Goal: Book appointment/travel/reservation

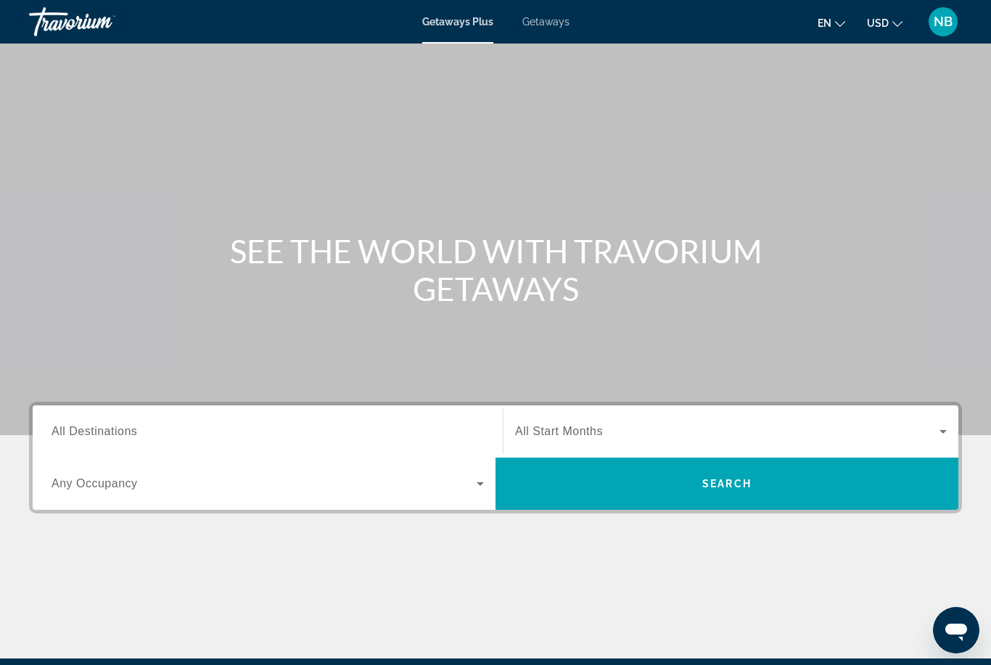
click at [112, 430] on span "All Destinations" at bounding box center [95, 431] width 86 height 12
click at [112, 430] on input "Destination All Destinations" at bounding box center [268, 432] width 433 height 17
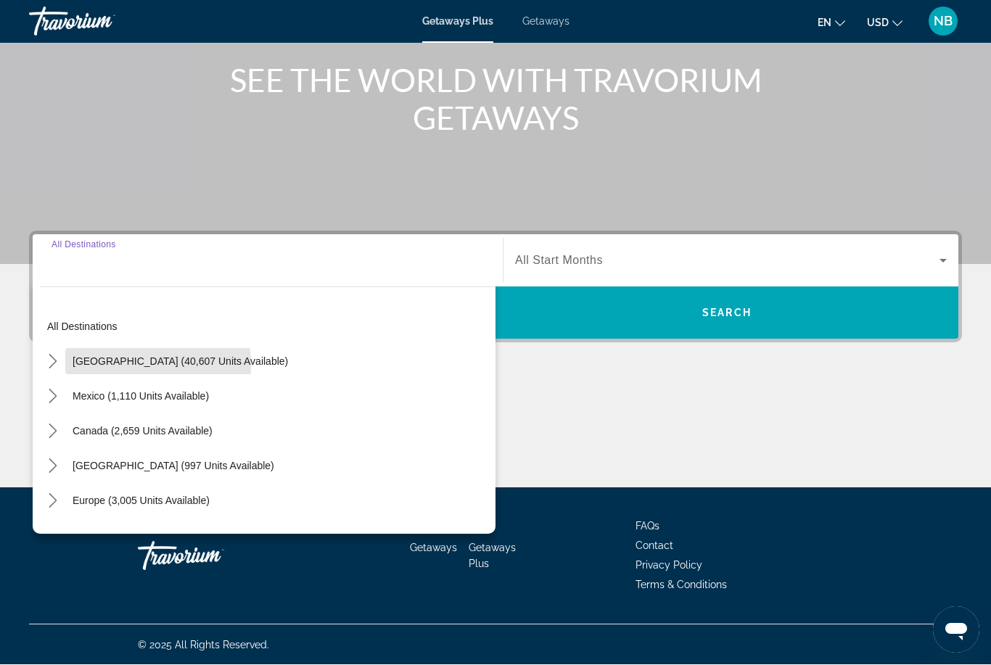
scroll to position [171, 0]
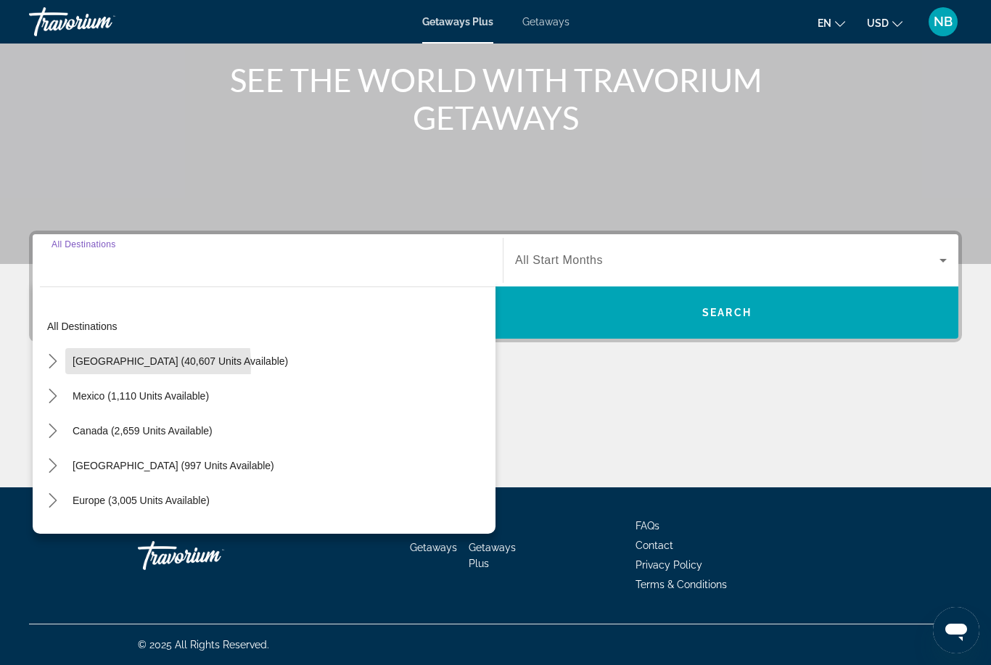
click at [85, 366] on span "[GEOGRAPHIC_DATA] (40,607 units available)" at bounding box center [181, 362] width 216 height 12
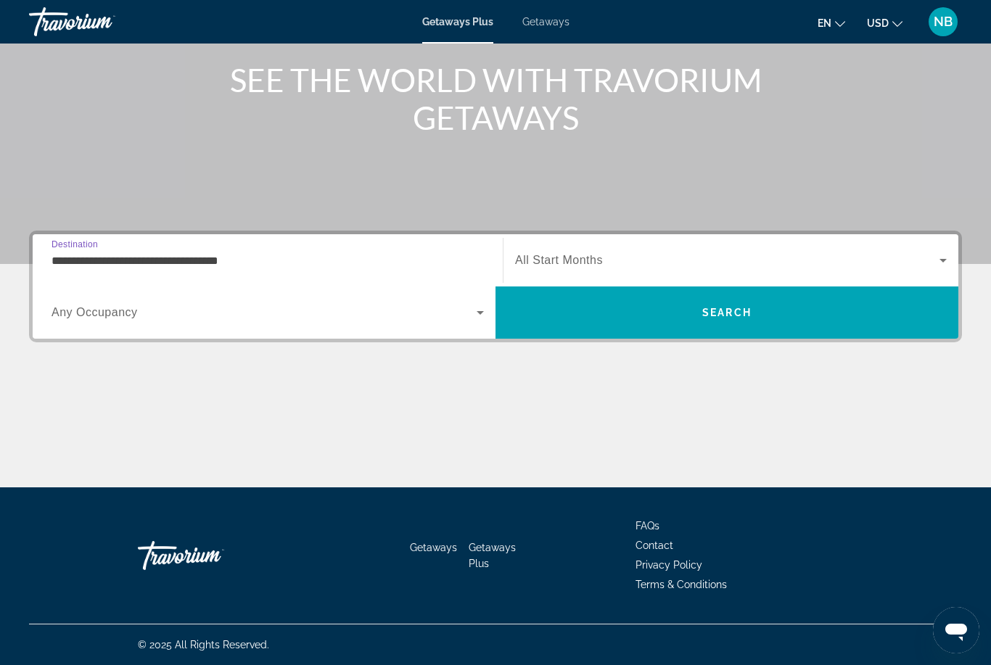
click at [83, 263] on input "**********" at bounding box center [268, 261] width 433 height 17
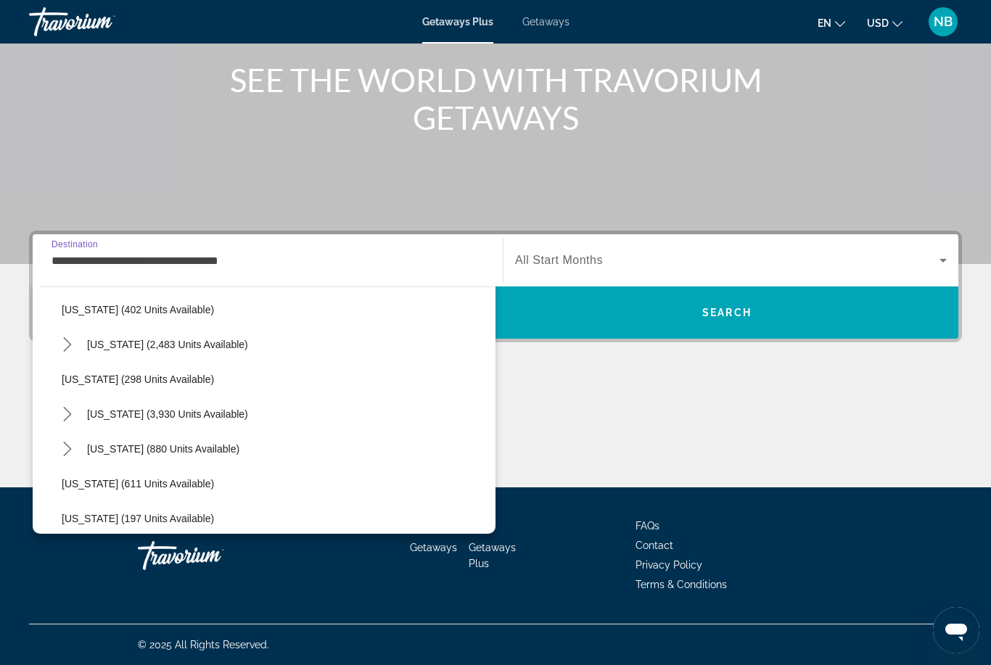
scroll to position [682, 0]
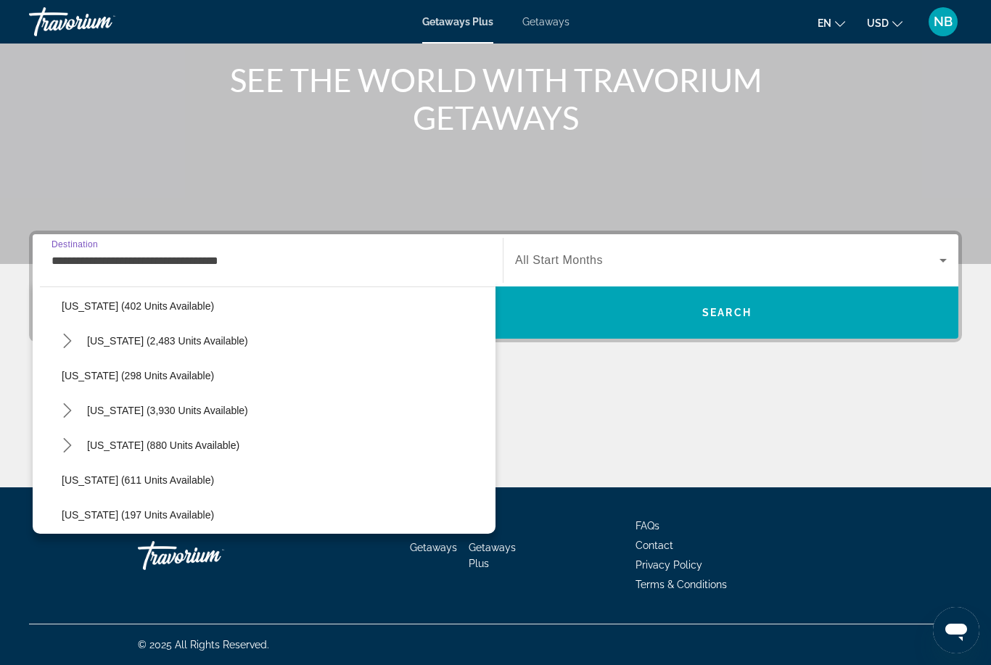
click at [137, 459] on span "Select destination: New Hampshire (880 units available)" at bounding box center [163, 445] width 167 height 35
type input "**********"
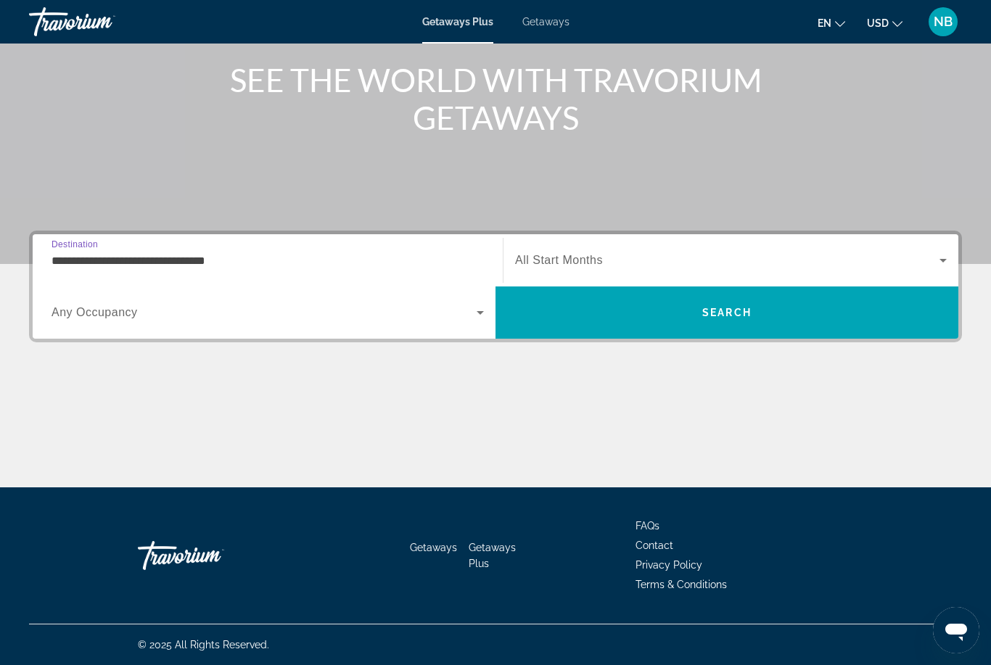
click at [76, 304] on span "Search widget" at bounding box center [264, 312] width 425 height 17
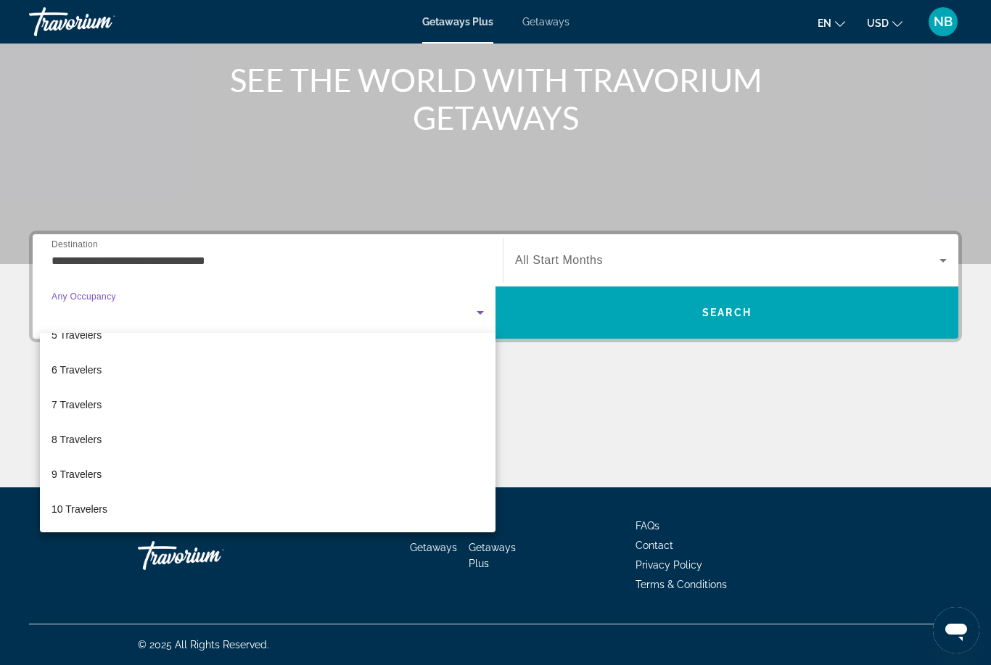
scroll to position [160, 0]
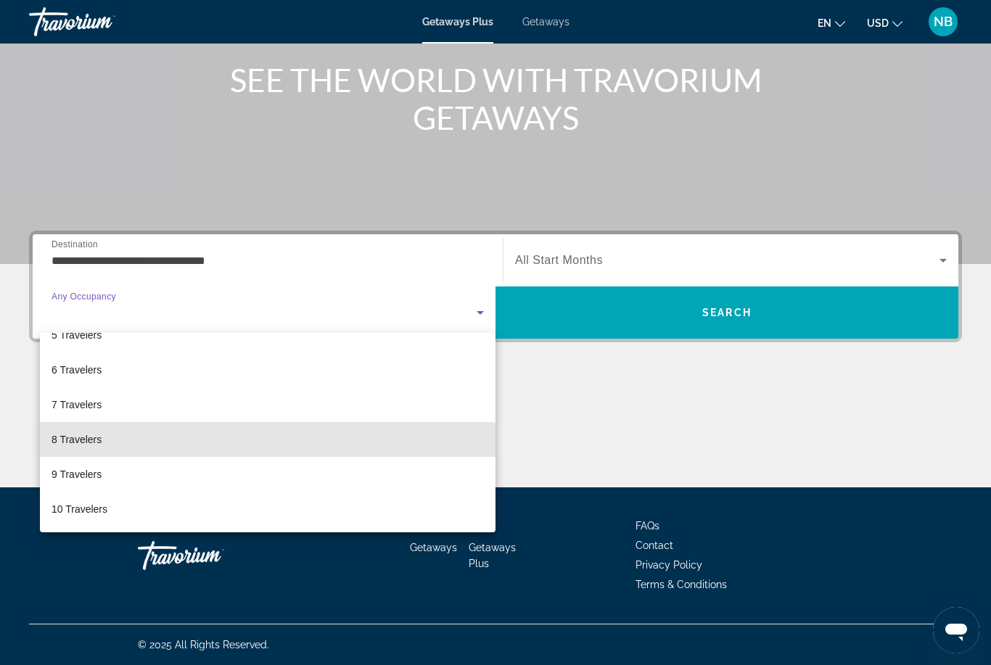
click at [74, 449] on mat-option "8 Travelers" at bounding box center [268, 439] width 456 height 35
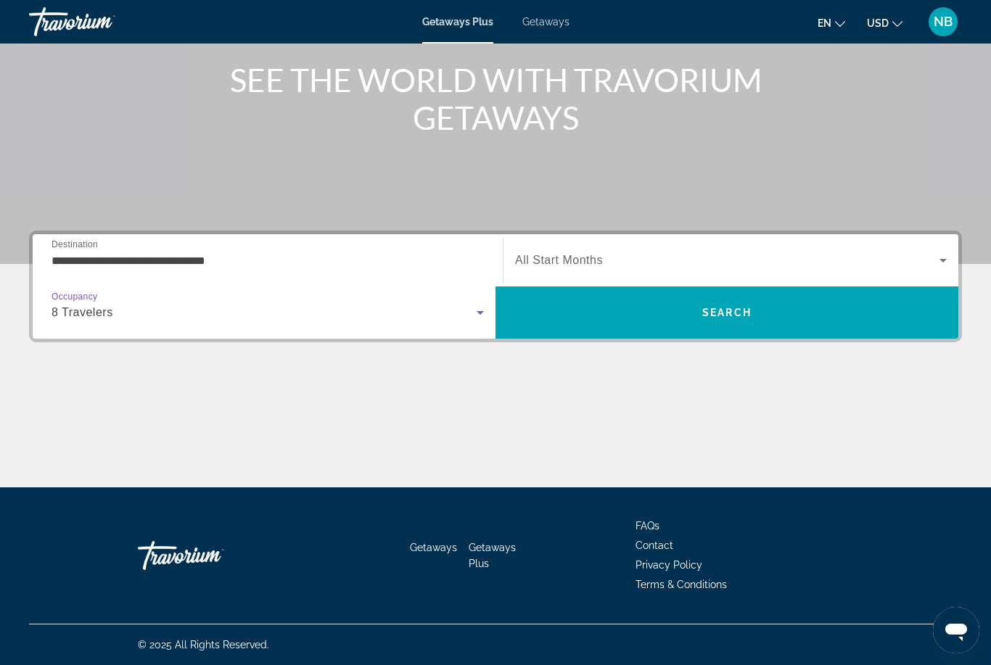
click at [89, 312] on span "8 Travelers" at bounding box center [83, 312] width 62 height 12
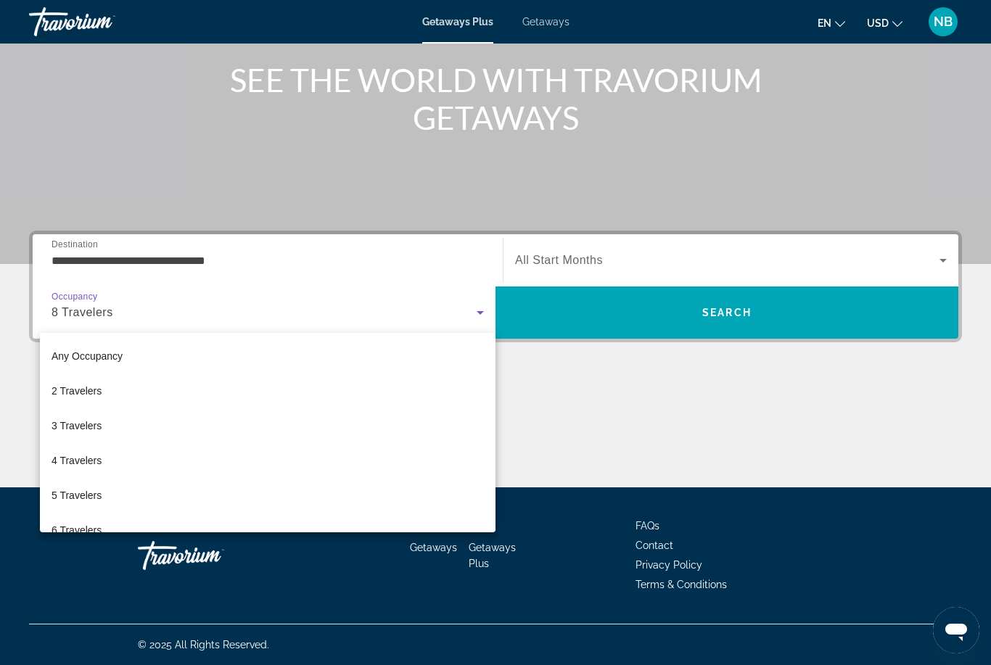
scroll to position [85, 0]
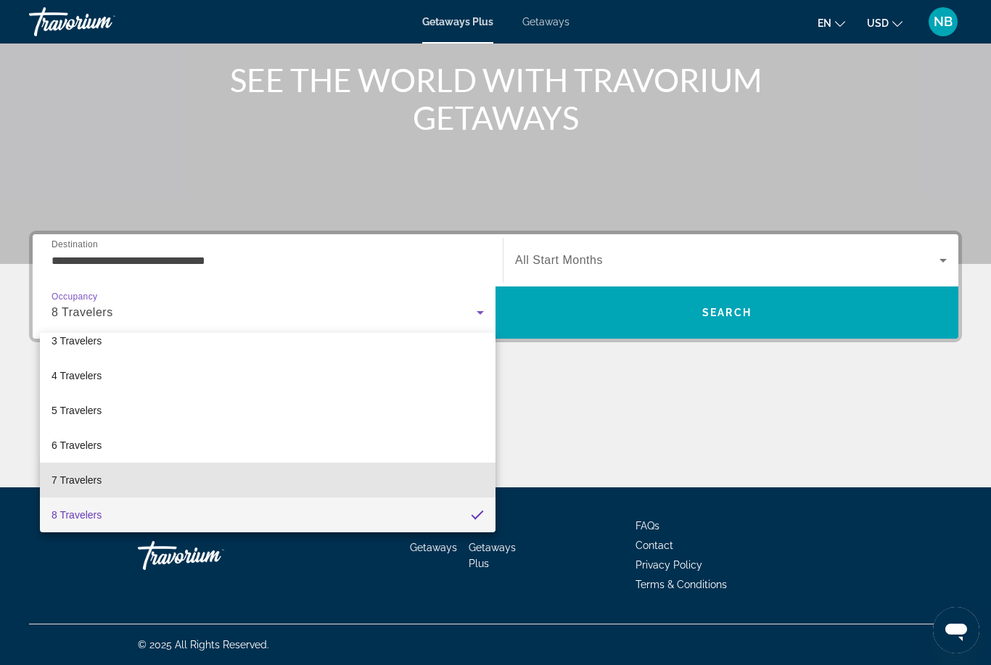
click at [67, 476] on span "7 Travelers" at bounding box center [77, 480] width 50 height 17
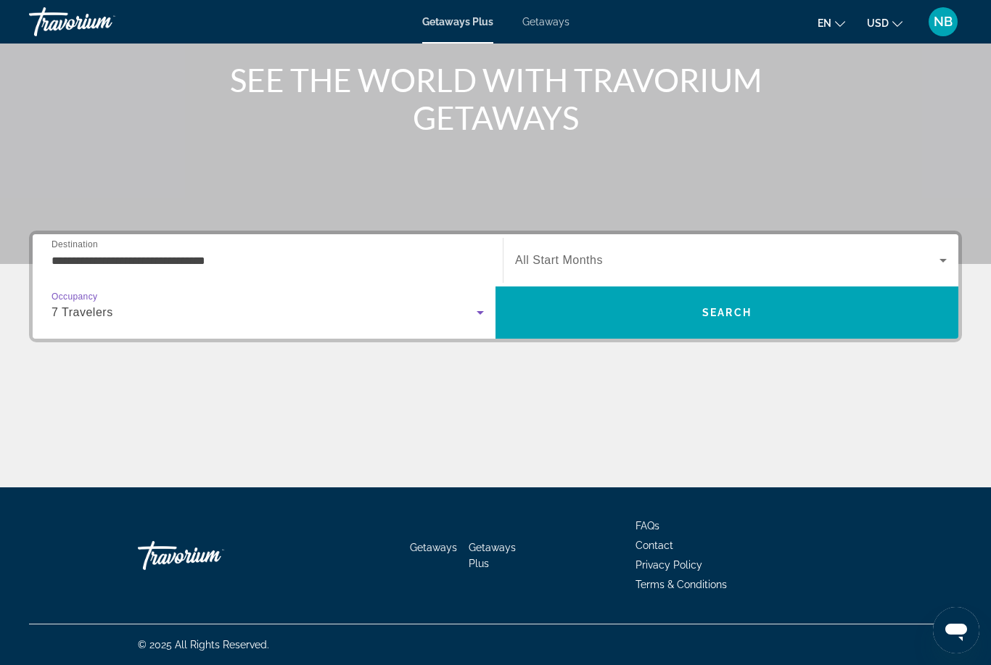
click at [827, 258] on span "Search widget" at bounding box center [727, 260] width 425 height 17
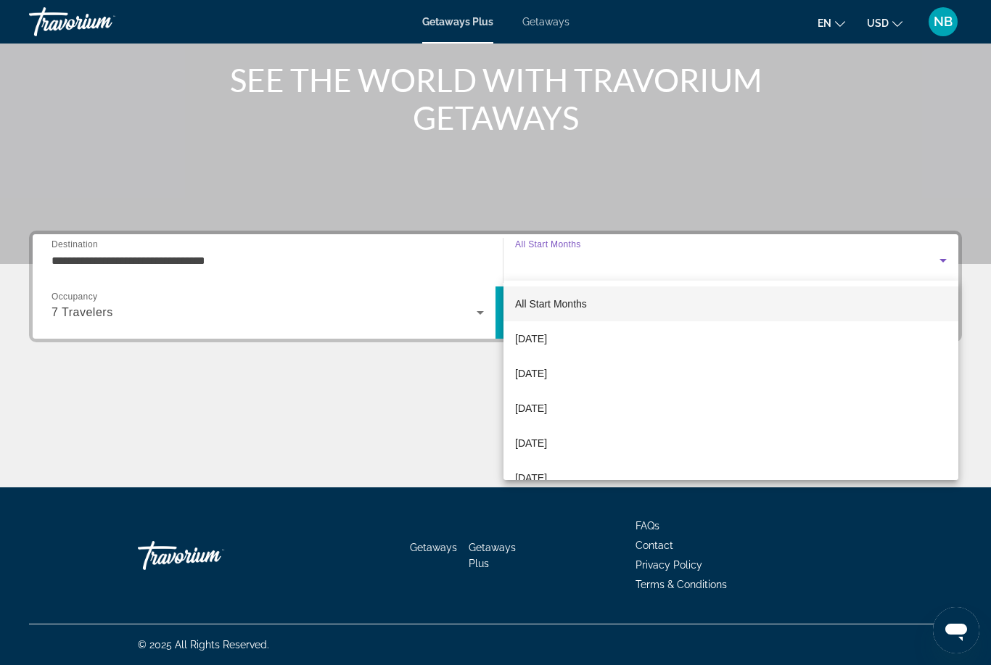
click at [441, 437] on div at bounding box center [495, 332] width 991 height 665
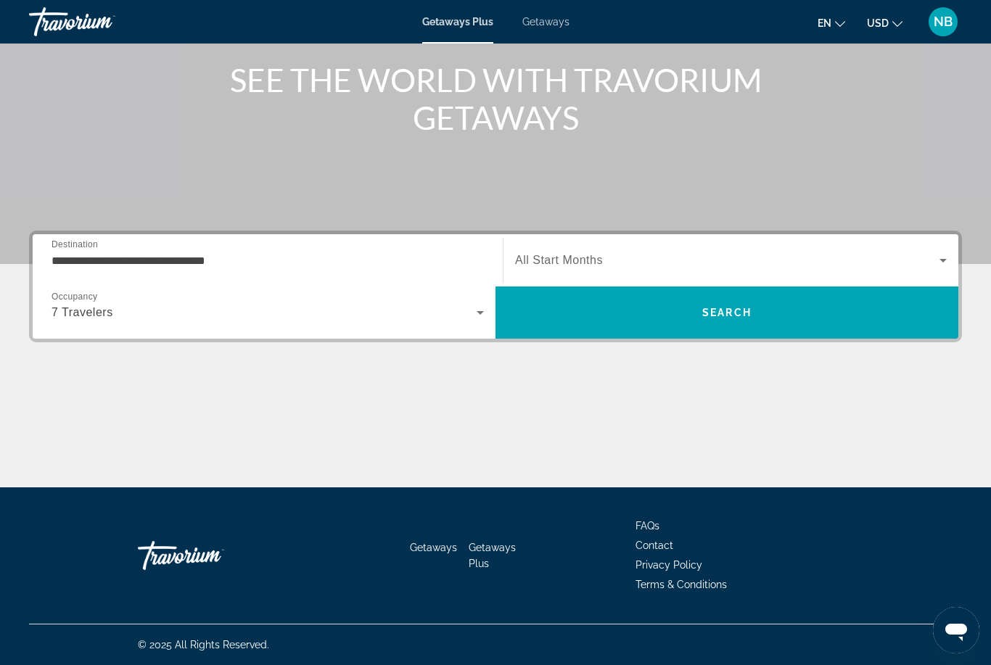
click at [604, 314] on span "Search" at bounding box center [727, 312] width 463 height 35
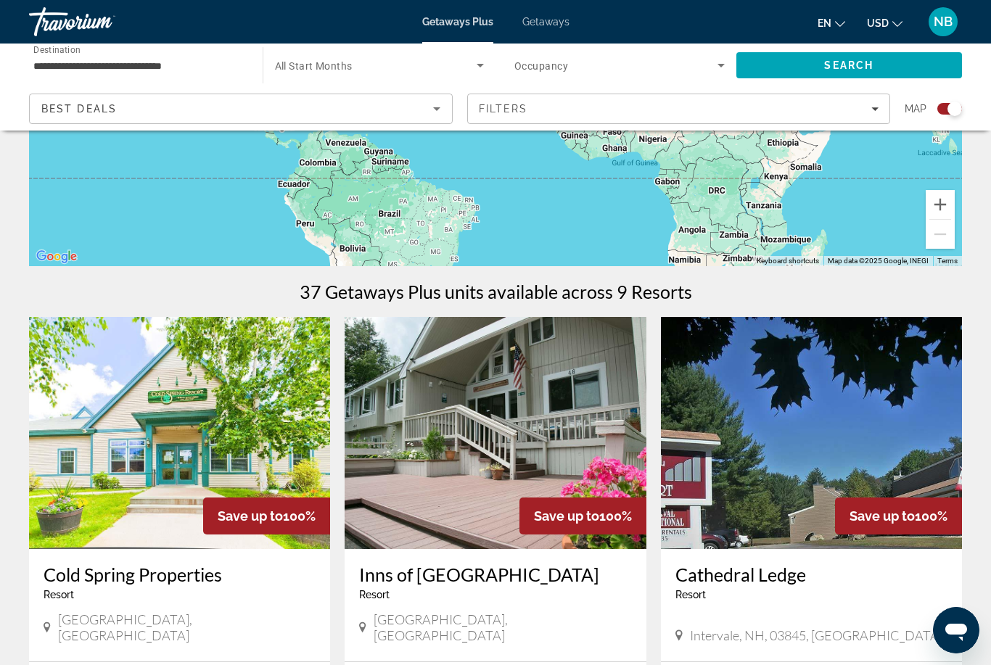
scroll to position [300, 0]
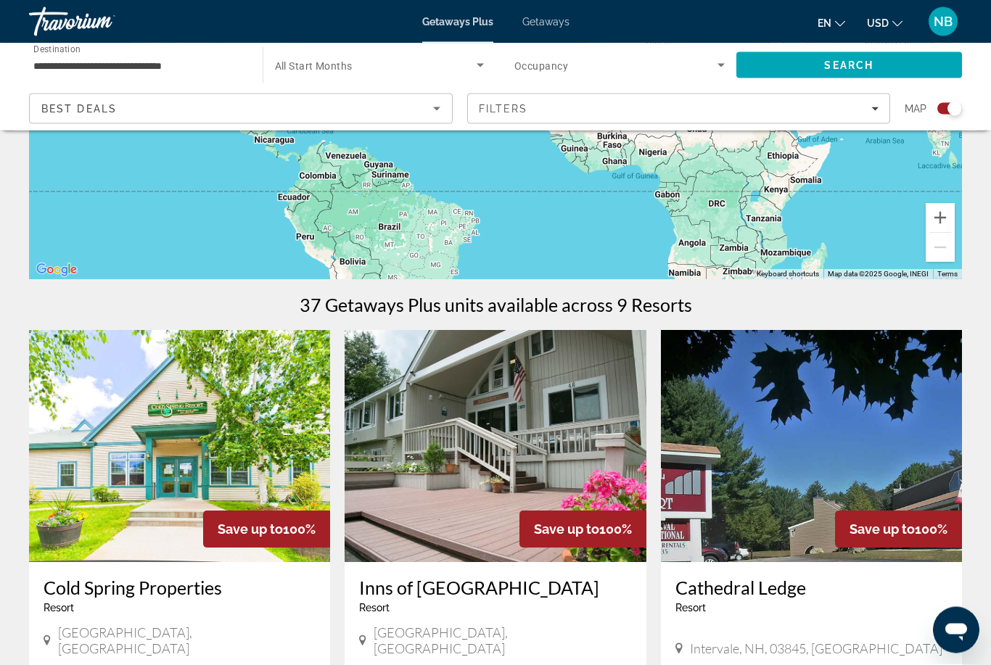
click at [848, 102] on span "Filters" at bounding box center [679, 108] width 422 height 35
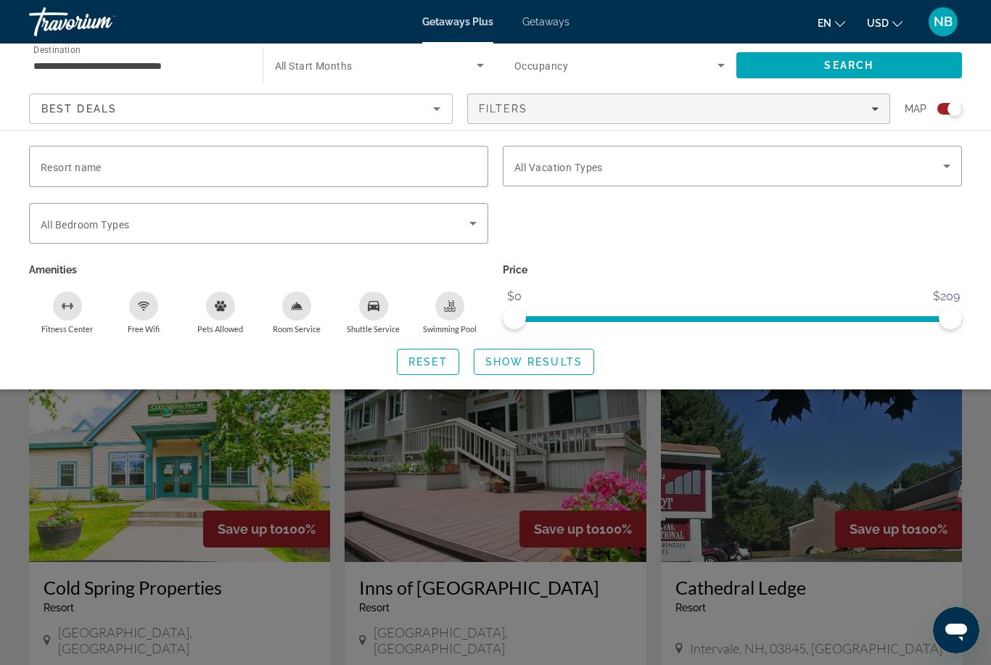
click at [446, 309] on icon "Swimming Pool" at bounding box center [450, 306] width 12 height 12
click at [557, 359] on span "Show Results" at bounding box center [534, 362] width 97 height 12
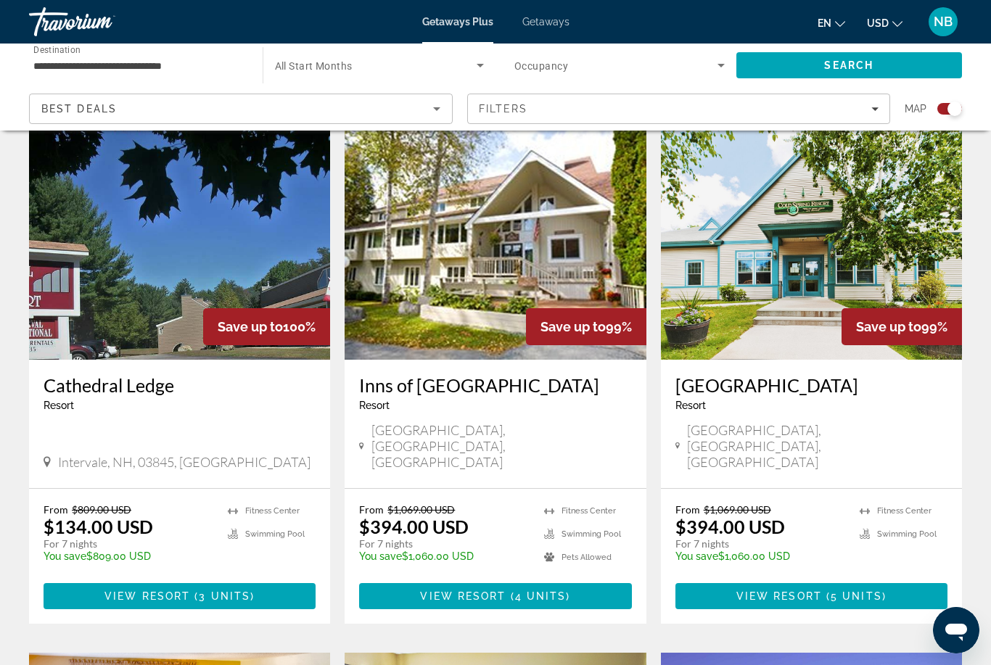
scroll to position [504, 0]
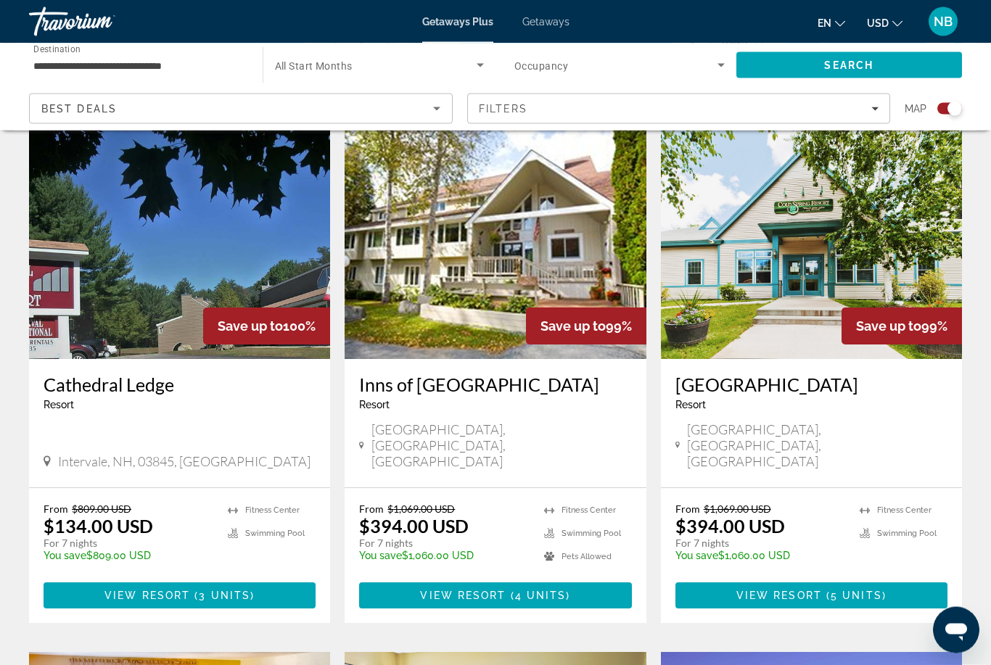
click at [77, 393] on h3 "Cathedral Ledge" at bounding box center [180, 385] width 272 height 22
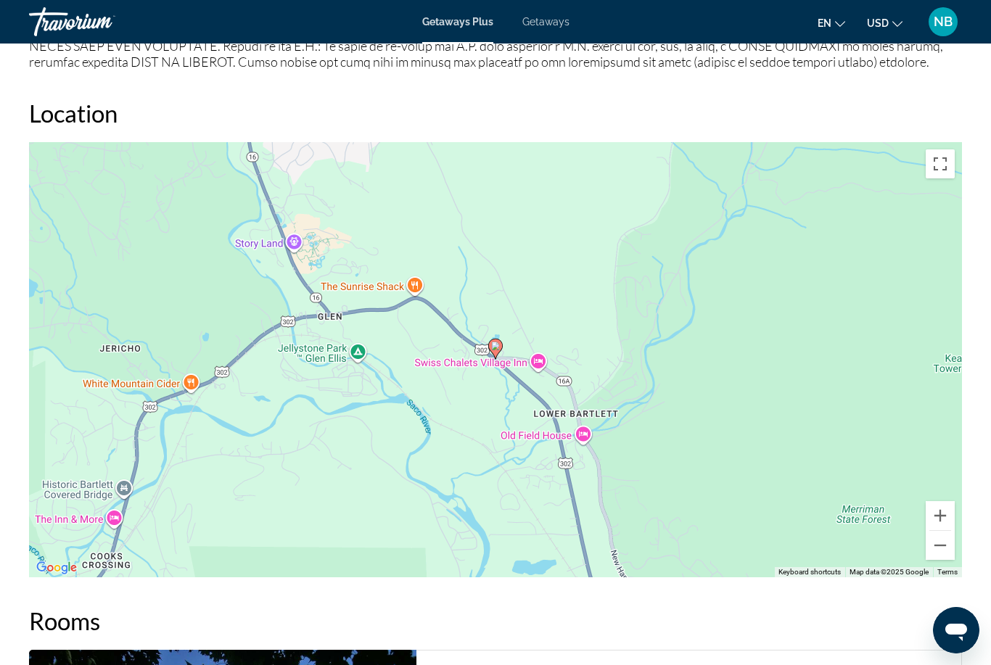
scroll to position [2024, 0]
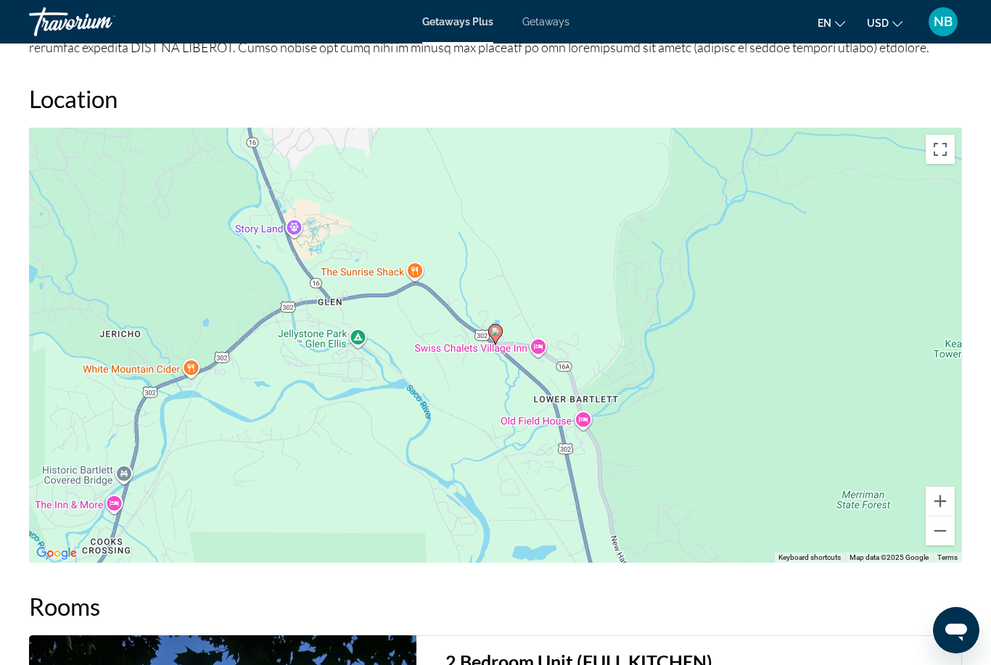
click at [947, 534] on button "Zoom out" at bounding box center [940, 531] width 29 height 29
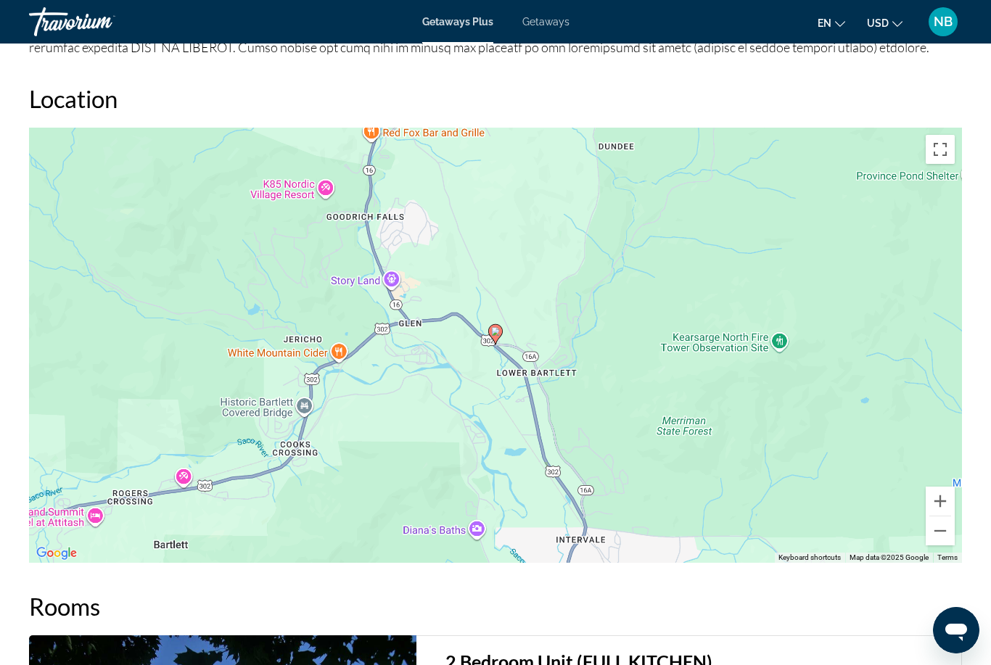
click at [943, 535] on button "Zoom out" at bounding box center [940, 531] width 29 height 29
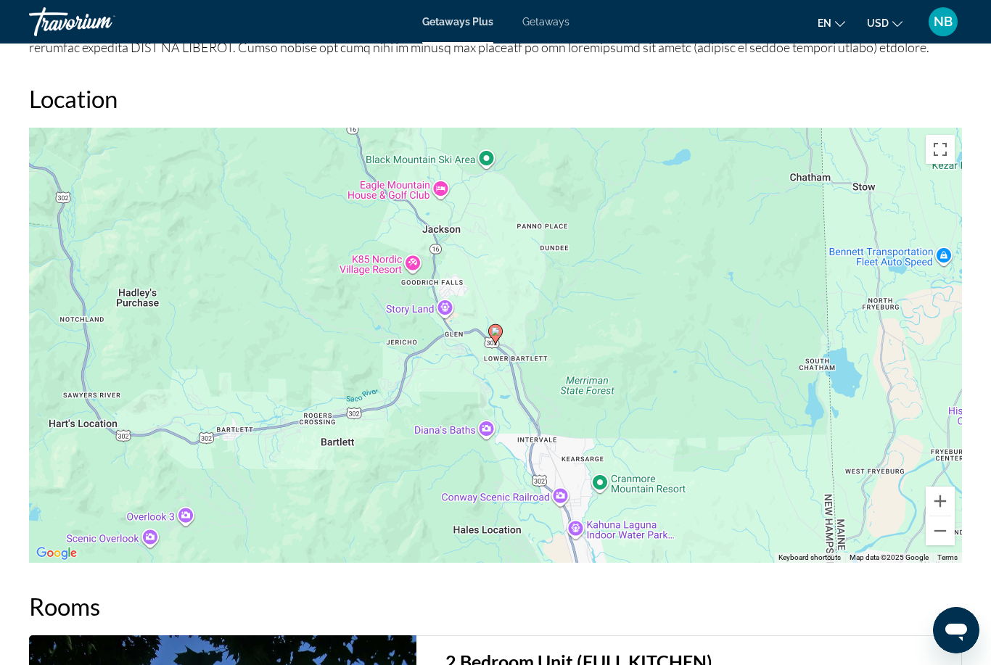
click at [939, 532] on button "Zoom out" at bounding box center [940, 531] width 29 height 29
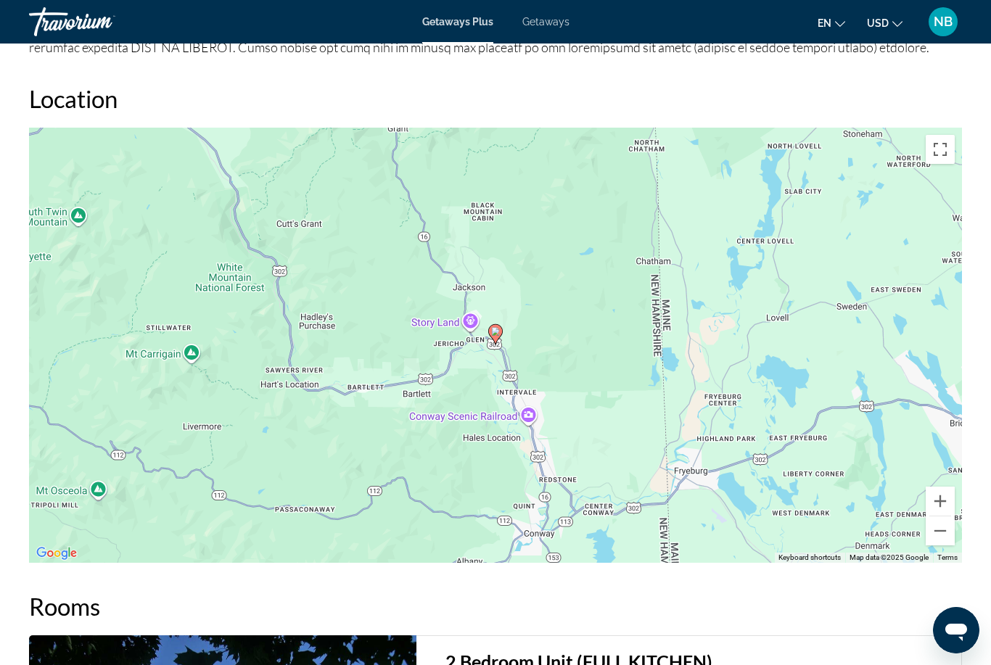
click at [943, 528] on button "Zoom out" at bounding box center [940, 531] width 29 height 29
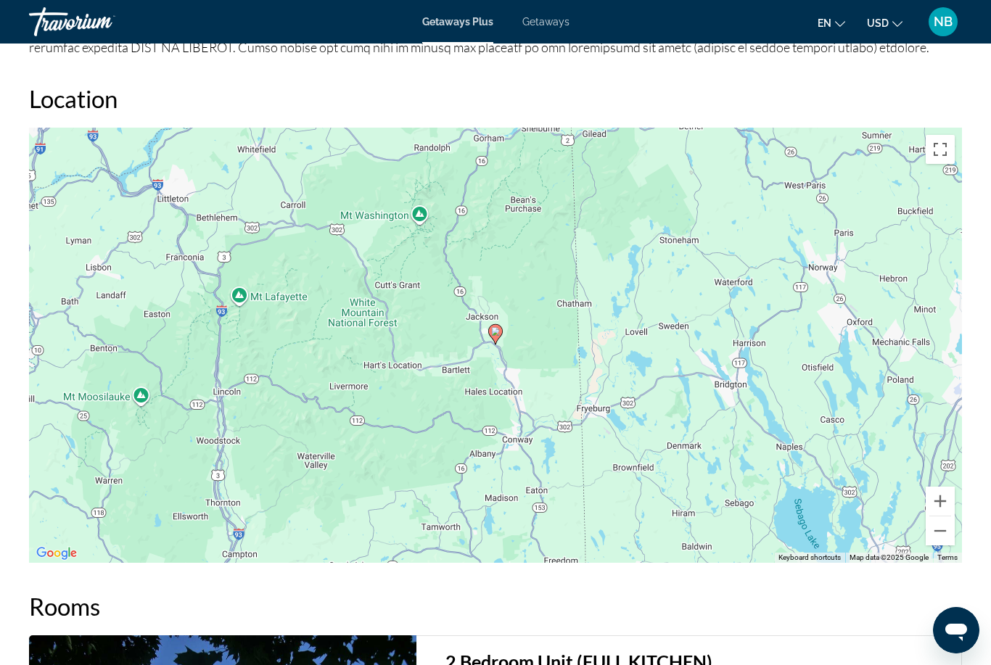
click at [938, 527] on button "Zoom out" at bounding box center [940, 531] width 29 height 29
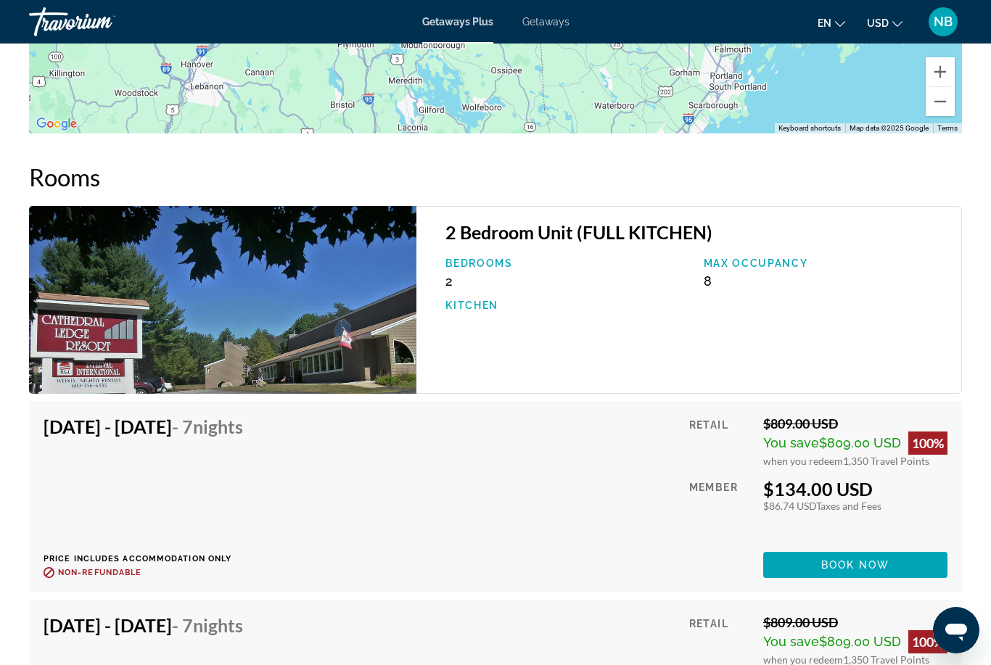
scroll to position [2453, 0]
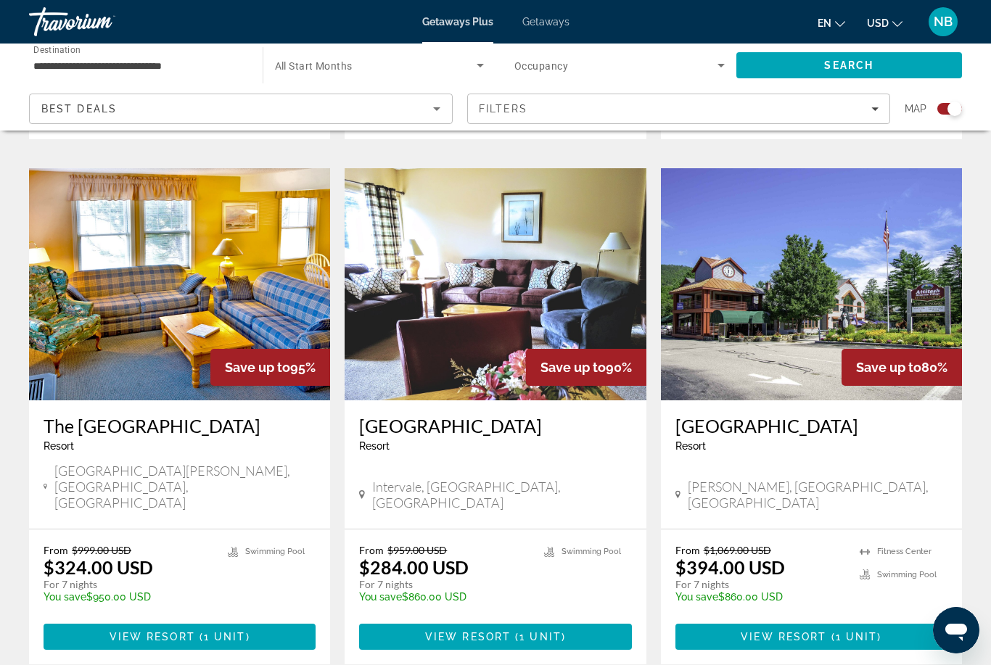
scroll to position [987, 0]
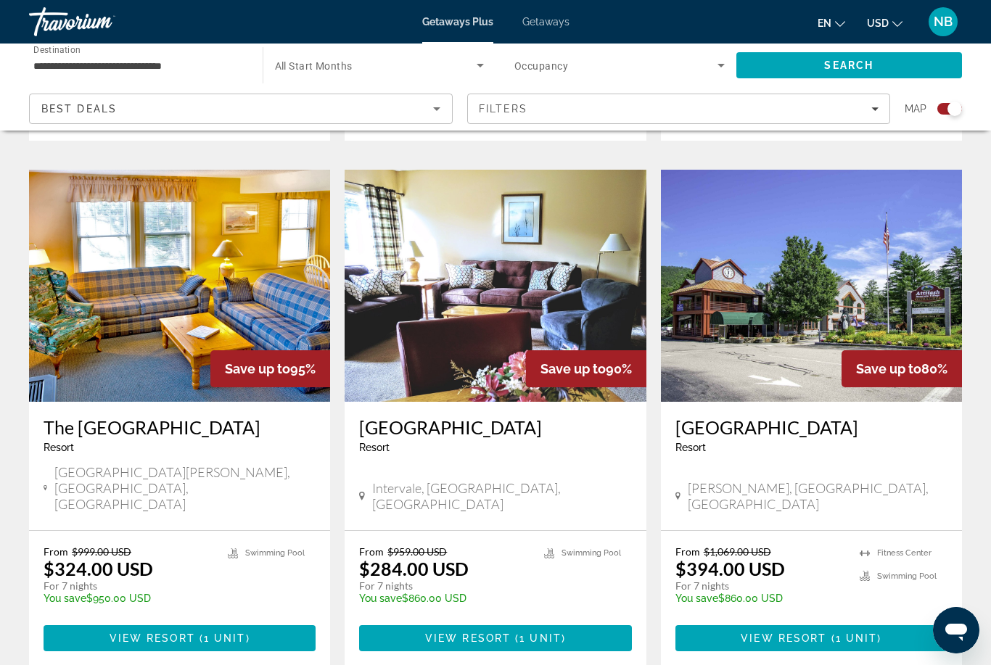
click at [800, 417] on h3 "[GEOGRAPHIC_DATA]" at bounding box center [812, 428] width 272 height 22
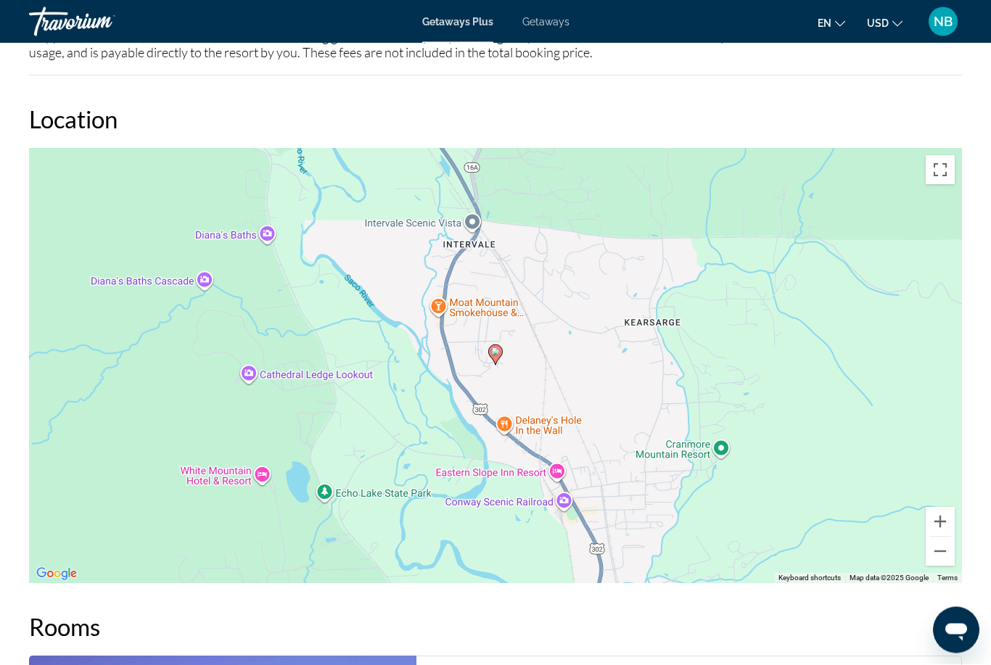
scroll to position [2639, 0]
click at [945, 551] on button "Zoom out" at bounding box center [940, 551] width 29 height 29
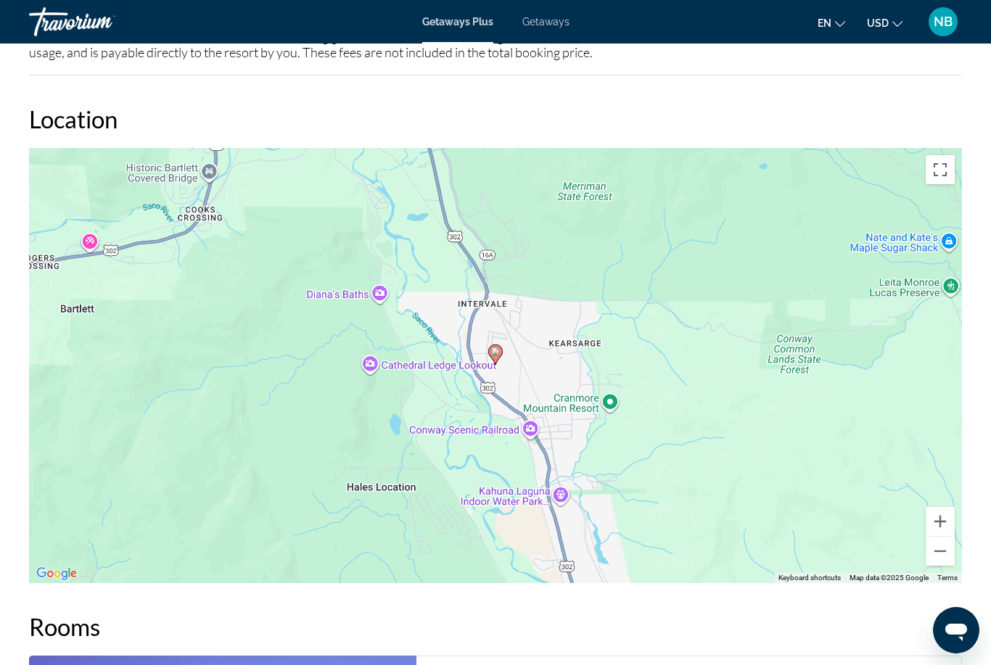
click at [940, 554] on button "Zoom out" at bounding box center [940, 551] width 29 height 29
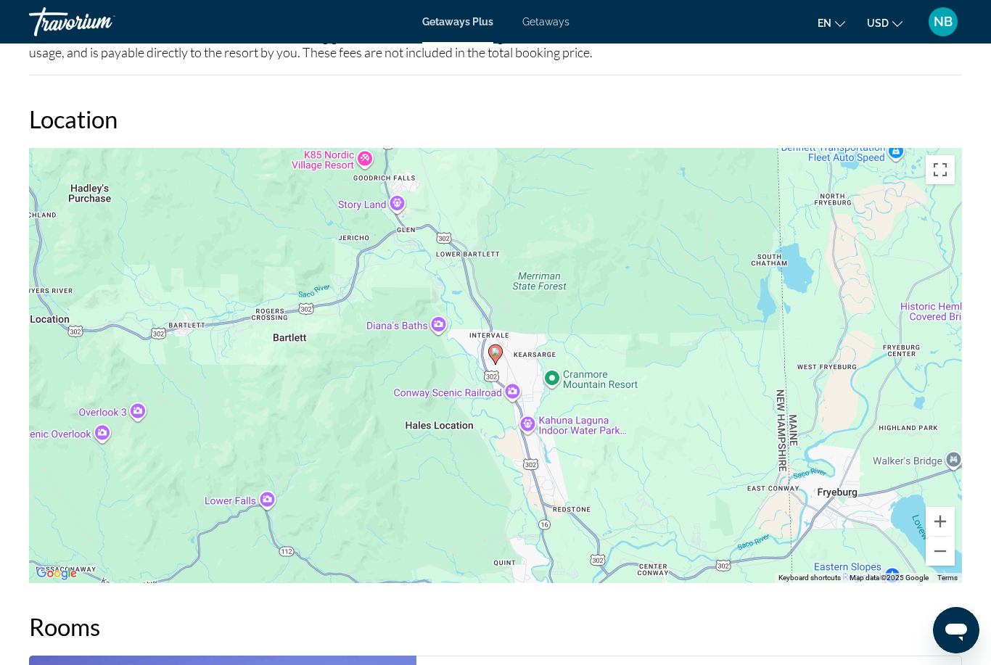
click at [943, 553] on button "Zoom out" at bounding box center [940, 551] width 29 height 29
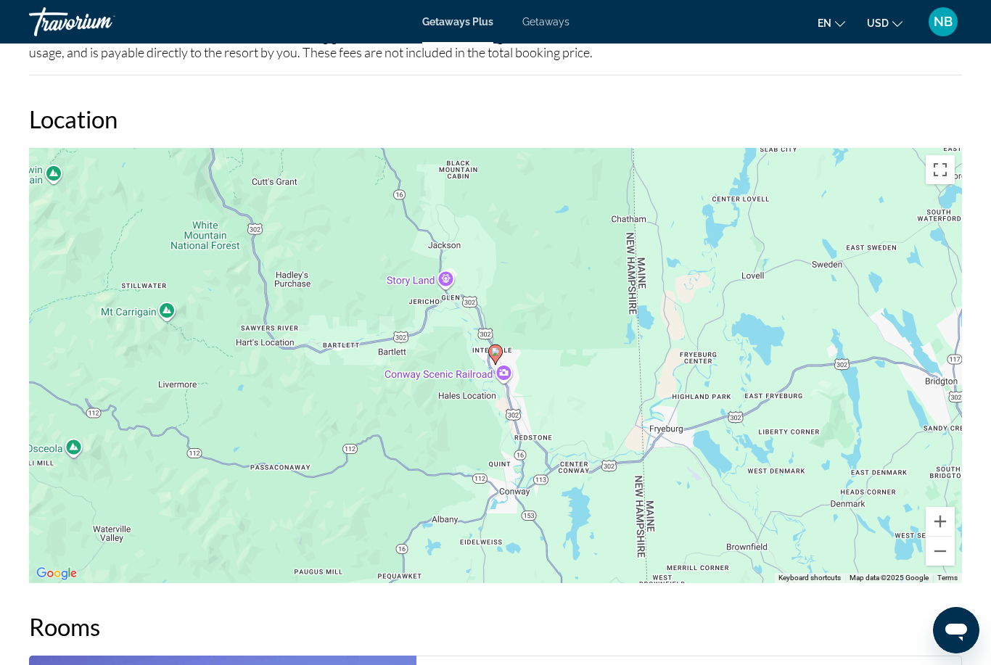
click at [938, 556] on button "Zoom out" at bounding box center [940, 551] width 29 height 29
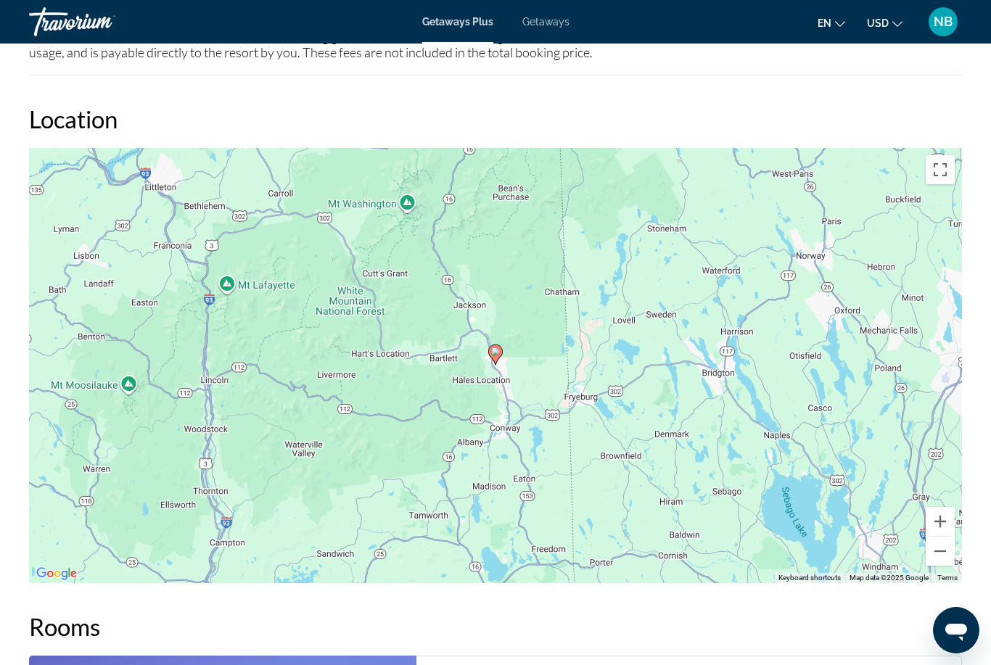
click at [944, 555] on button "Zoom out" at bounding box center [940, 551] width 29 height 29
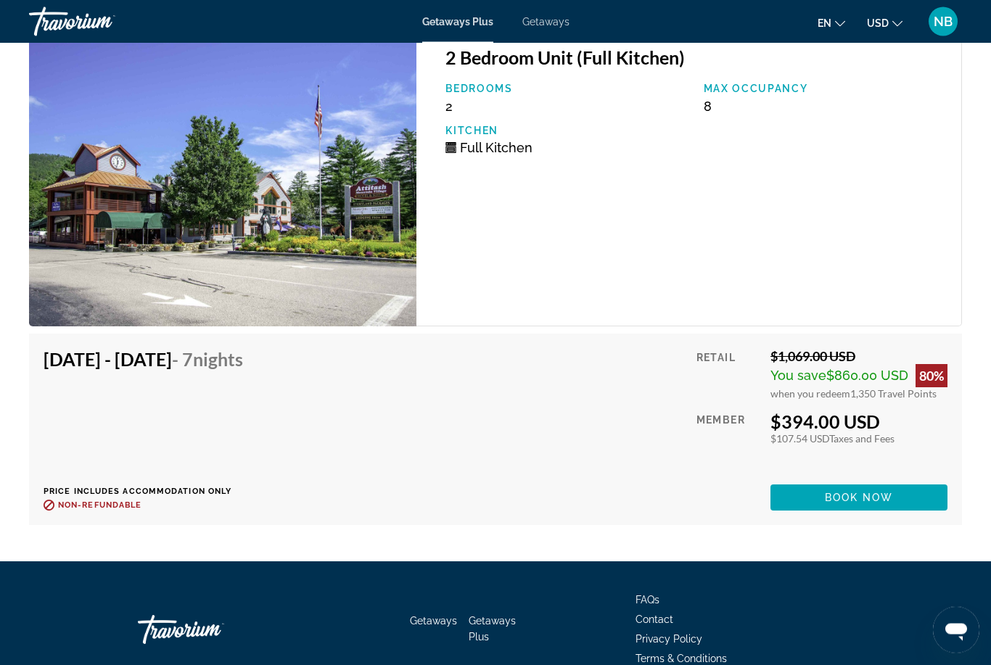
scroll to position [3291, 0]
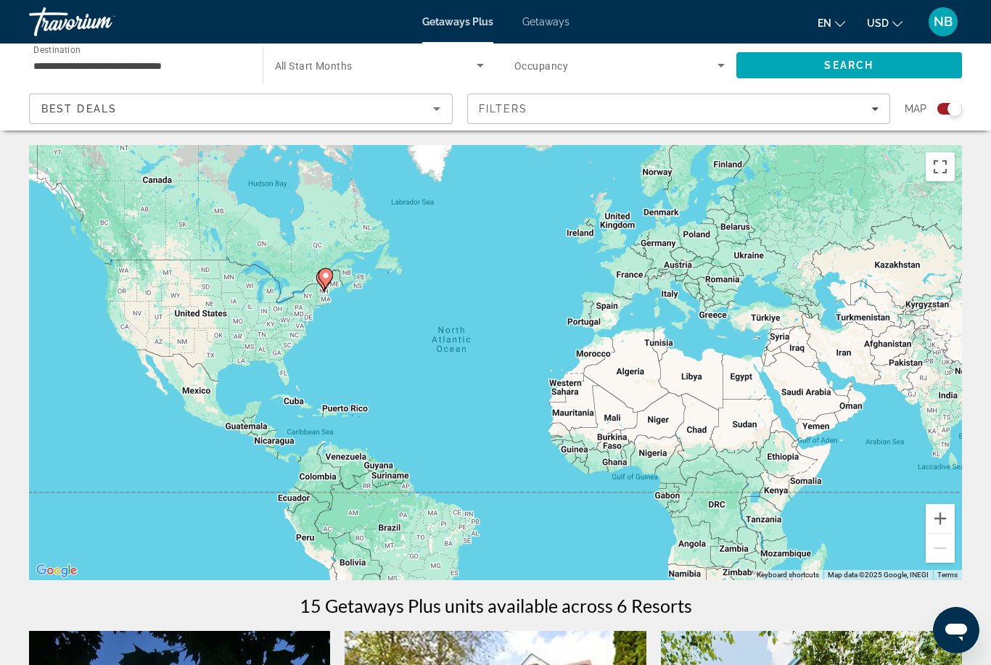
click at [90, 62] on input "**********" at bounding box center [138, 65] width 210 height 17
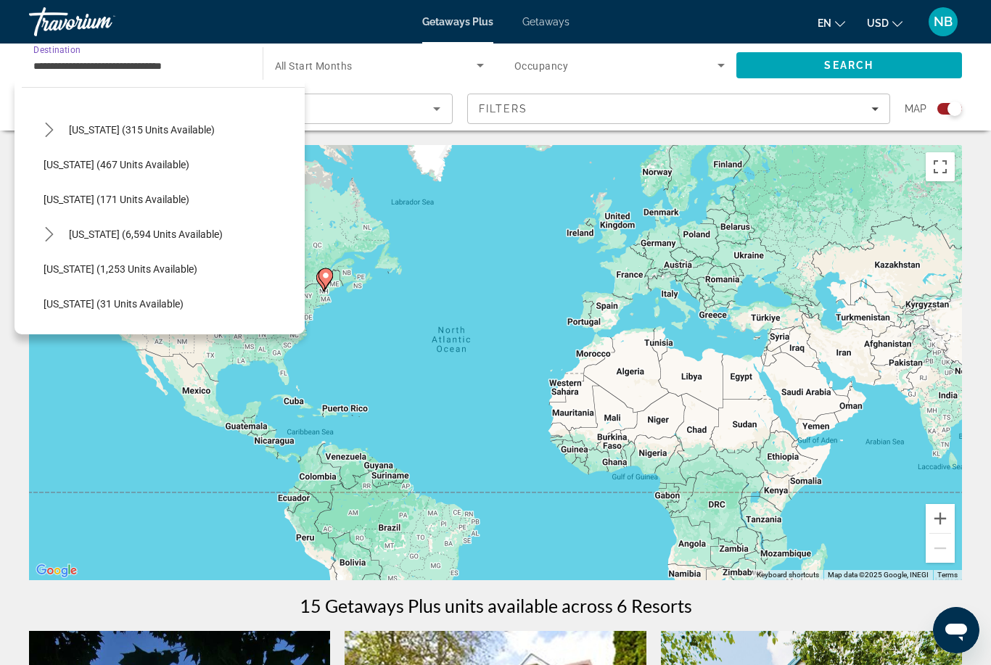
scroll to position [1217, 0]
click at [70, 194] on span "[US_STATE] (171 units available)" at bounding box center [117, 199] width 146 height 12
type input "**********"
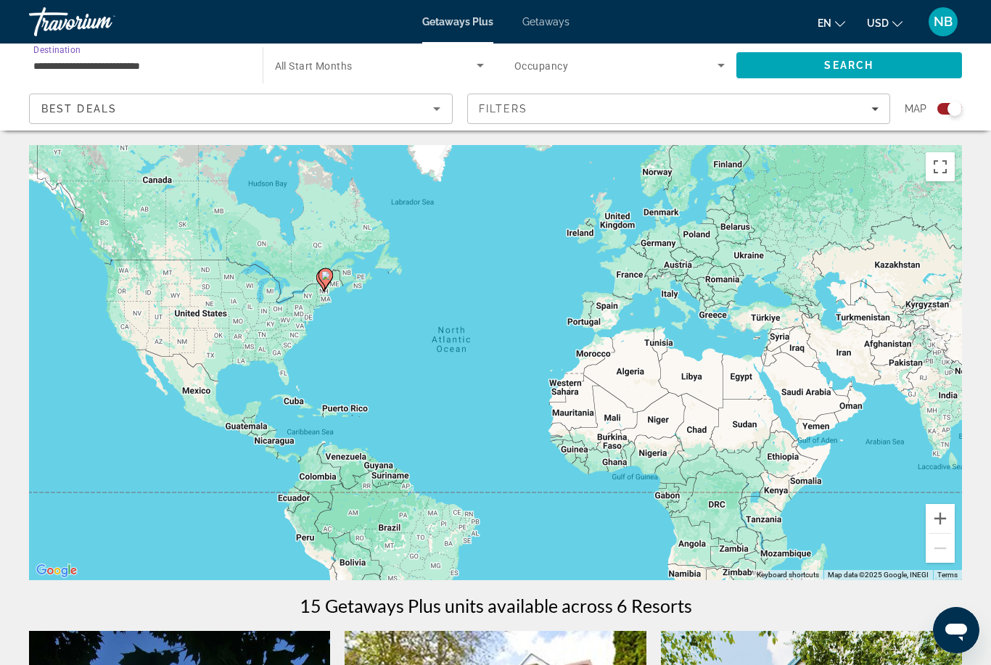
click at [869, 64] on span "Search" at bounding box center [848, 66] width 49 height 12
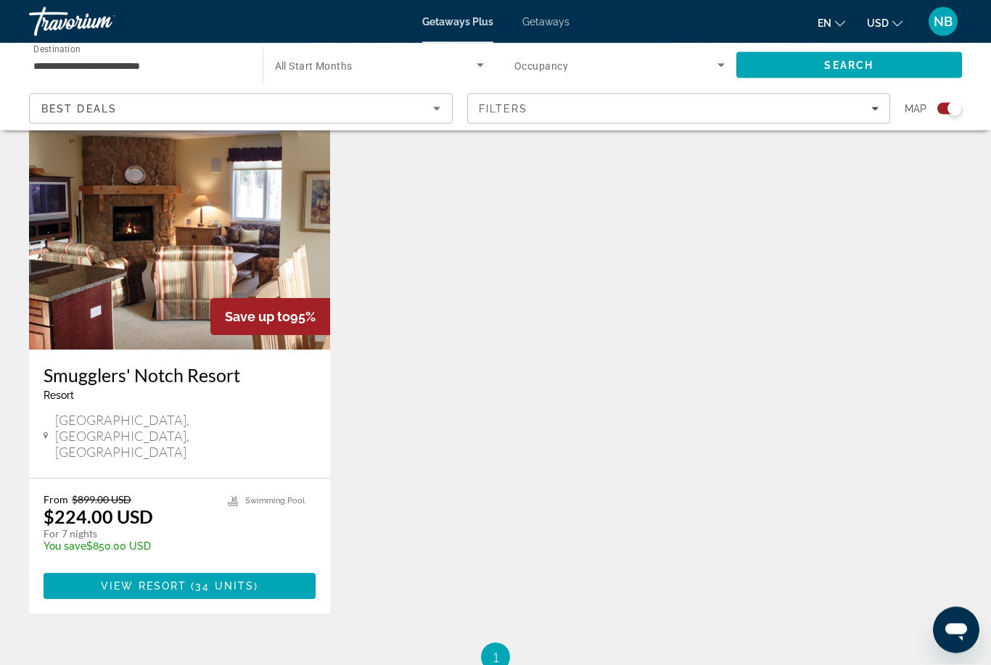
scroll to position [509, 0]
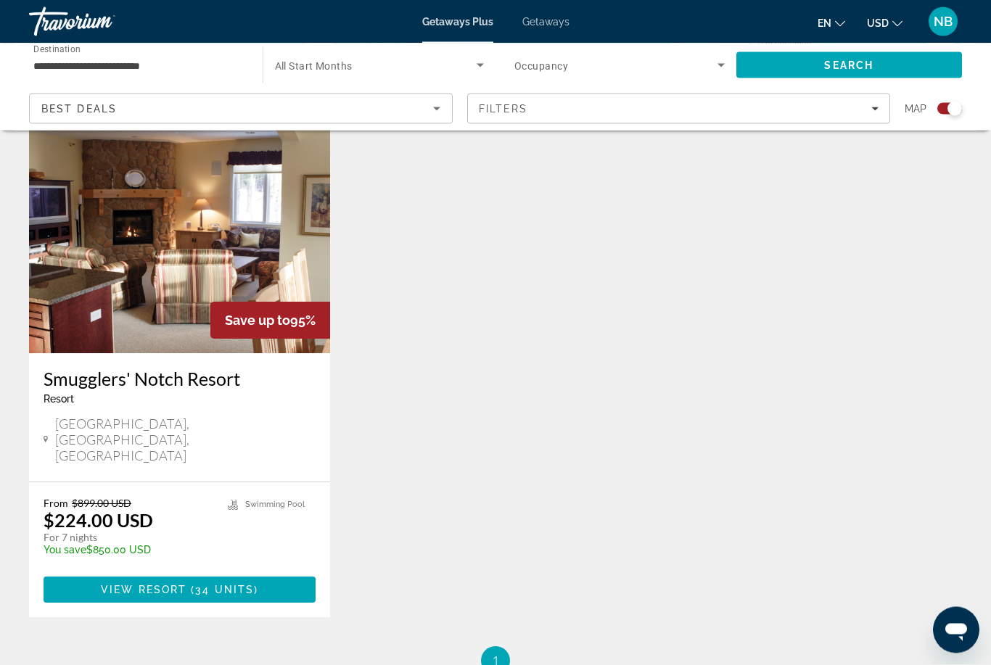
click at [84, 389] on h3 "Smugglers' Notch Resort" at bounding box center [180, 380] width 272 height 22
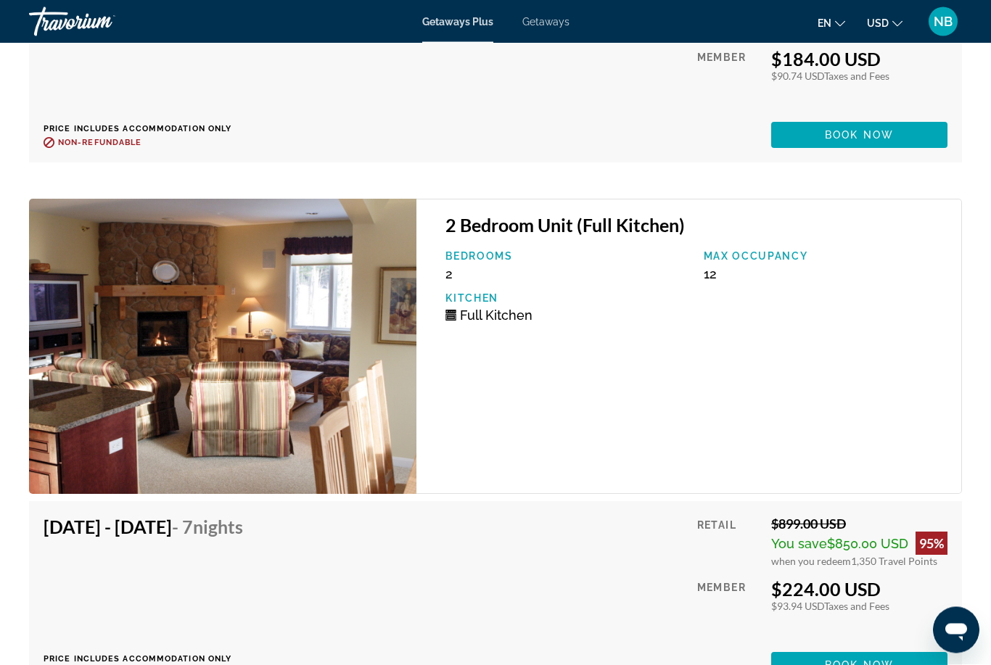
scroll to position [8301, 0]
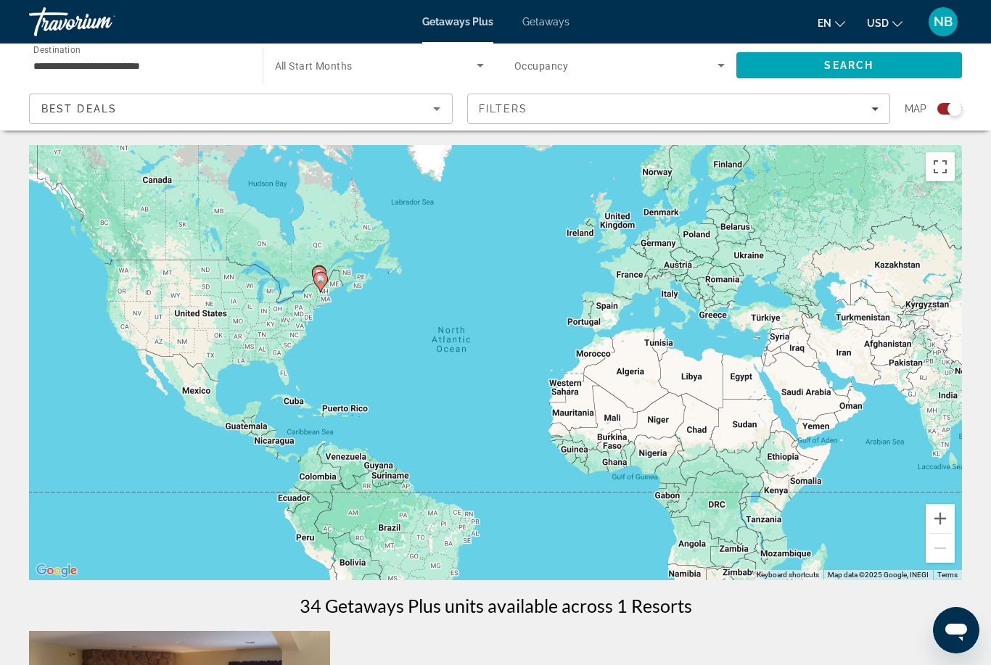
click at [53, 61] on input "**********" at bounding box center [138, 65] width 210 height 17
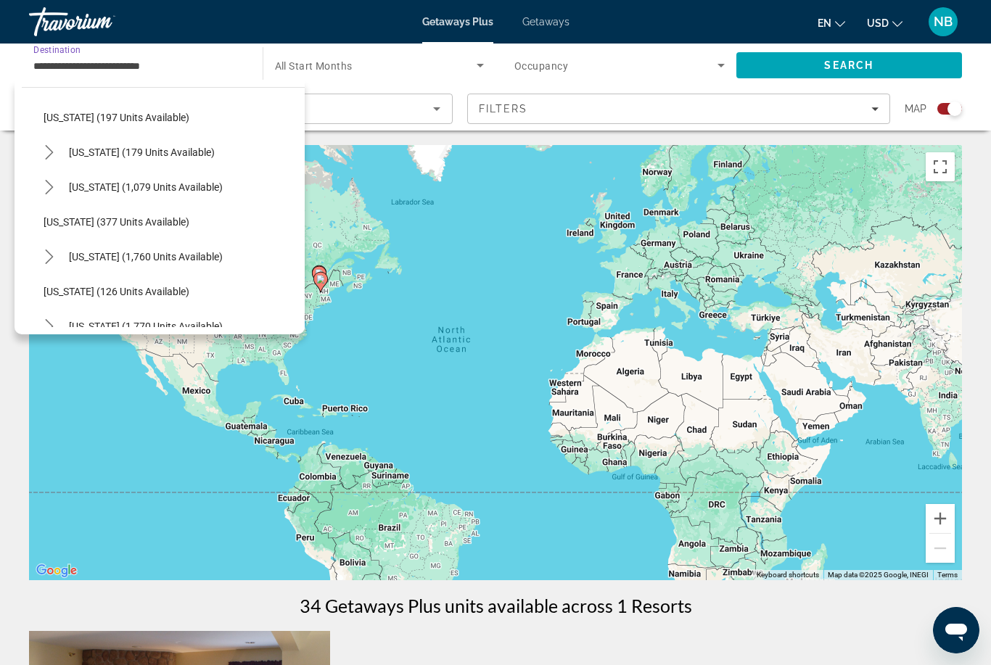
scroll to position [875, 0]
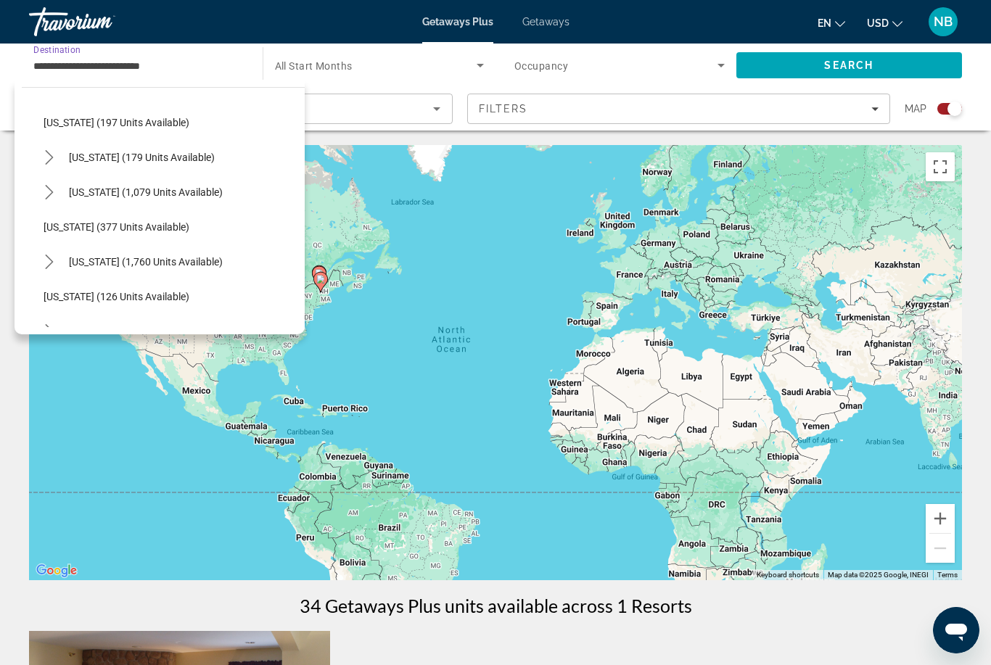
click at [94, 268] on span "Select destination: Pennsylvania (1,760 units available)" at bounding box center [146, 262] width 168 height 35
type input "**********"
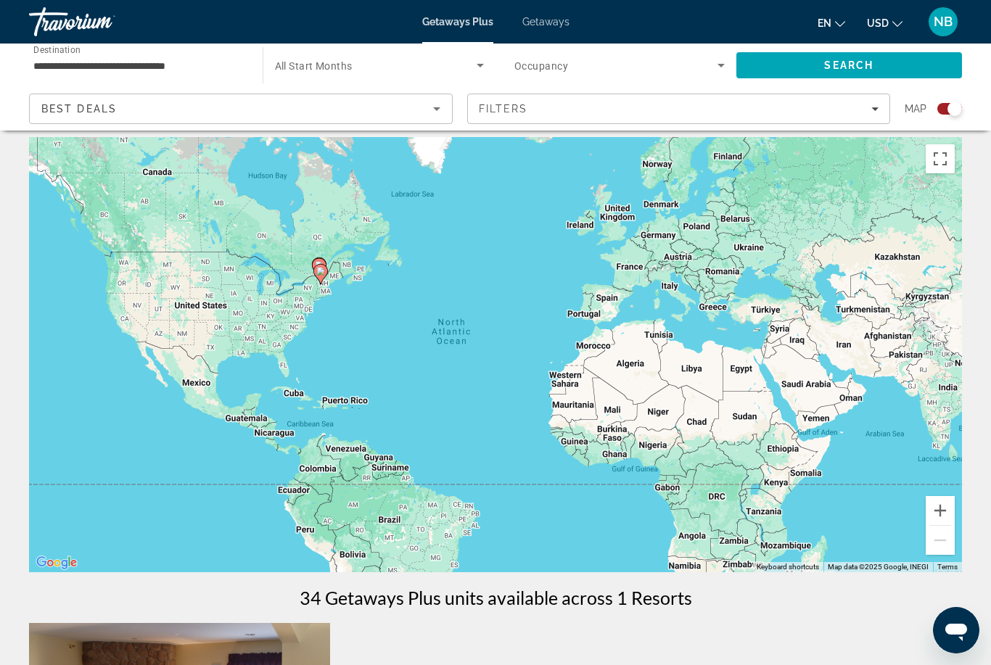
scroll to position [0, 0]
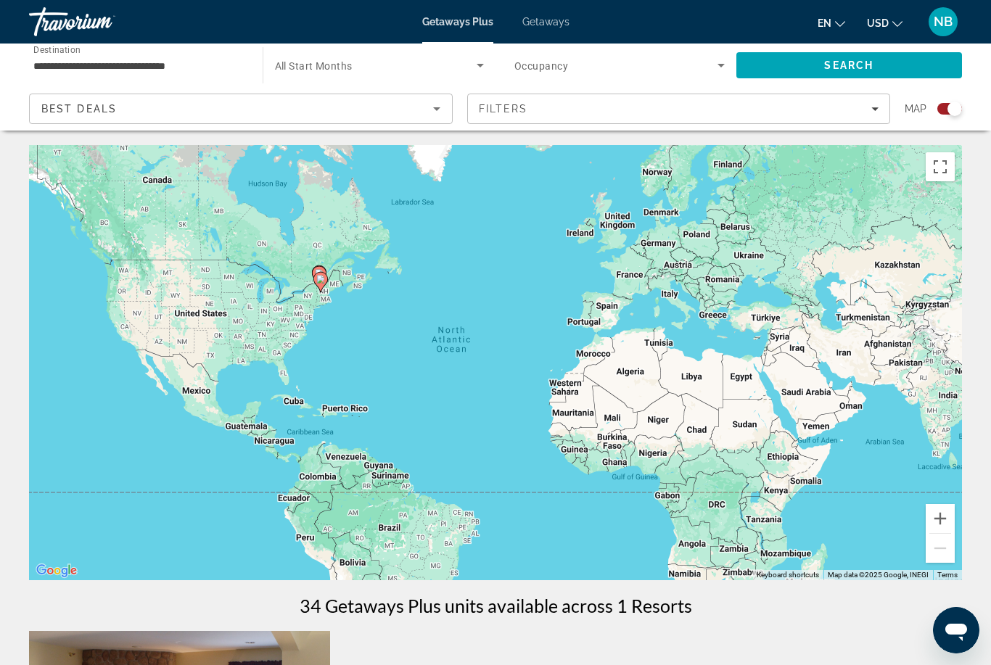
click at [845, 67] on span "Search" at bounding box center [848, 66] width 49 height 12
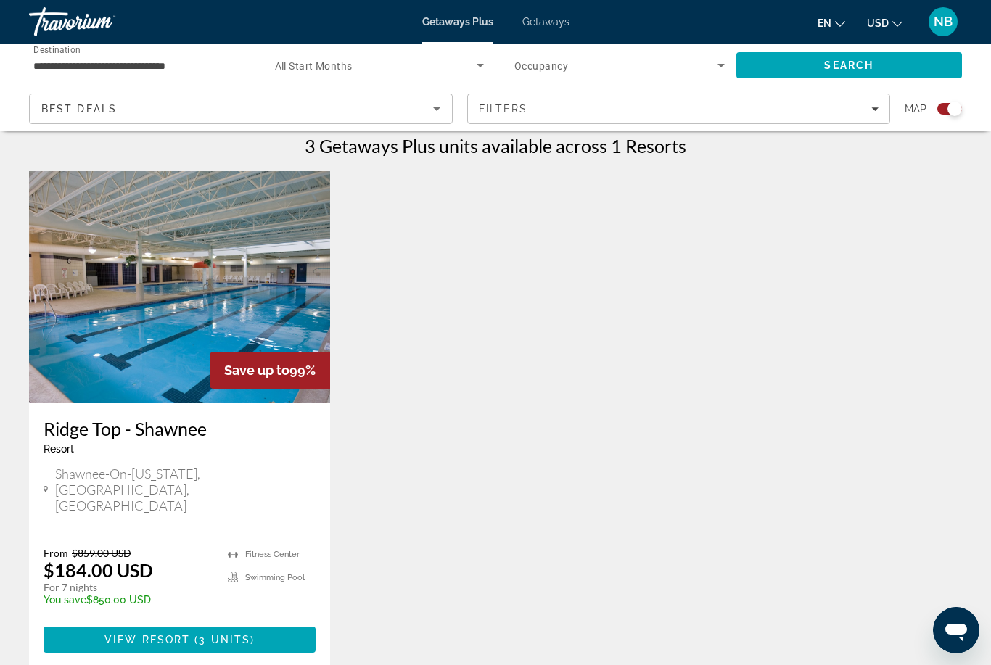
scroll to position [459, 0]
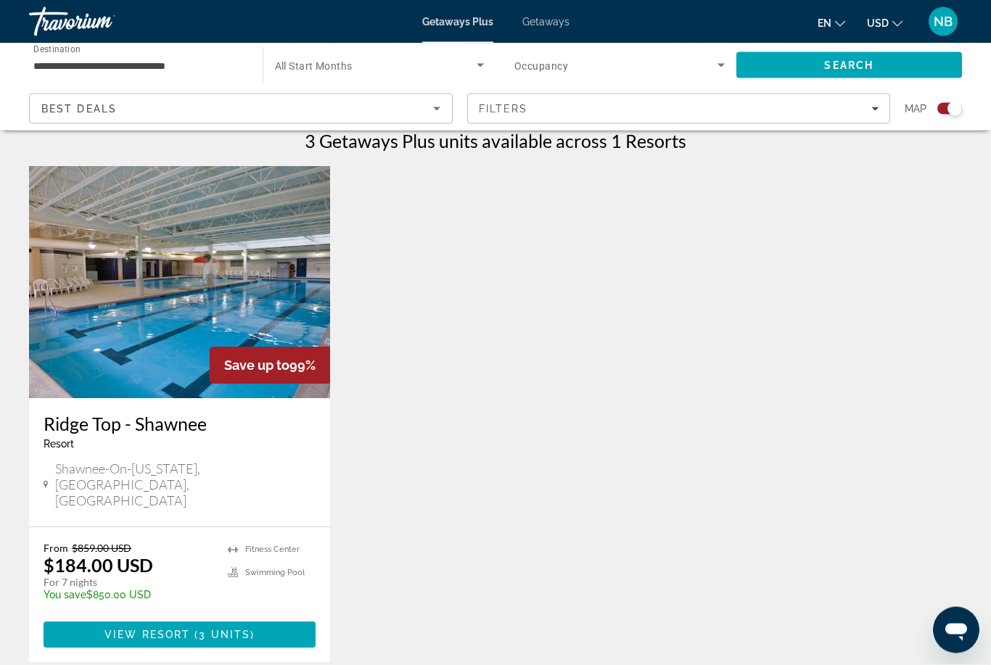
click at [77, 426] on h3 "Ridge Top - Shawnee" at bounding box center [180, 425] width 272 height 22
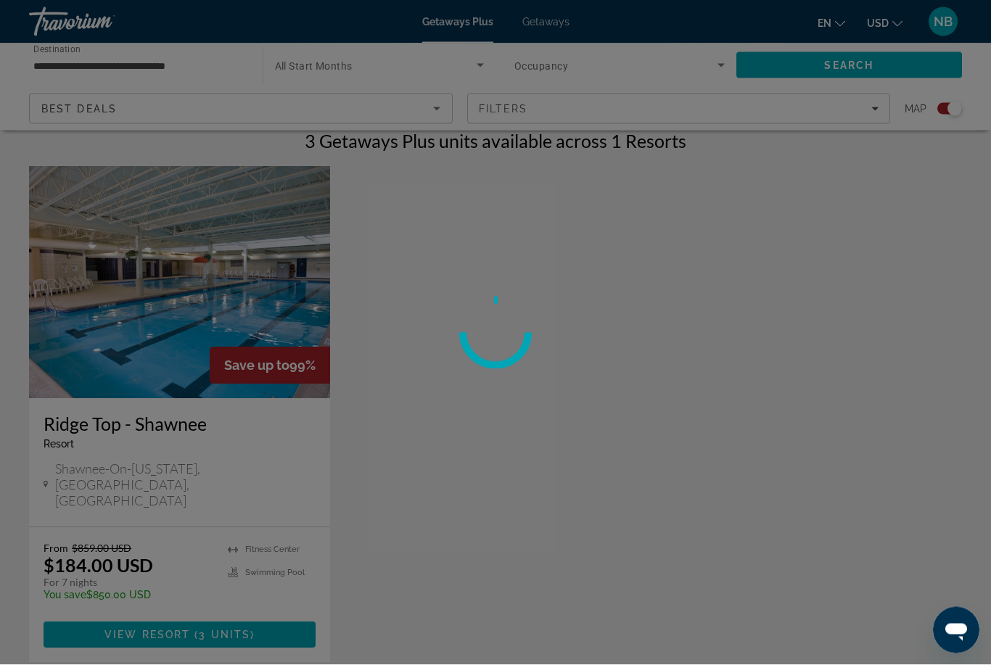
scroll to position [465, 0]
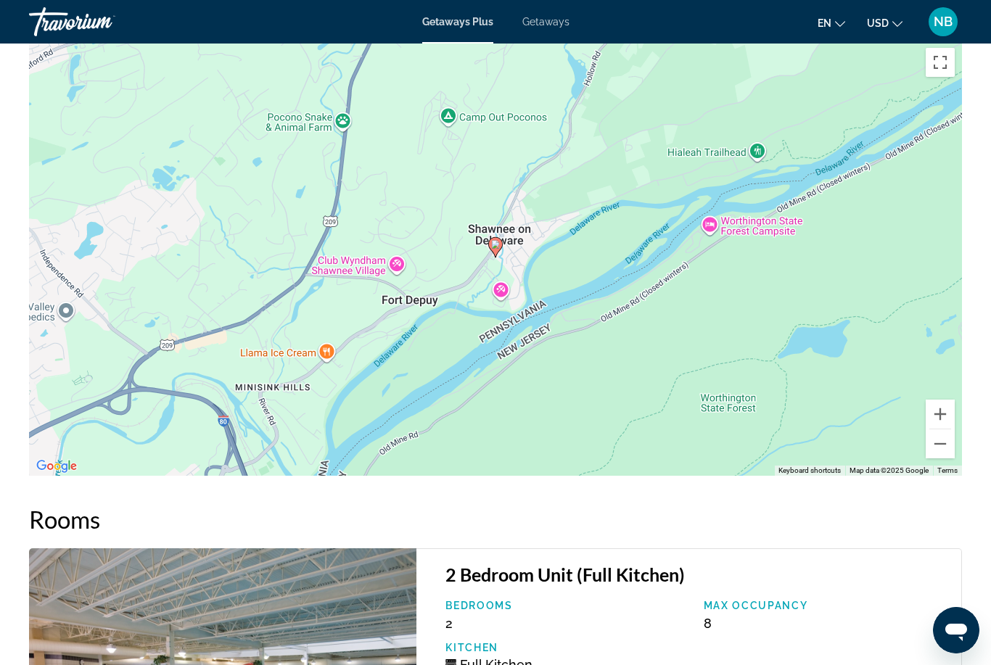
scroll to position [2435, 0]
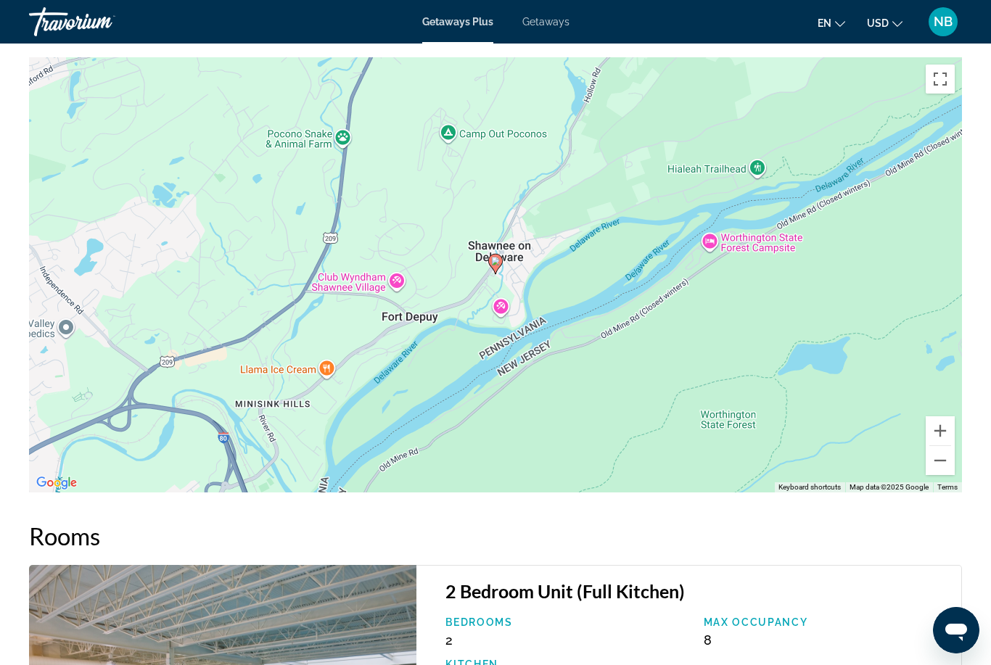
click at [943, 446] on button "Zoom out" at bounding box center [940, 460] width 29 height 29
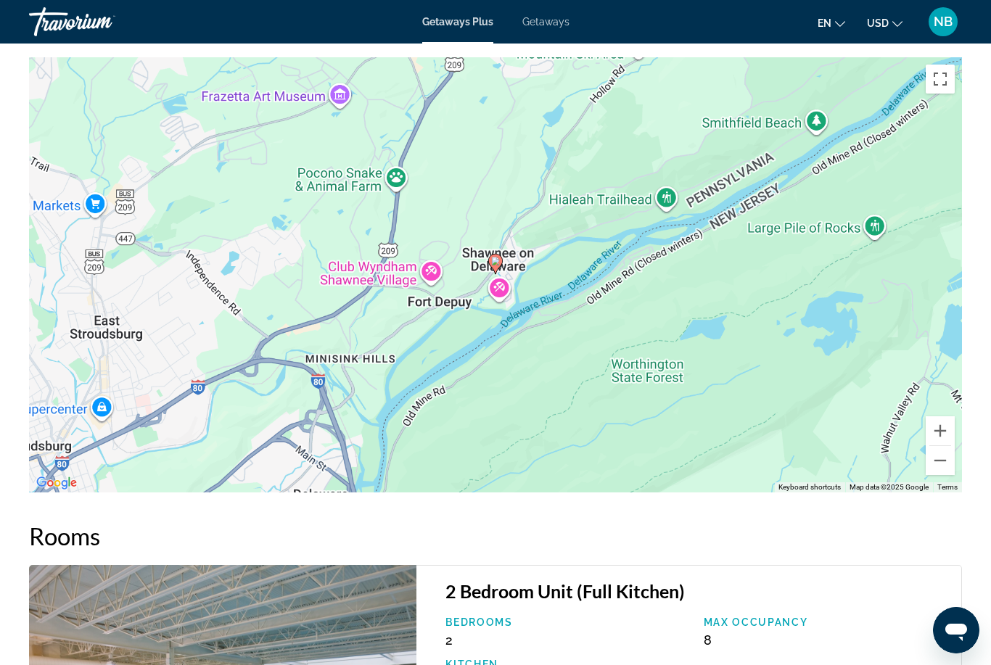
click at [941, 446] on button "Zoom out" at bounding box center [940, 460] width 29 height 29
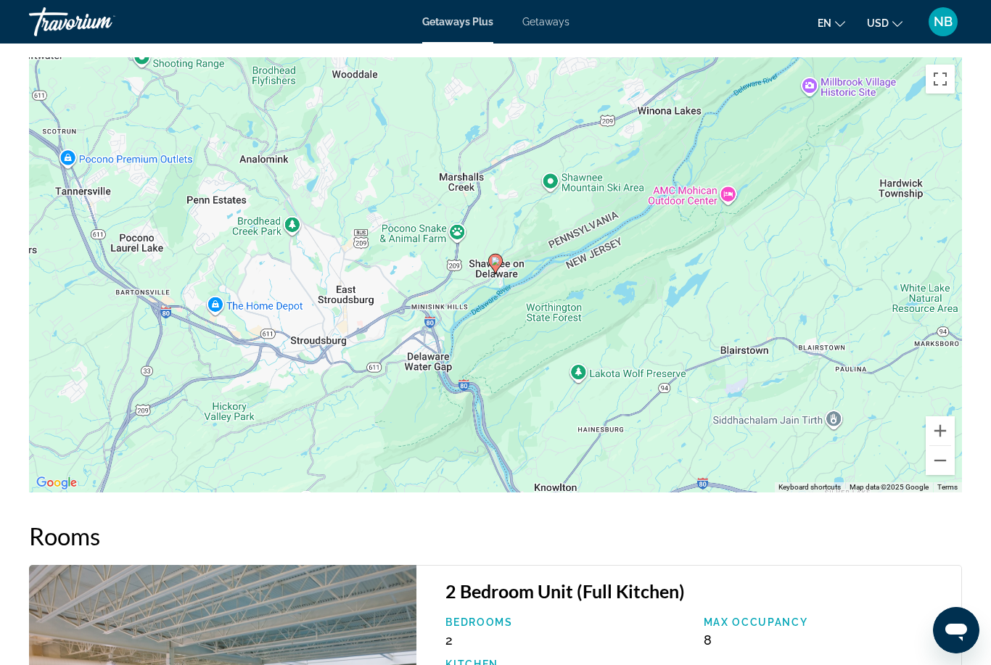
click at [935, 446] on button "Zoom out" at bounding box center [940, 460] width 29 height 29
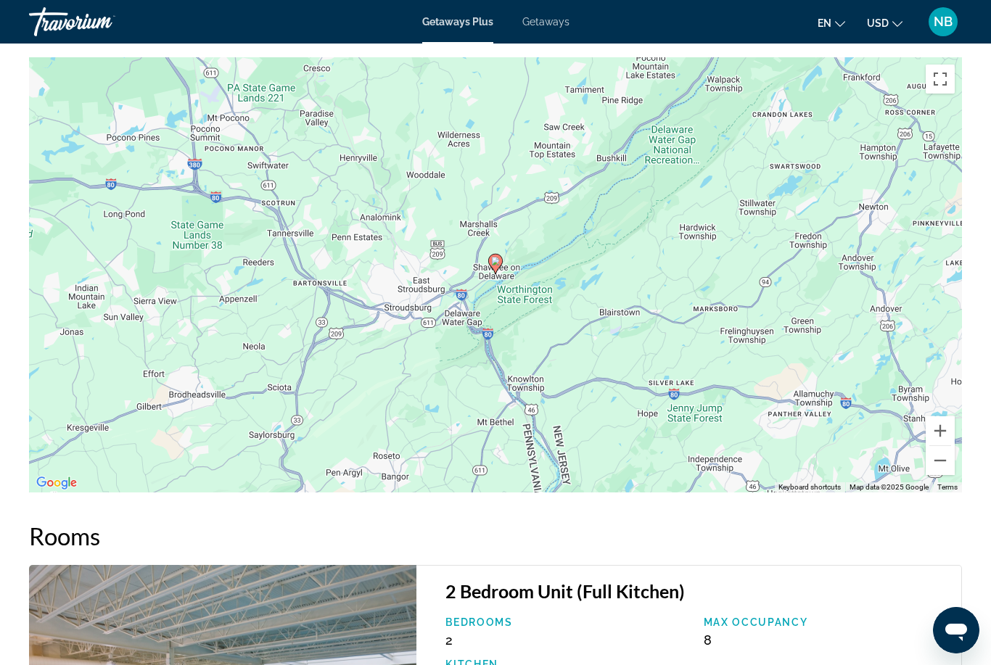
click at [941, 446] on button "Zoom out" at bounding box center [940, 460] width 29 height 29
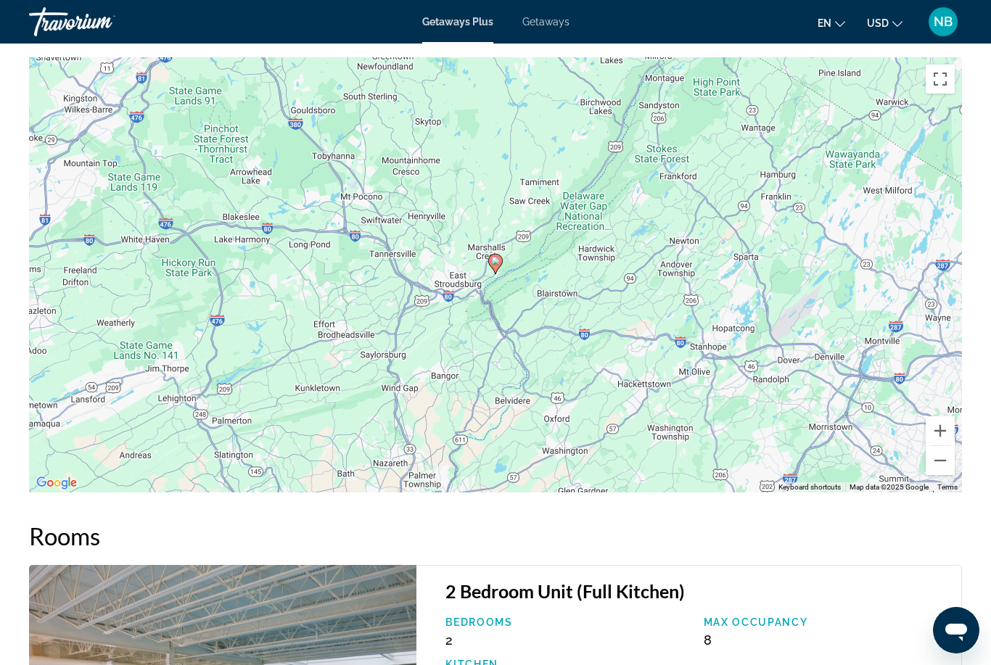
click at [930, 446] on button "Zoom out" at bounding box center [940, 460] width 29 height 29
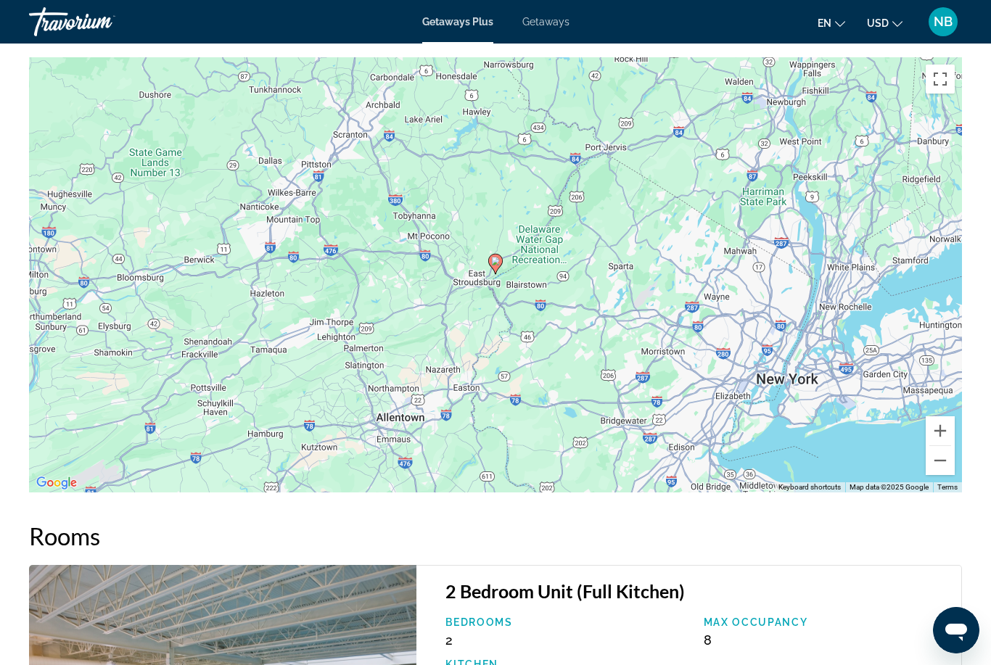
click at [933, 446] on button "Zoom out" at bounding box center [940, 460] width 29 height 29
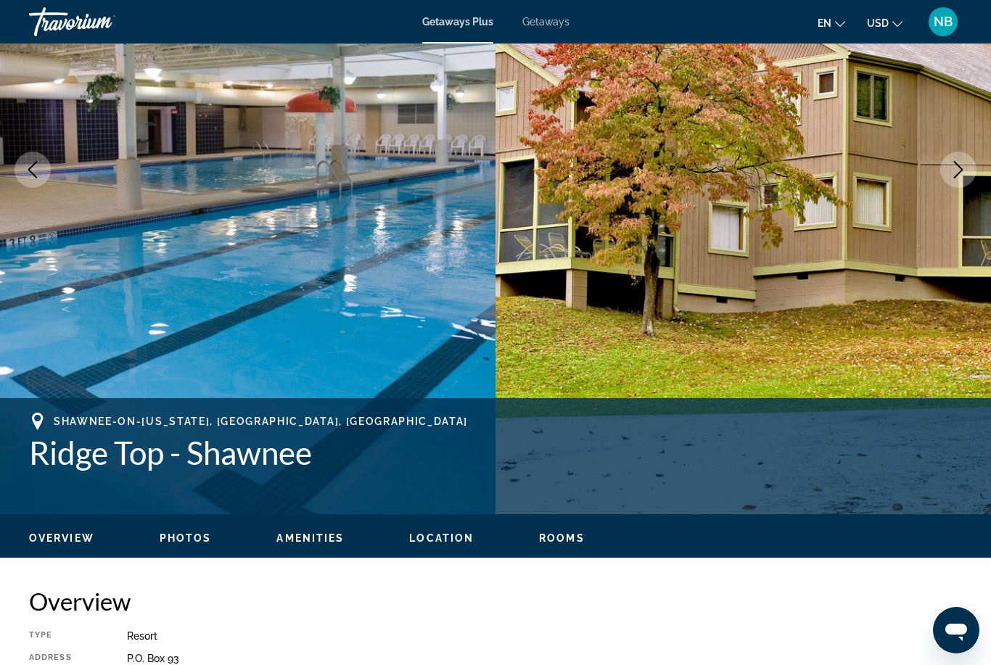
scroll to position [212, 0]
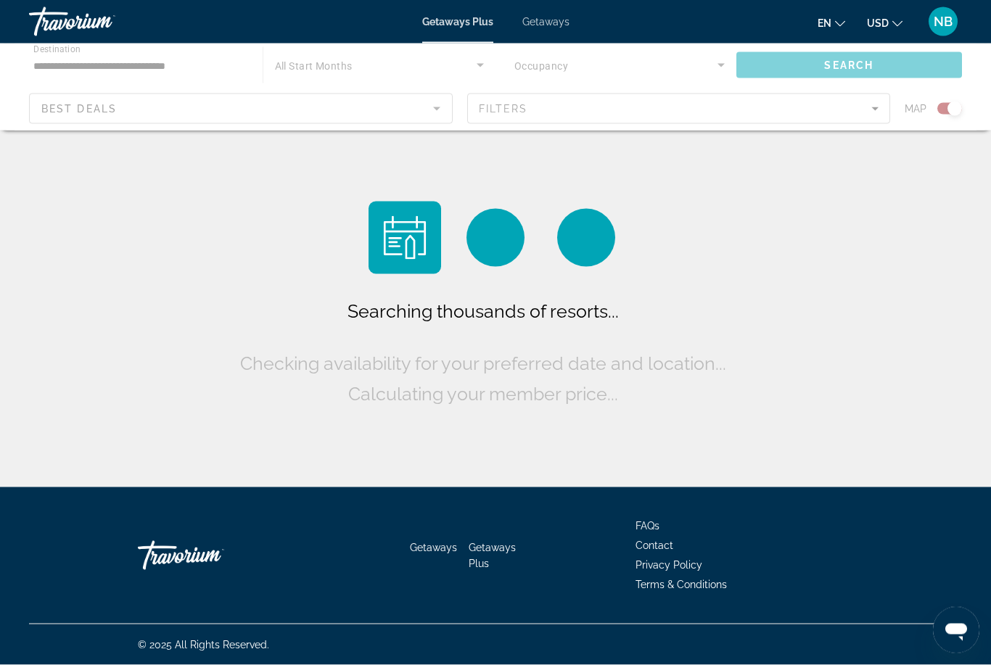
scroll to position [46, 0]
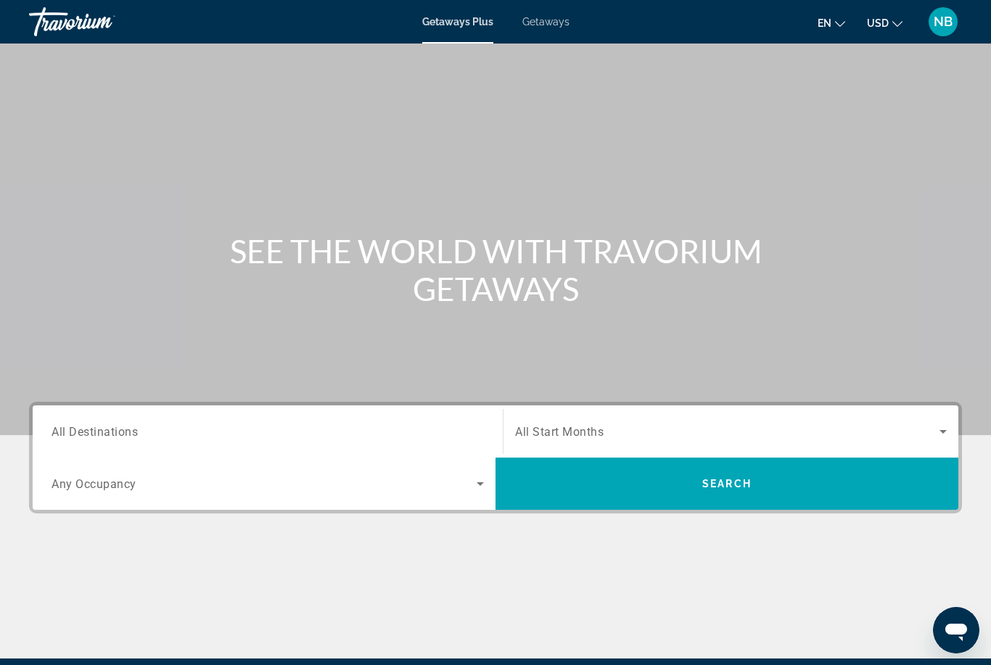
click at [86, 438] on span "All Destinations" at bounding box center [95, 432] width 86 height 14
click at [86, 438] on input "Destination All Destinations" at bounding box center [268, 432] width 433 height 17
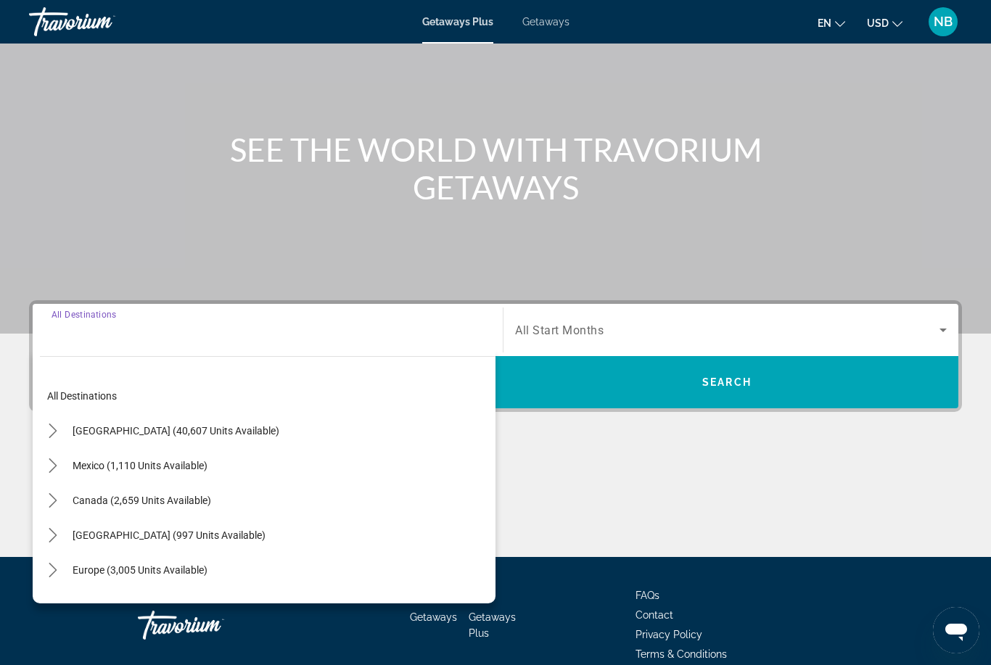
scroll to position [171, 0]
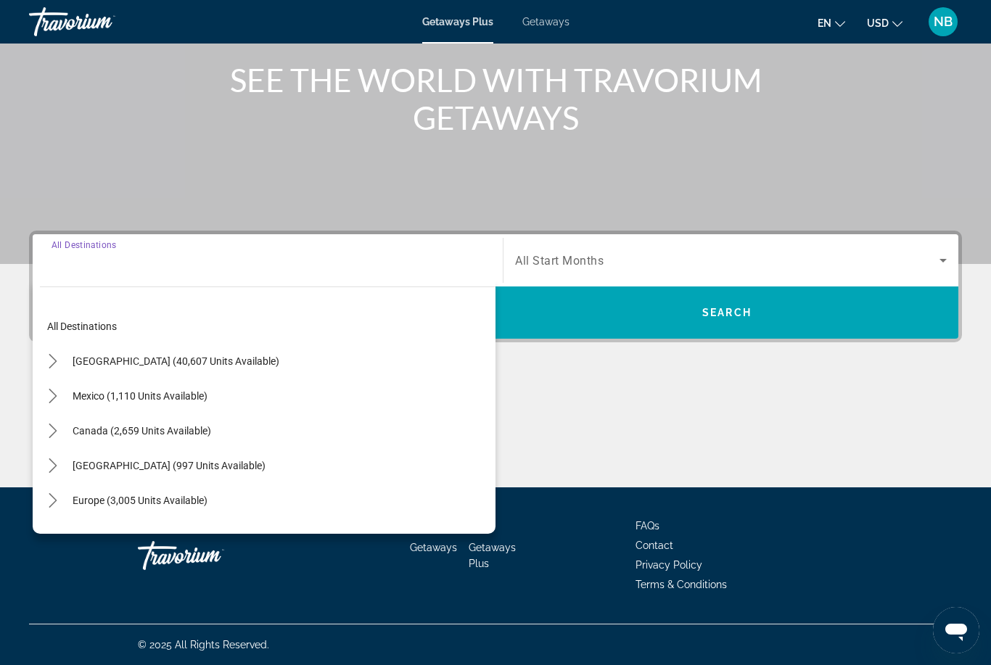
click at [87, 373] on span "Select destination: United States (40,607 units available)" at bounding box center [175, 361] width 221 height 35
type input "**********"
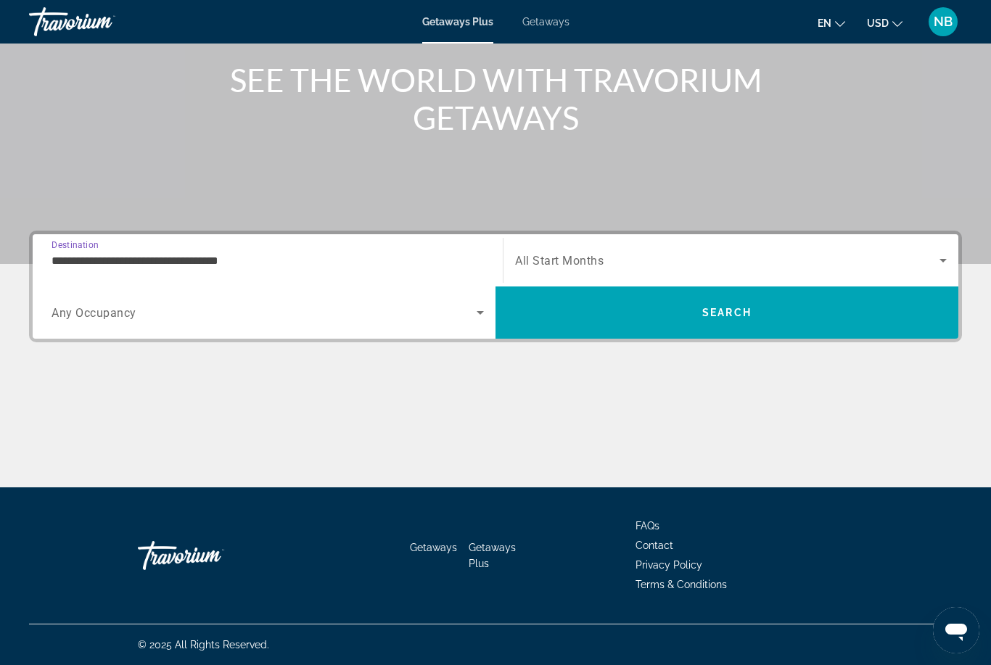
click at [83, 267] on input "**********" at bounding box center [268, 261] width 433 height 17
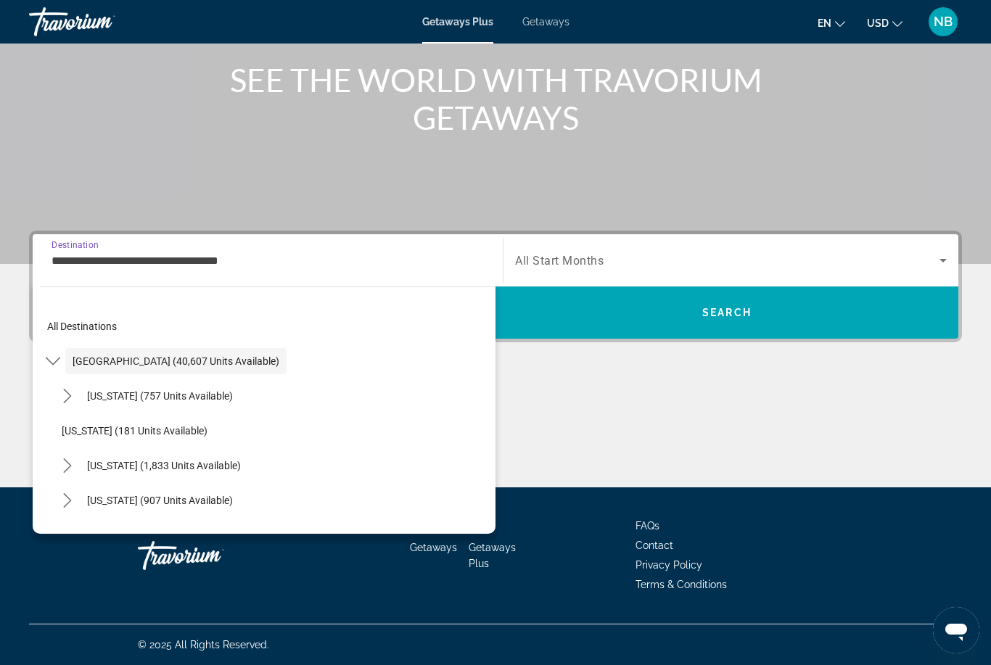
click at [85, 361] on span "[GEOGRAPHIC_DATA] (40,607 units available)" at bounding box center [176, 362] width 207 height 12
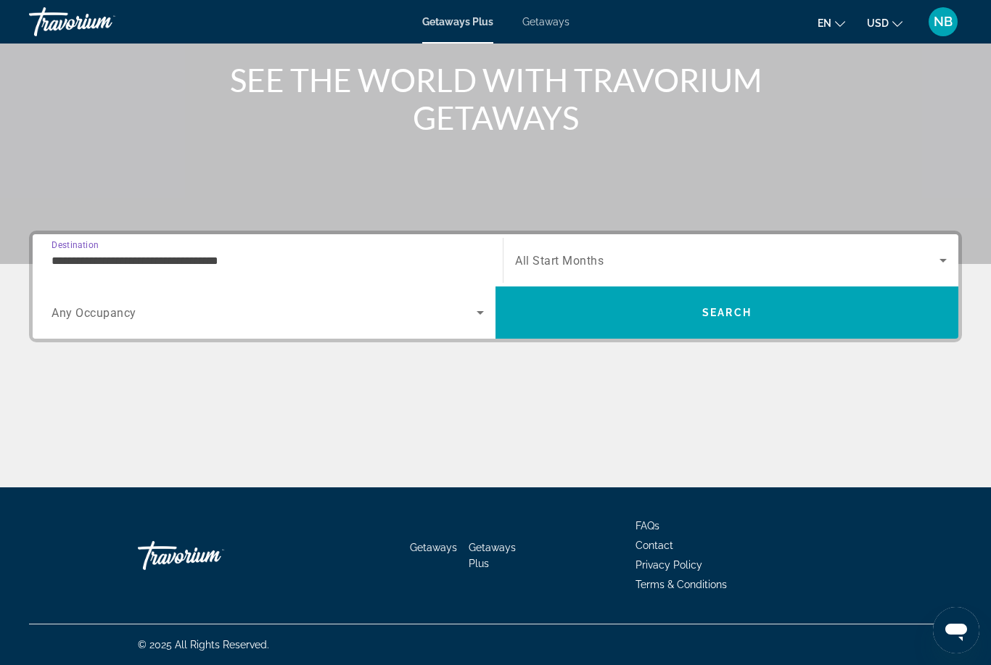
click at [83, 327] on div "Search widget" at bounding box center [268, 312] width 433 height 41
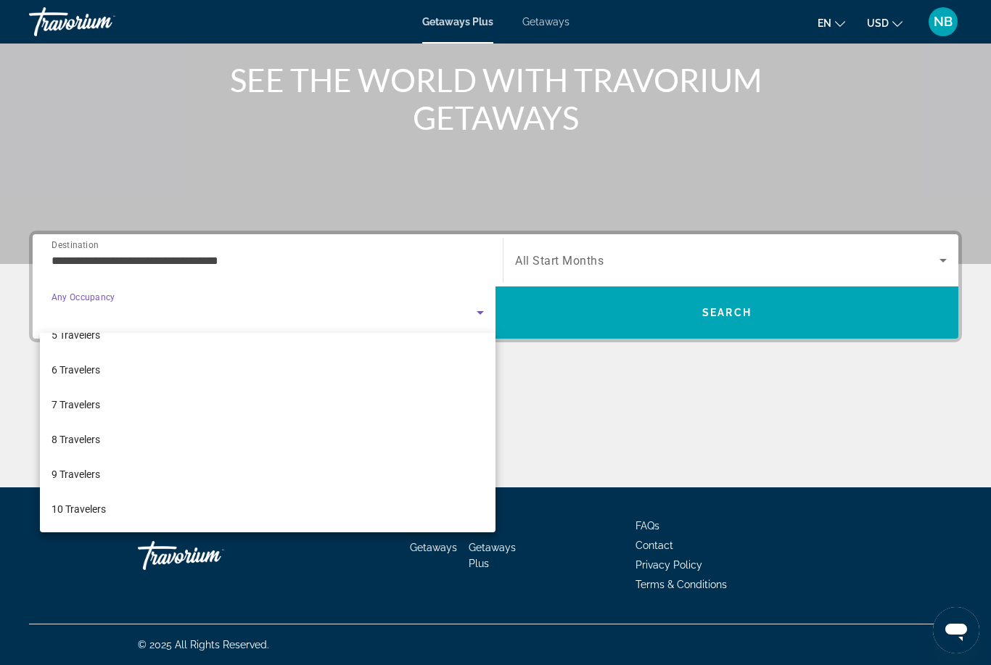
scroll to position [160, 0]
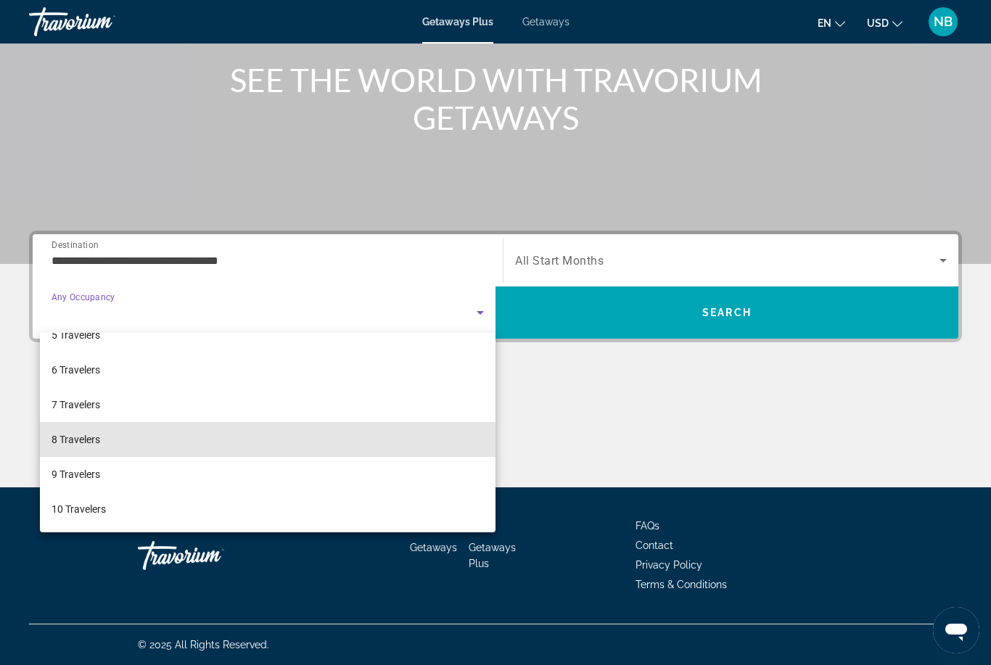
click at [67, 447] on span "8 Travelers" at bounding box center [76, 439] width 49 height 17
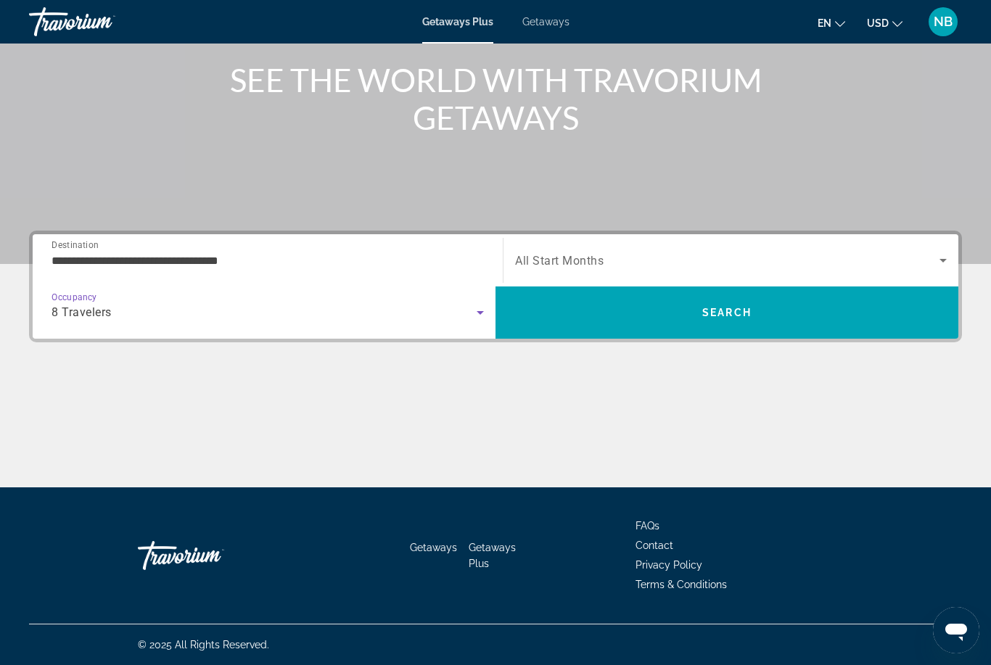
click at [462, 311] on div "8 Travelers" at bounding box center [264, 312] width 425 height 17
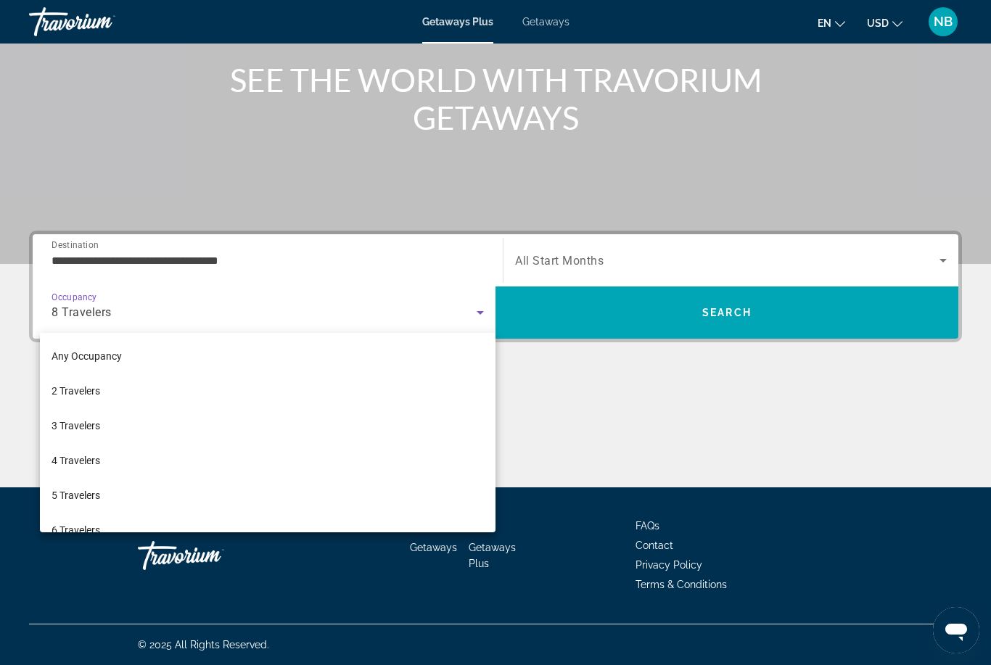
scroll to position [85, 0]
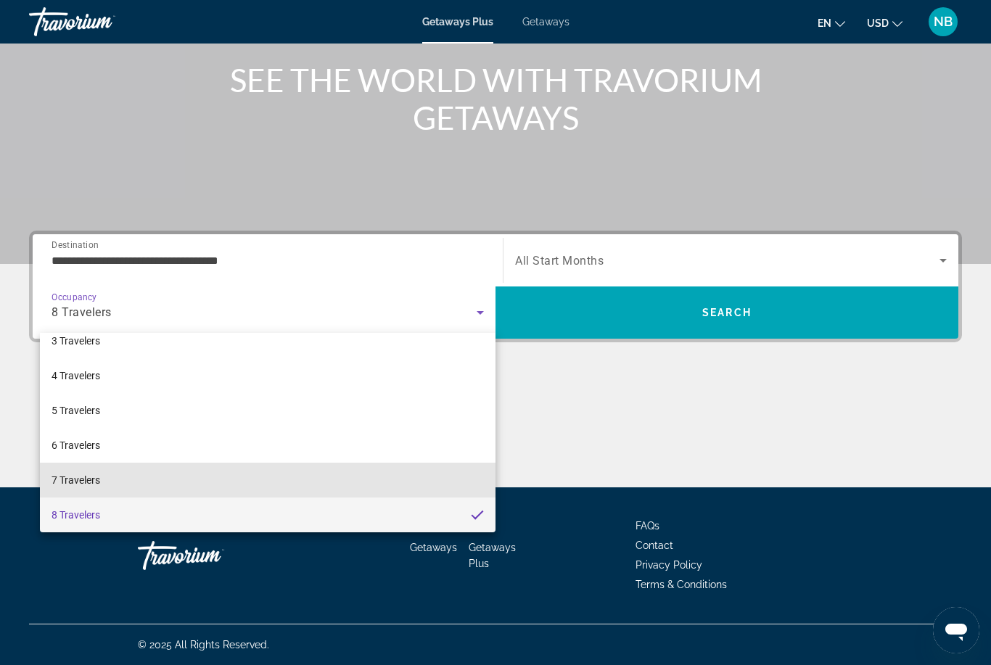
click at [62, 483] on span "7 Travelers" at bounding box center [76, 480] width 49 height 17
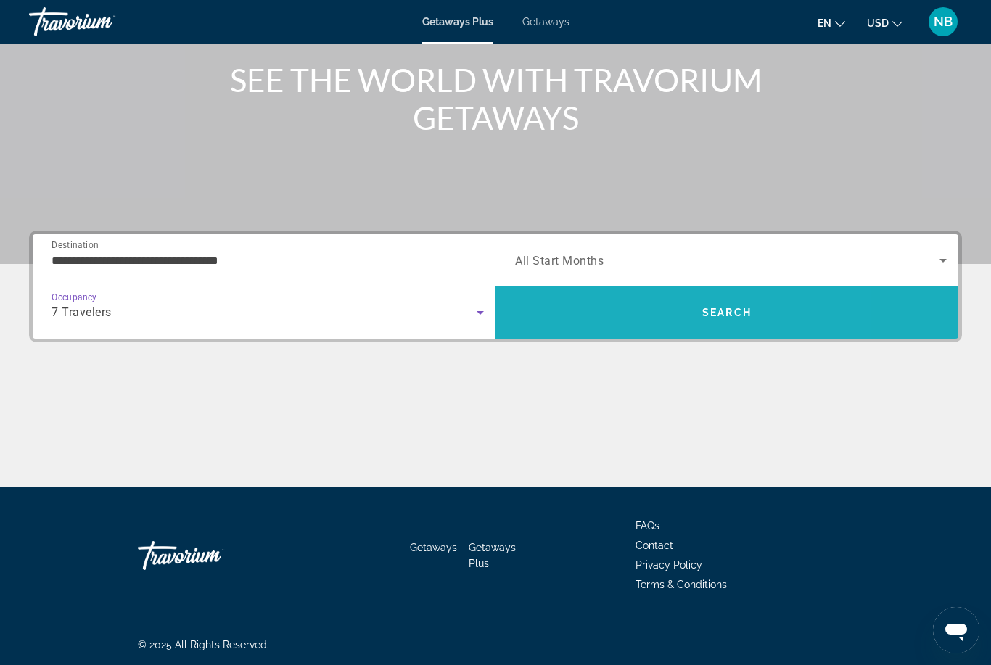
click at [547, 319] on span "Search" at bounding box center [727, 312] width 463 height 35
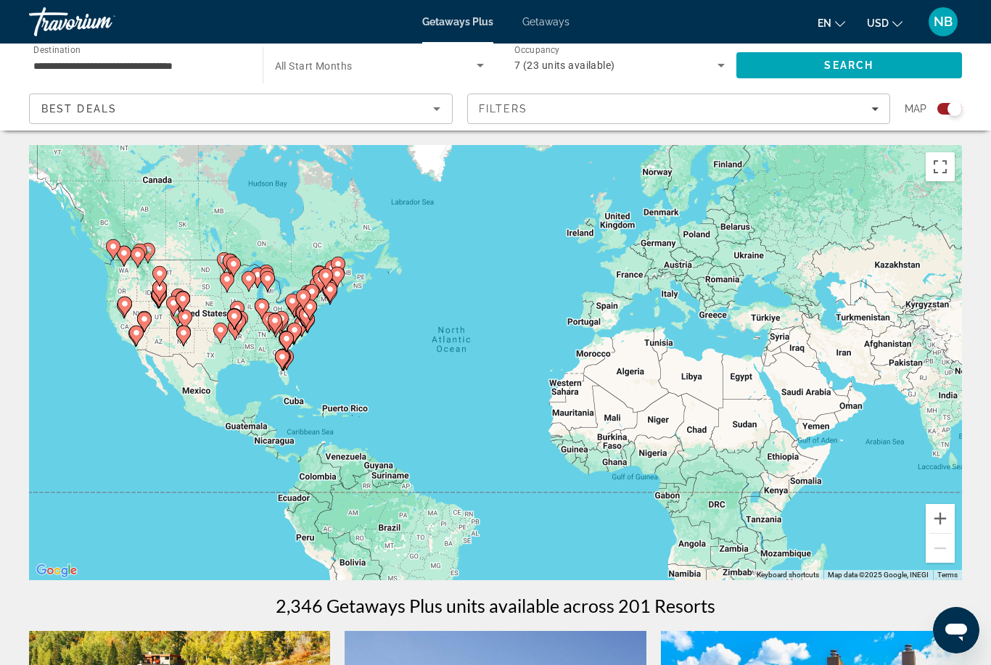
click at [73, 63] on input "**********" at bounding box center [138, 65] width 210 height 17
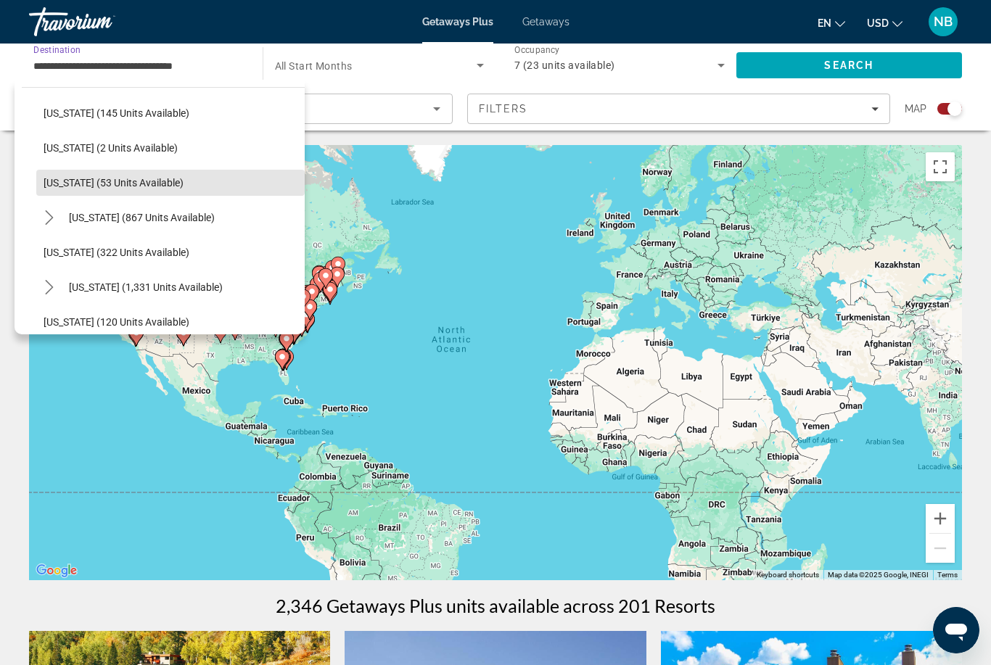
scroll to position [441, 0]
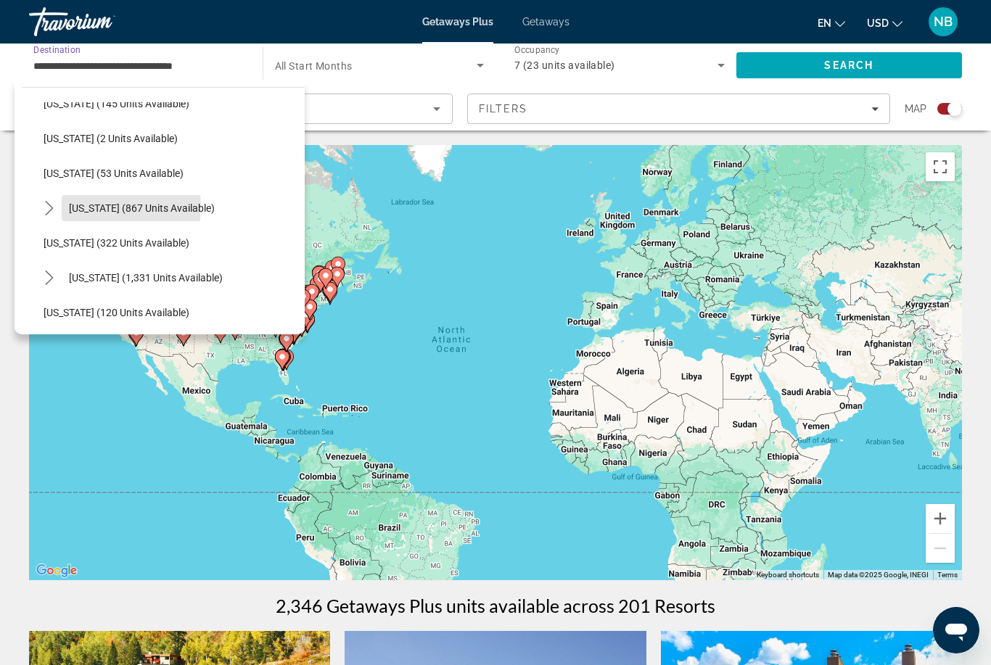
click at [100, 207] on span "[US_STATE] (867 units available)" at bounding box center [142, 208] width 146 height 12
type input "**********"
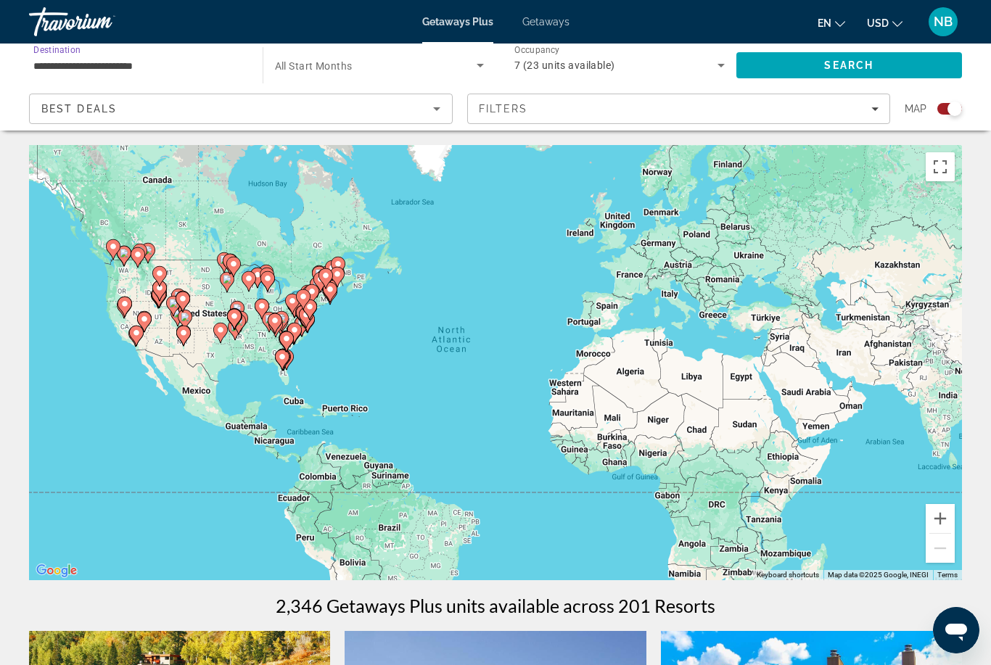
click at [841, 65] on span "Search" at bounding box center [848, 66] width 49 height 12
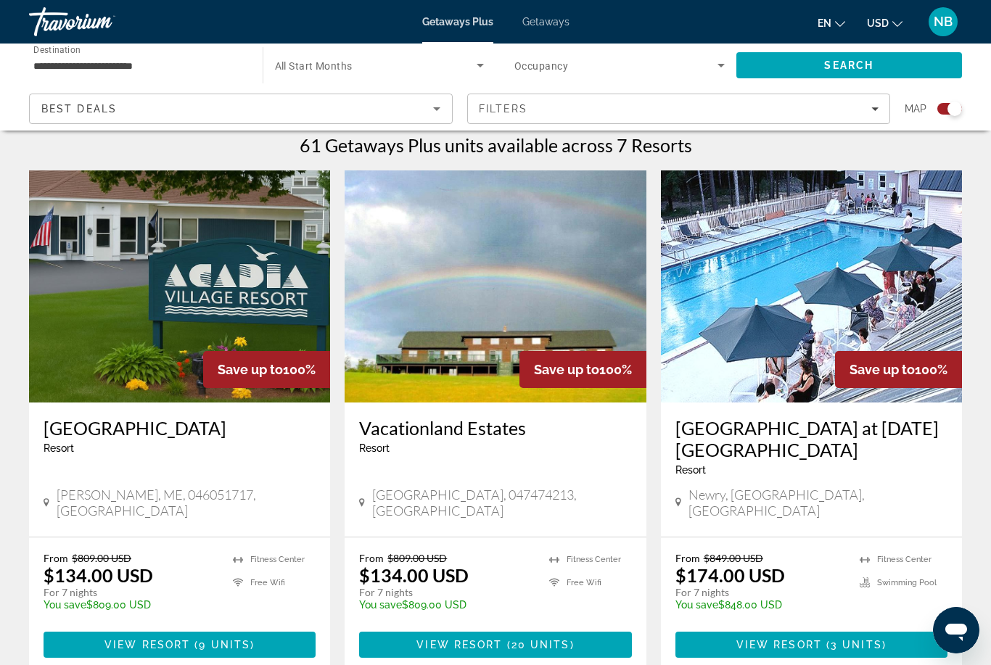
scroll to position [461, 0]
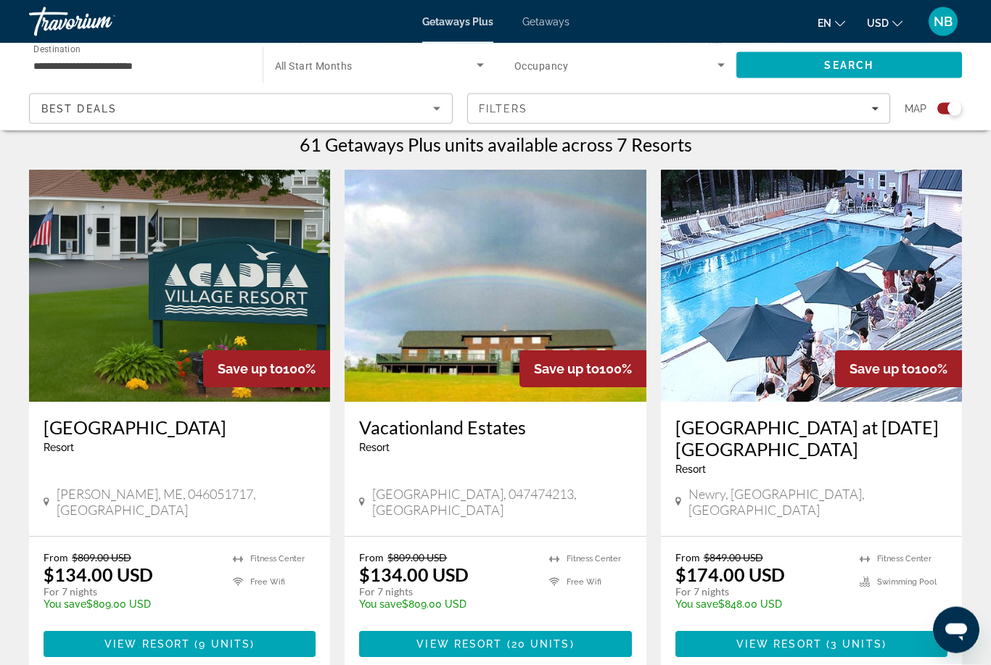
click at [459, 428] on h3 "Vacationland Estates" at bounding box center [495, 428] width 272 height 22
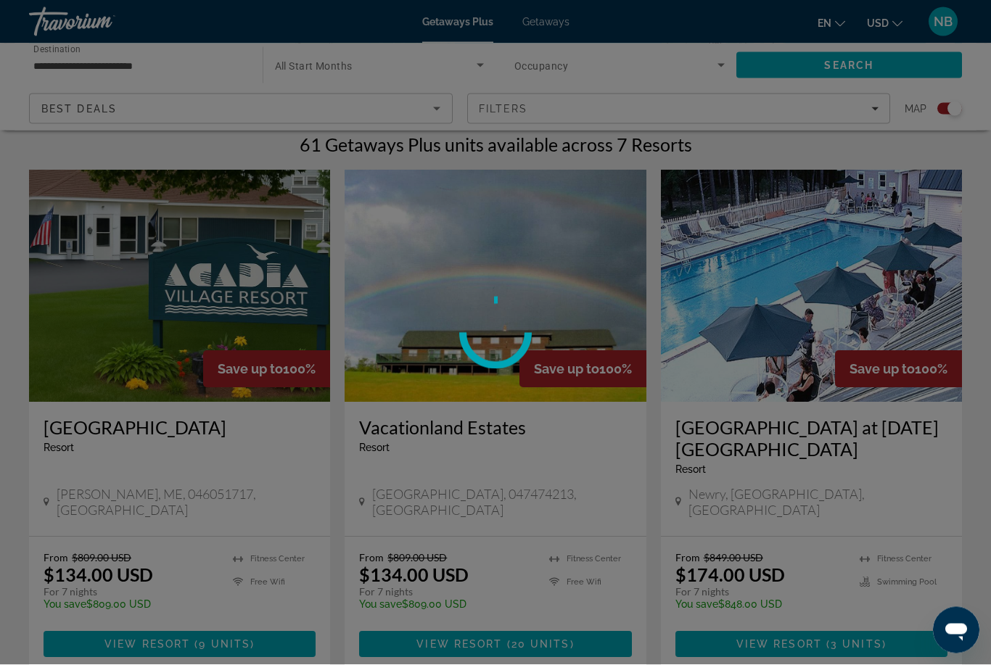
scroll to position [462, 0]
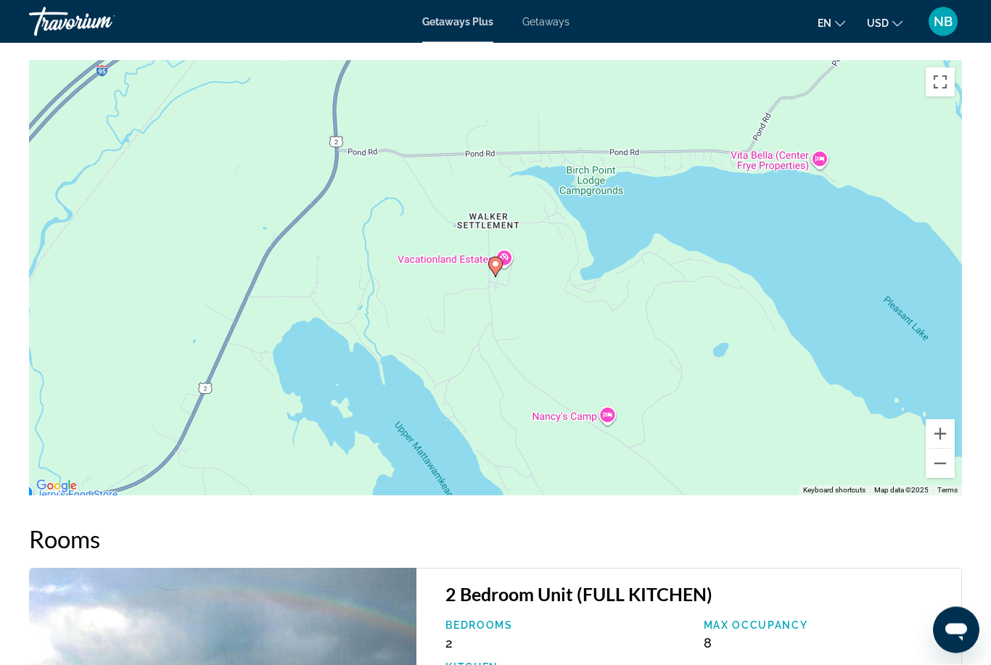
scroll to position [2072, 0]
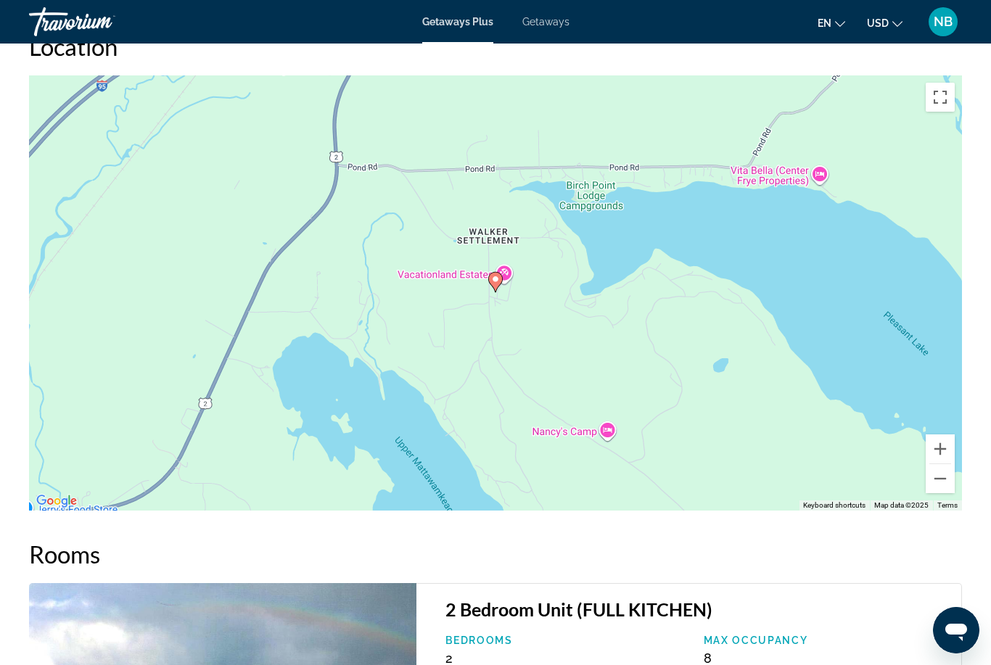
click at [947, 464] on button "Zoom out" at bounding box center [940, 478] width 29 height 29
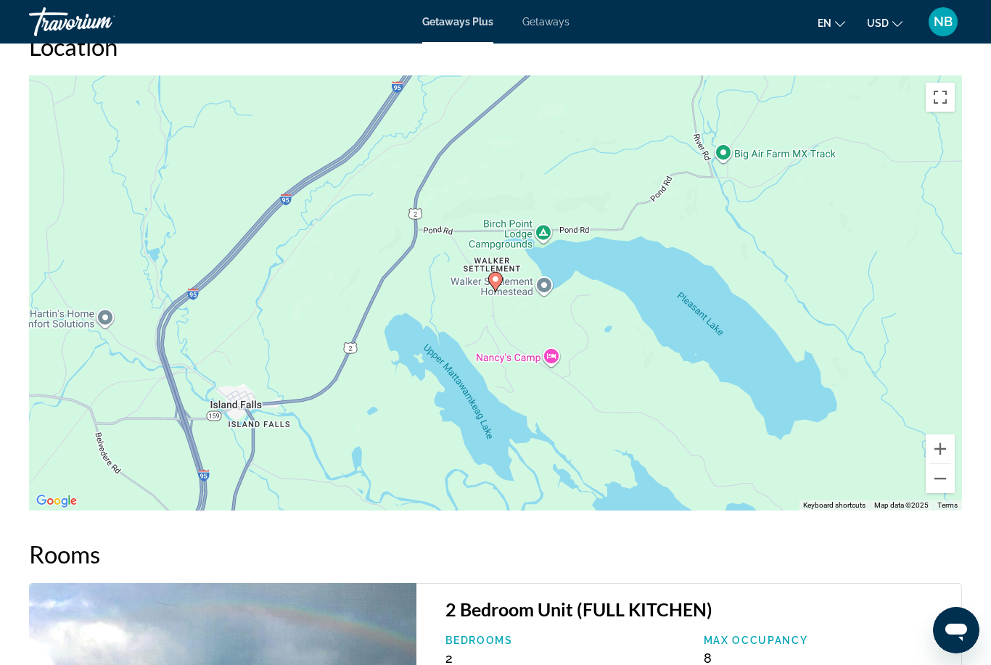
click at [938, 464] on button "Zoom out" at bounding box center [940, 478] width 29 height 29
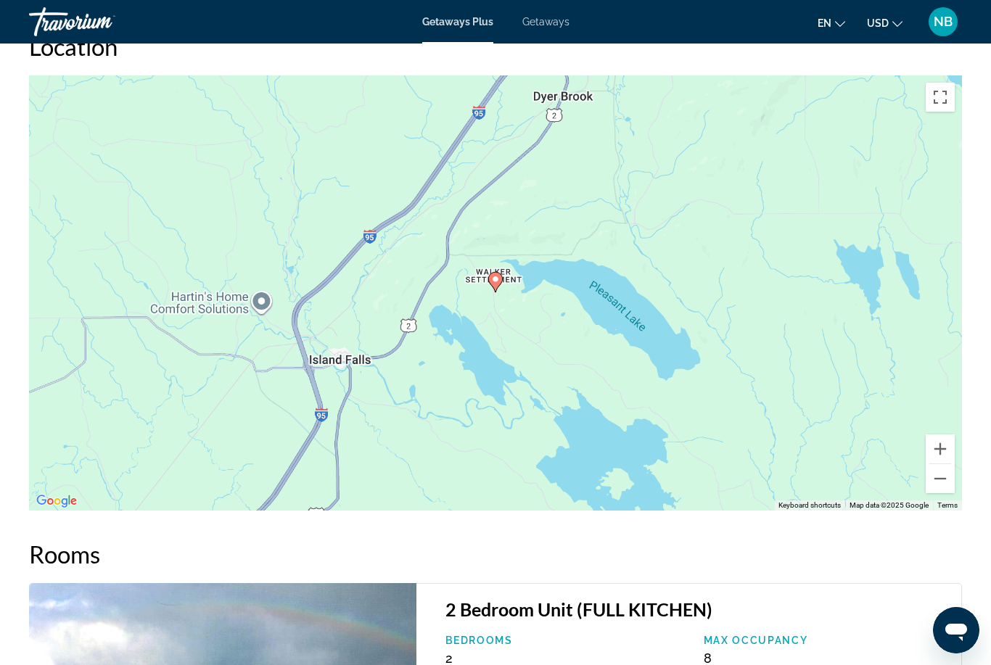
click at [931, 464] on button "Zoom out" at bounding box center [940, 478] width 29 height 29
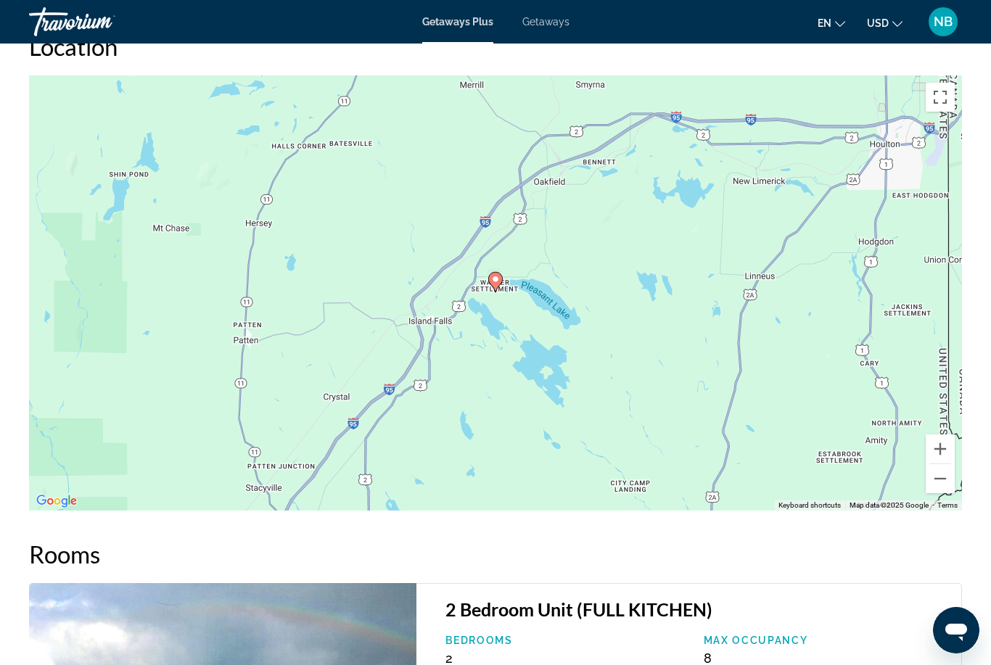
click at [925, 467] on div "To activate drag with keyboard, press Alt + Enter. Once in keyboard drag state,…" at bounding box center [495, 292] width 933 height 435
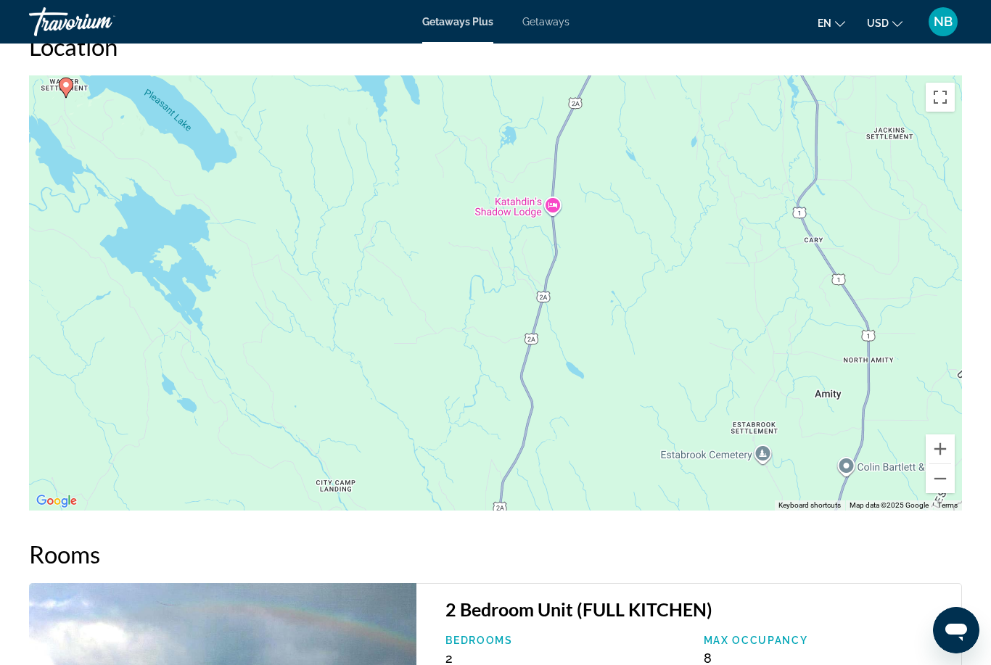
click at [938, 464] on button "Zoom out" at bounding box center [940, 478] width 29 height 29
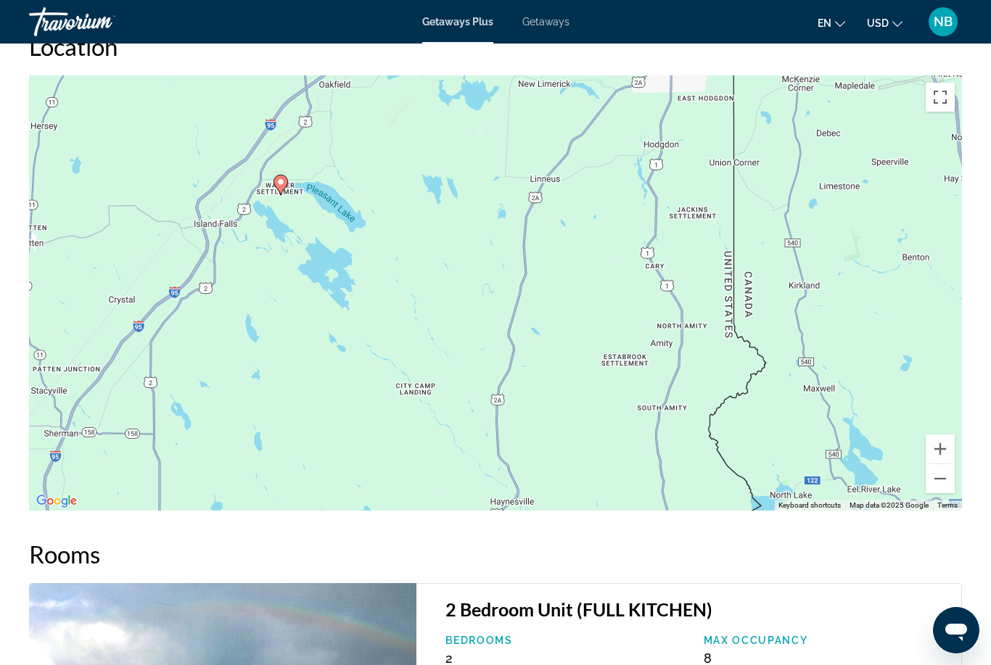
click at [933, 464] on button "Zoom out" at bounding box center [940, 478] width 29 height 29
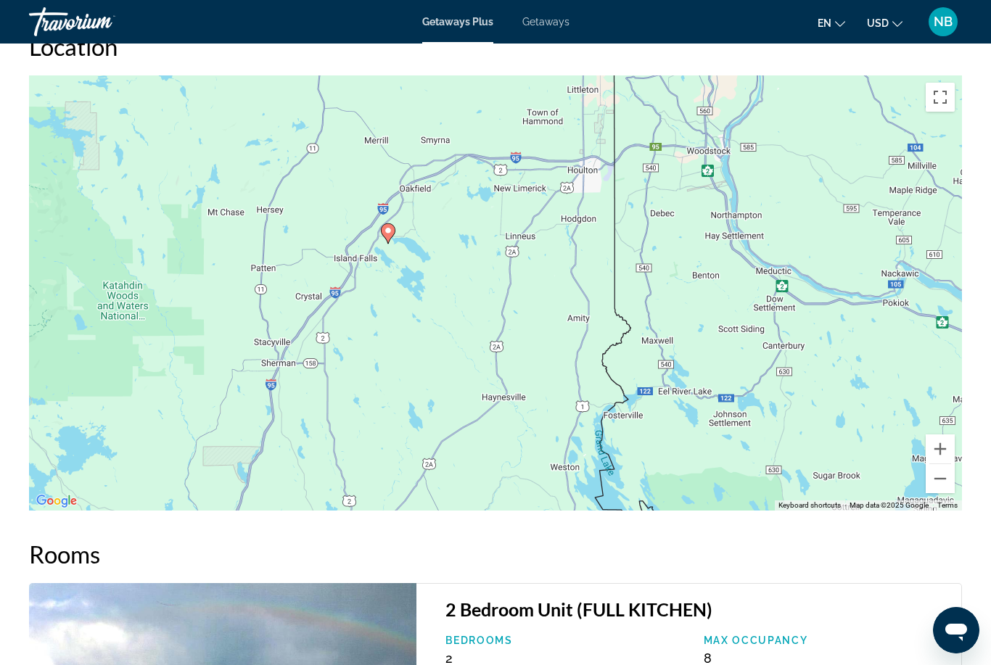
click at [935, 464] on button "Zoom out" at bounding box center [940, 478] width 29 height 29
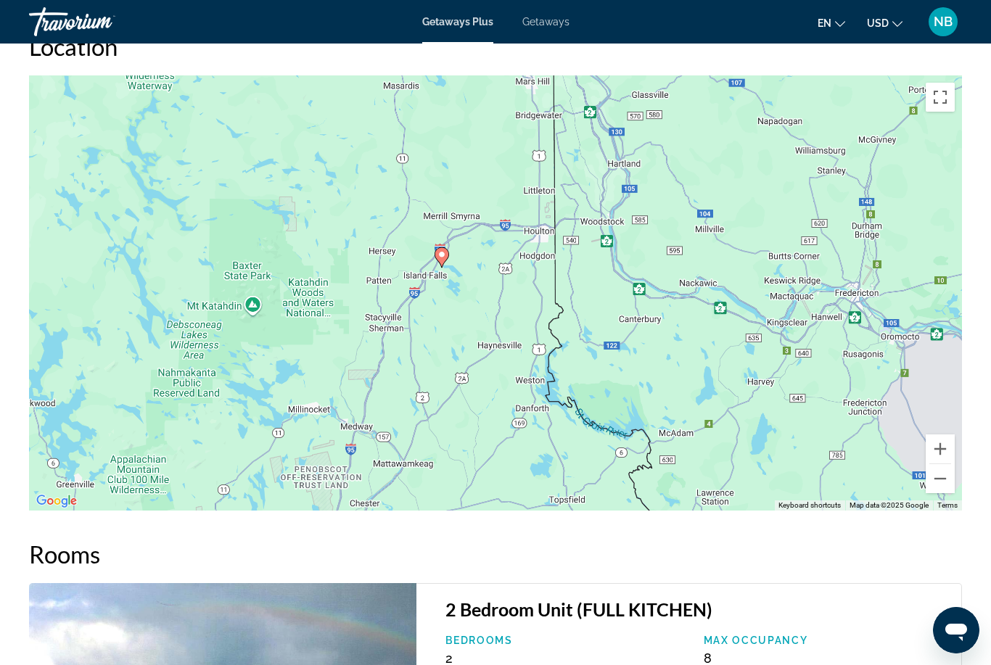
click at [935, 464] on button "Zoom out" at bounding box center [940, 478] width 29 height 29
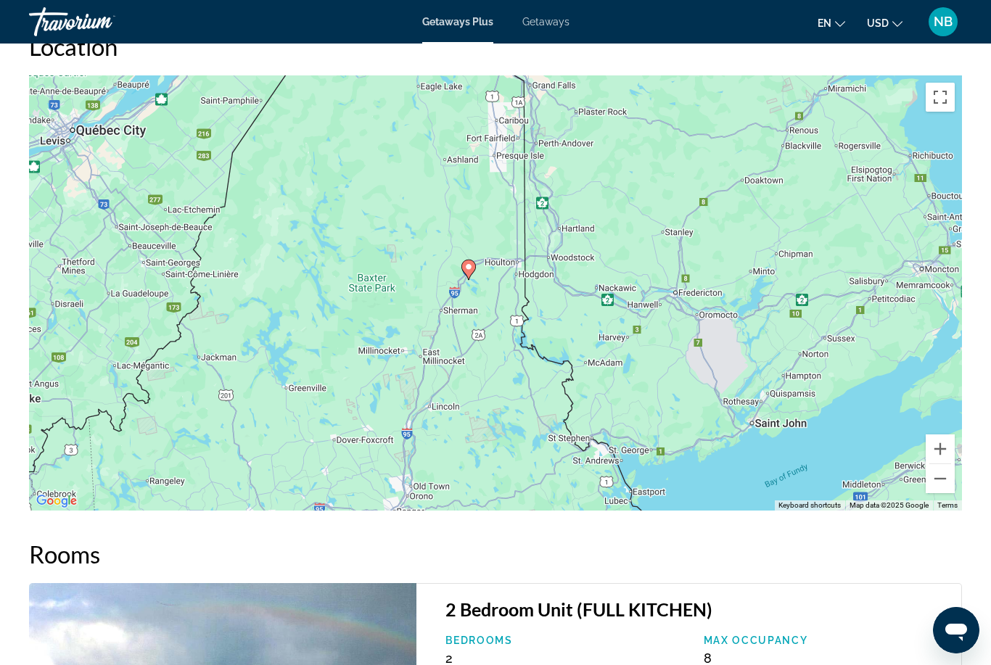
click at [947, 468] on button "Zoom out" at bounding box center [940, 478] width 29 height 29
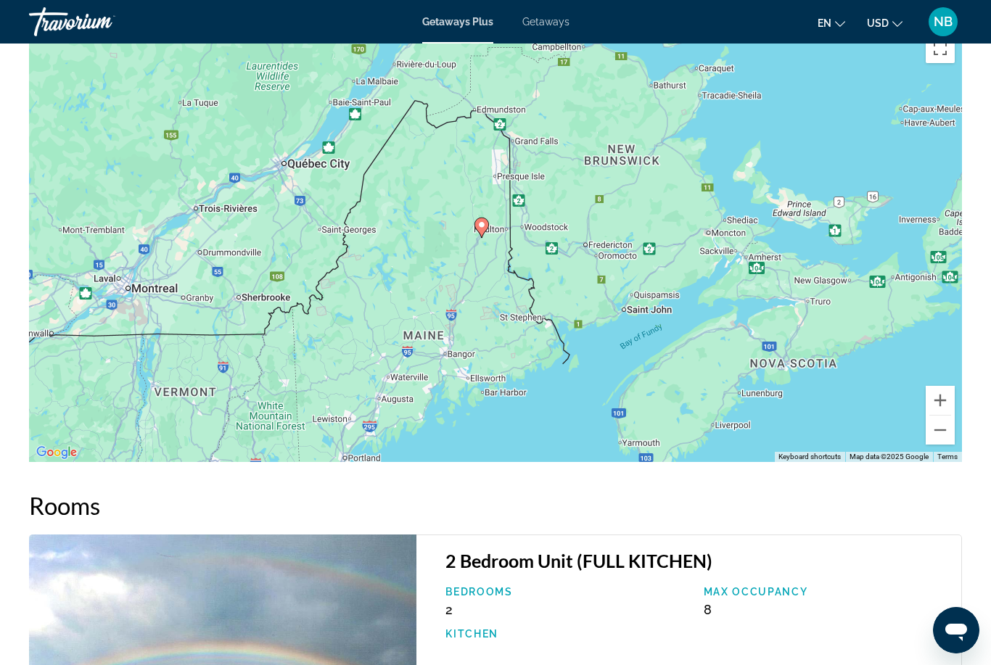
scroll to position [2120, 0]
click at [938, 417] on button "Zoom out" at bounding box center [940, 431] width 29 height 29
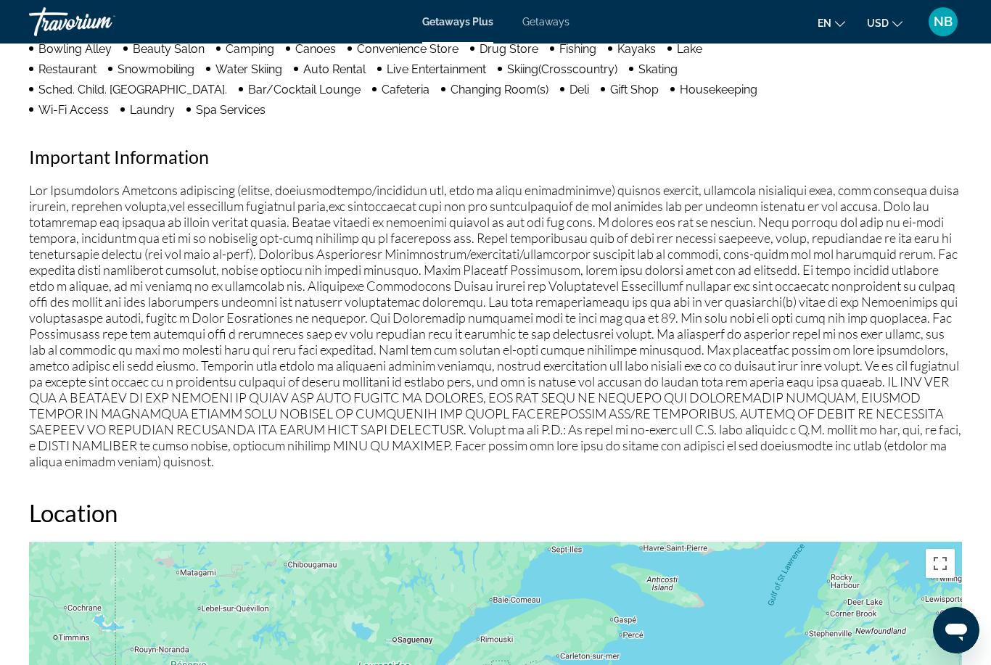
scroll to position [1602, 0]
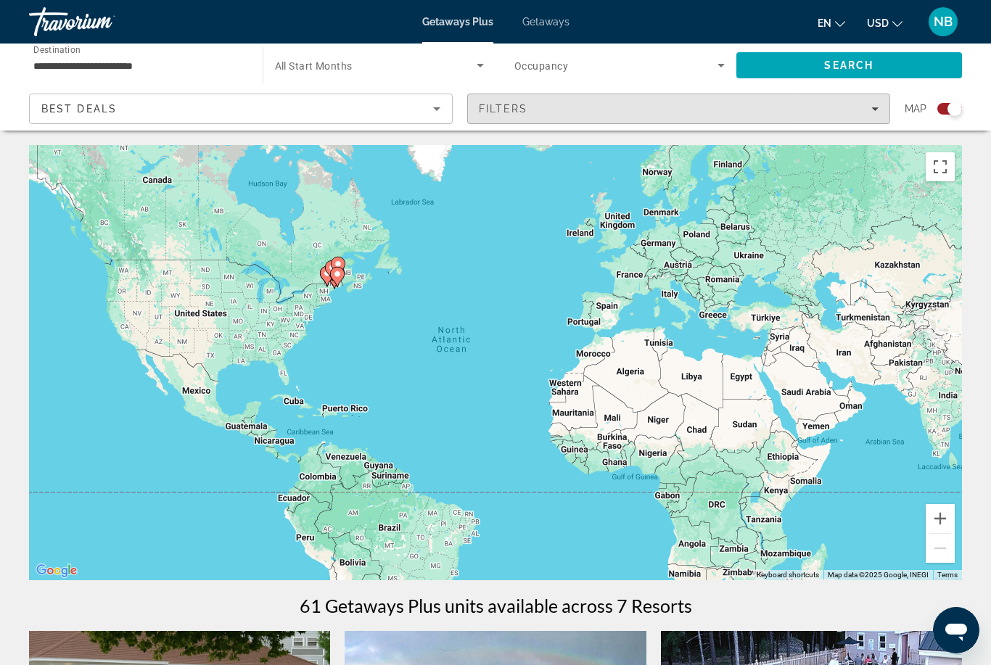
click at [565, 112] on div "Filters" at bounding box center [679, 109] width 401 height 12
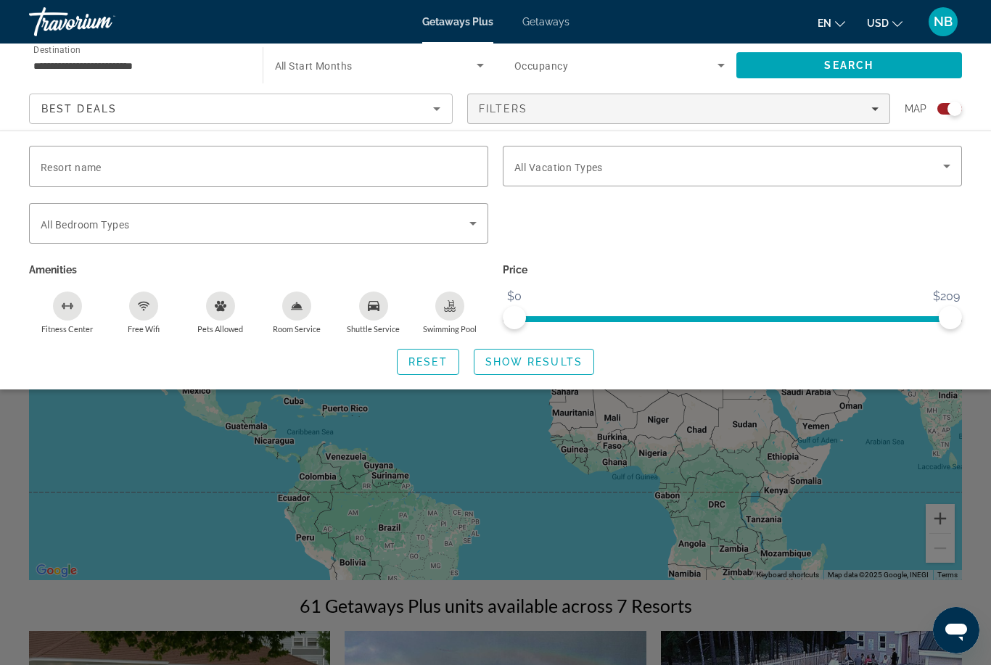
click at [443, 312] on div "Swimming Pool" at bounding box center [449, 306] width 29 height 29
click at [853, 71] on span "Search" at bounding box center [848, 66] width 49 height 12
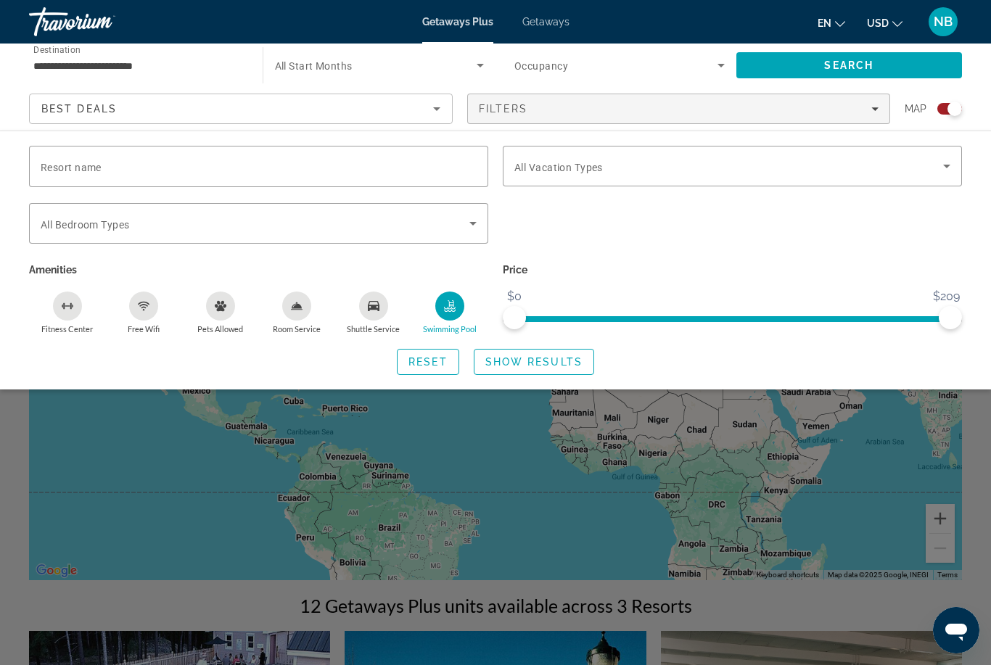
click at [9, 517] on div "Search widget" at bounding box center [495, 442] width 991 height 448
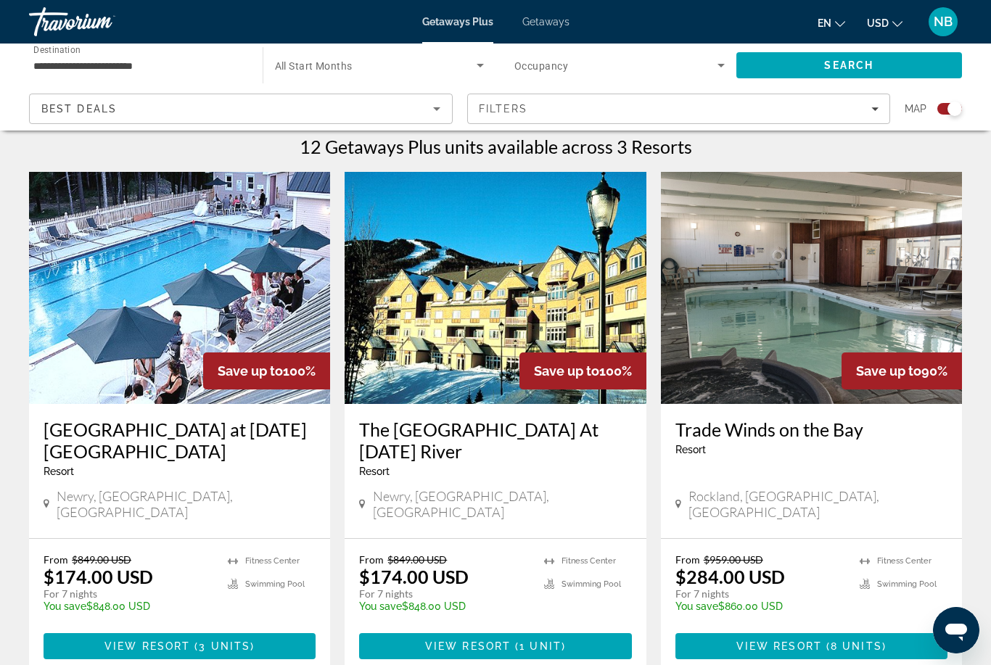
scroll to position [439, 0]
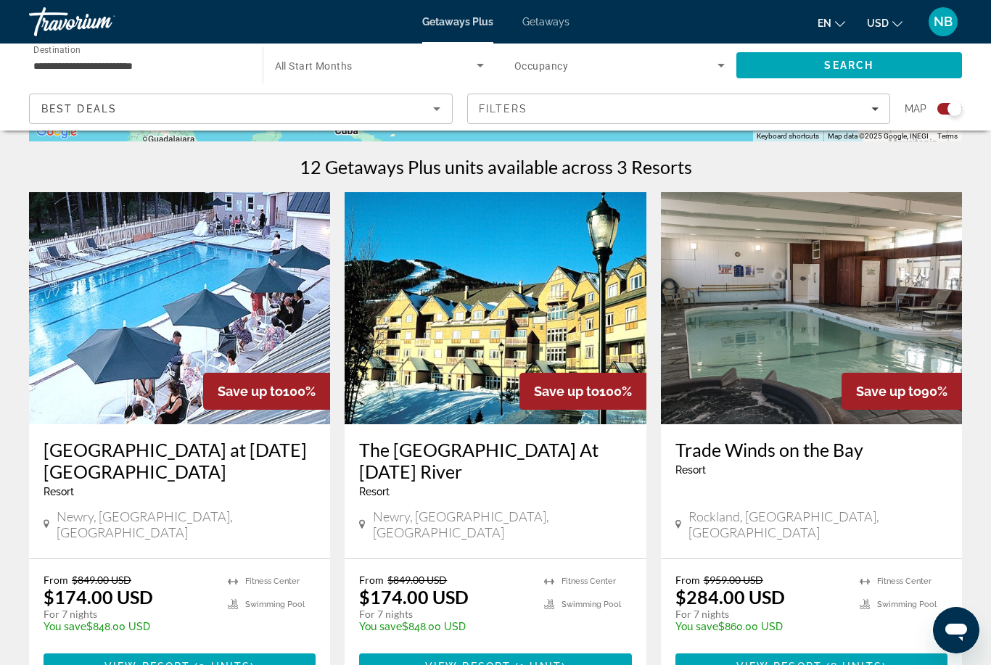
click at [755, 447] on h3 "Trade Winds on the Bay" at bounding box center [812, 450] width 272 height 22
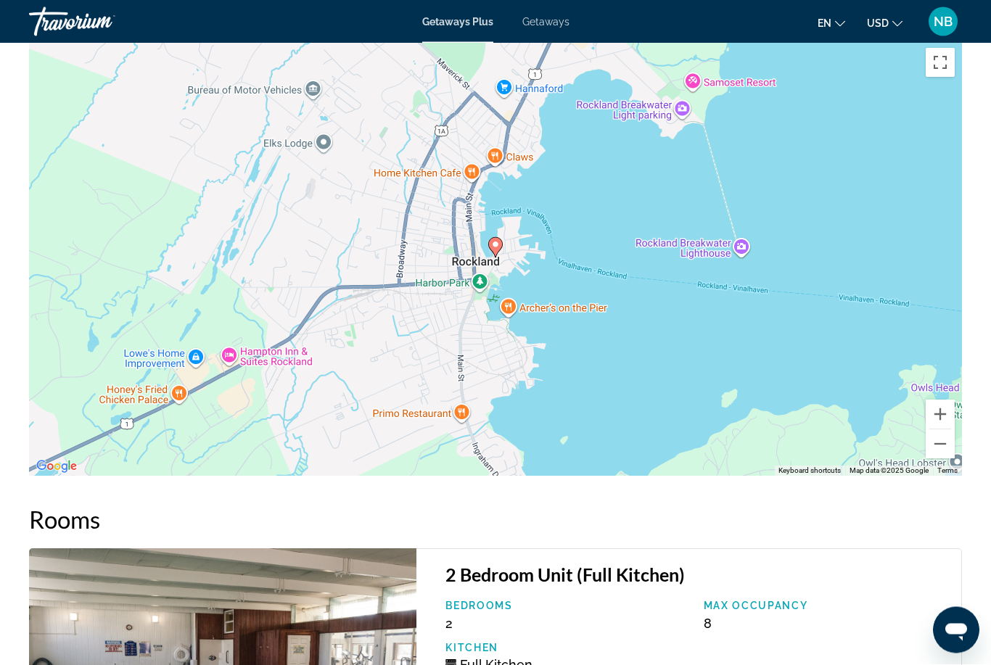
scroll to position [2264, 0]
click at [934, 451] on button "Zoom out" at bounding box center [940, 444] width 29 height 29
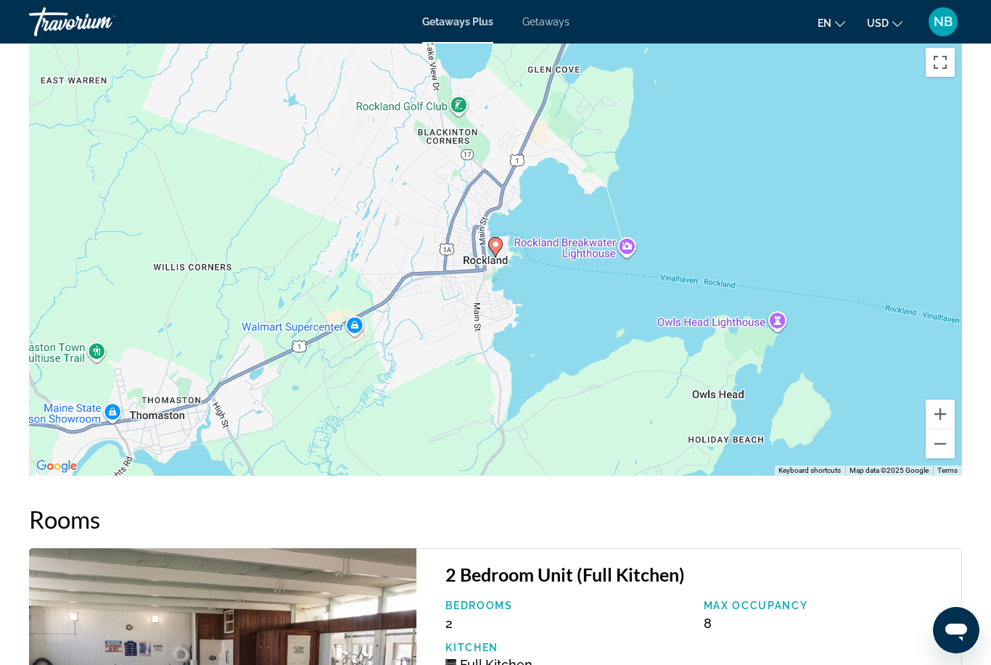
click at [925, 451] on div "To activate drag with keyboard, press Alt + Enter. Once in keyboard drag state,…" at bounding box center [495, 258] width 933 height 435
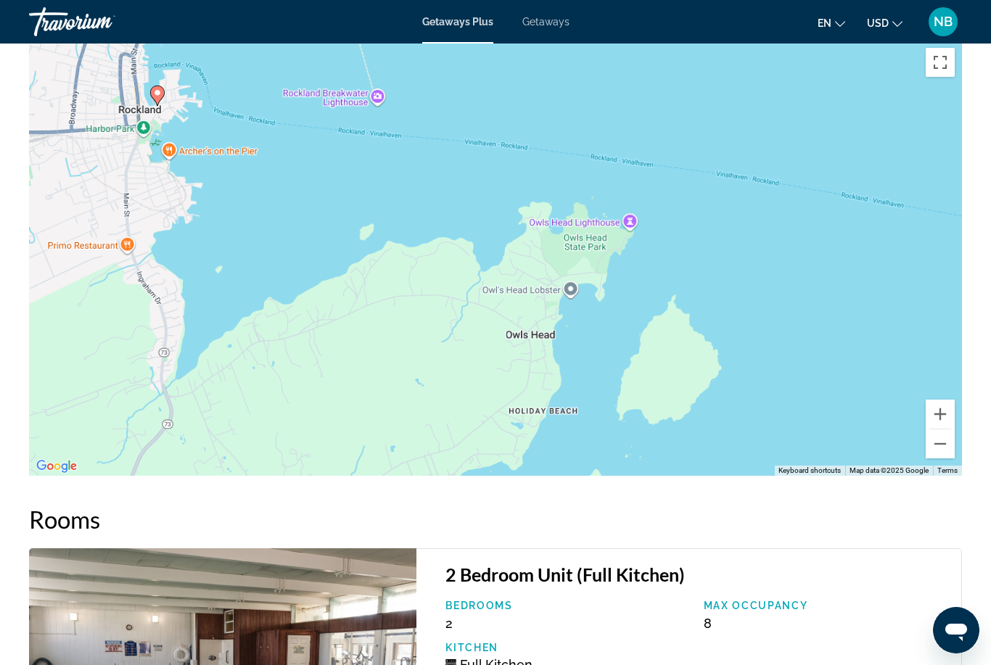
click at [935, 453] on button "Zoom out" at bounding box center [940, 444] width 29 height 29
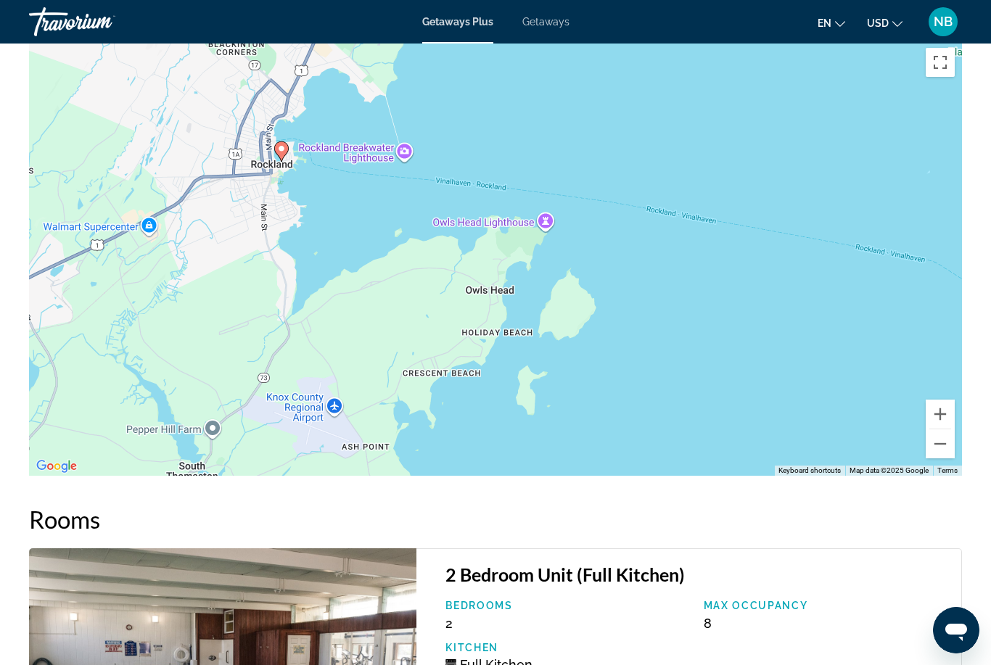
click at [939, 449] on button "Zoom out" at bounding box center [940, 444] width 29 height 29
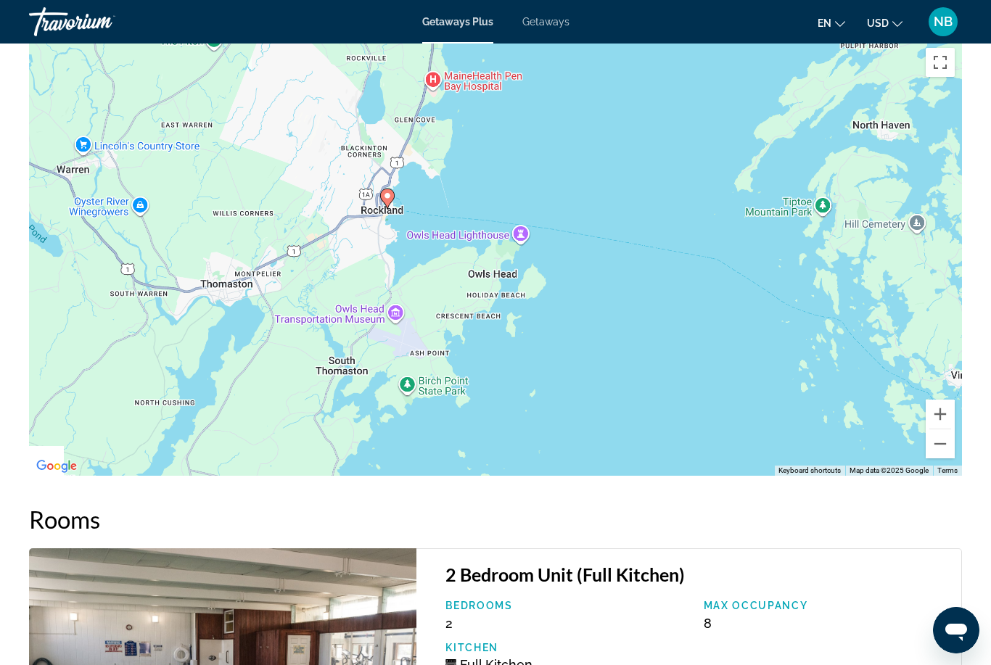
click at [940, 454] on button "Zoom out" at bounding box center [940, 444] width 29 height 29
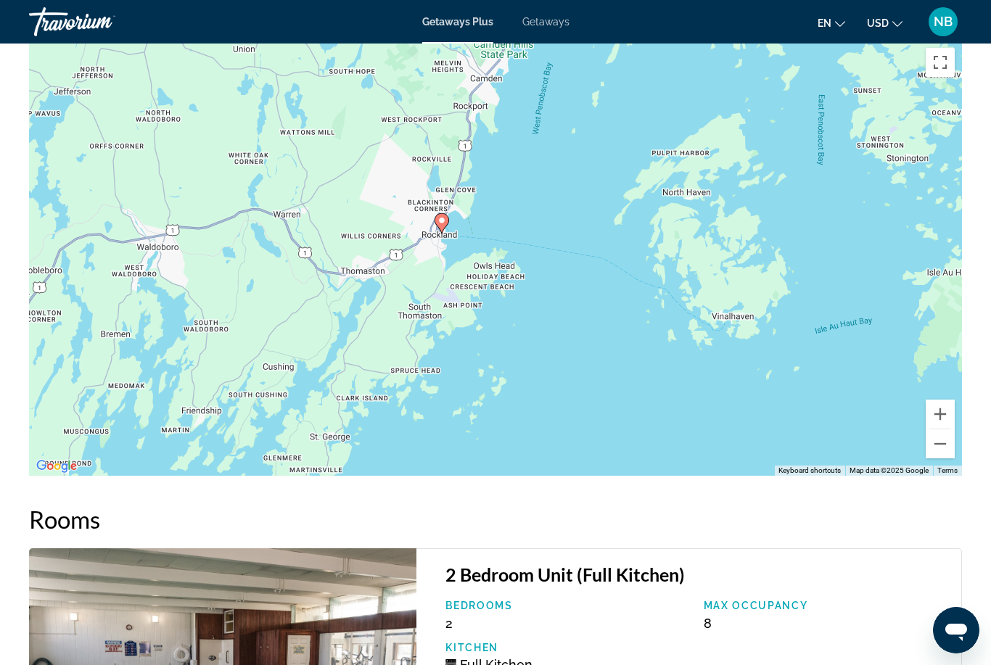
click at [935, 454] on button "Zoom out" at bounding box center [940, 444] width 29 height 29
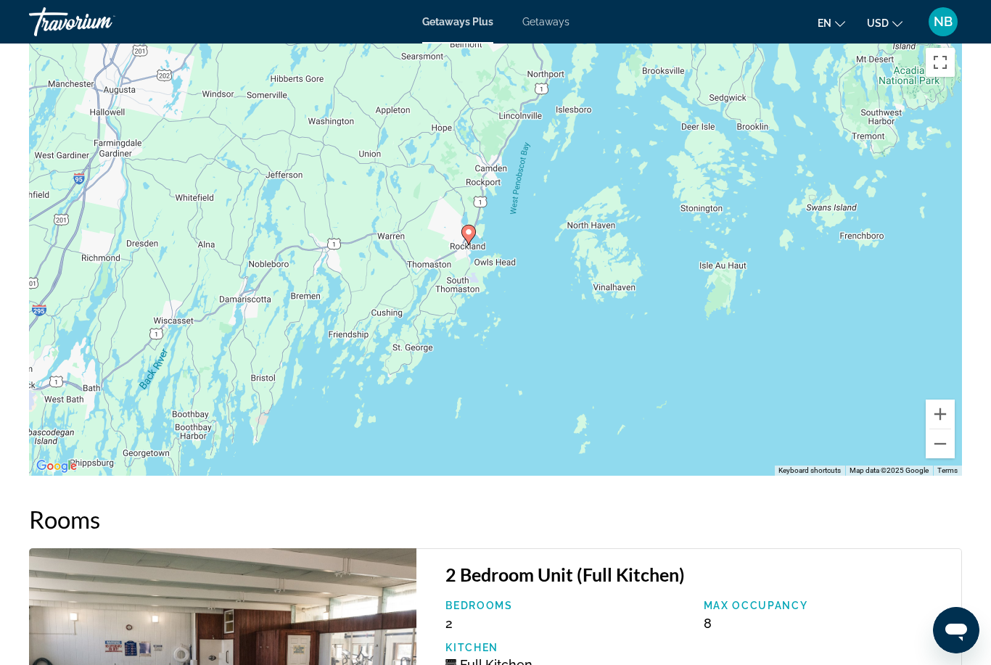
click at [941, 448] on button "Zoom out" at bounding box center [940, 444] width 29 height 29
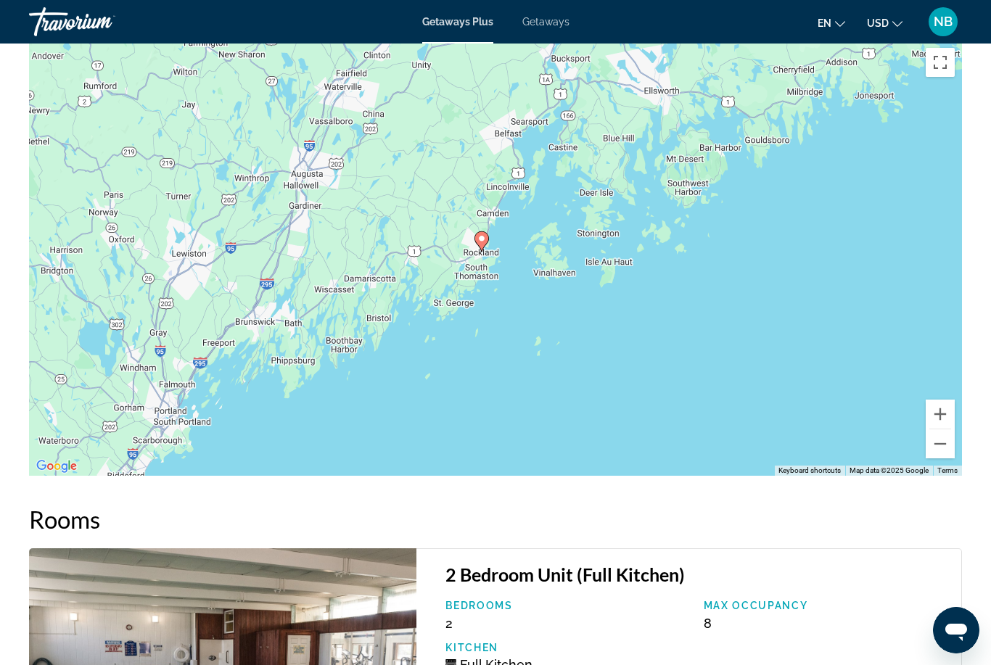
click at [933, 454] on button "Zoom out" at bounding box center [940, 444] width 29 height 29
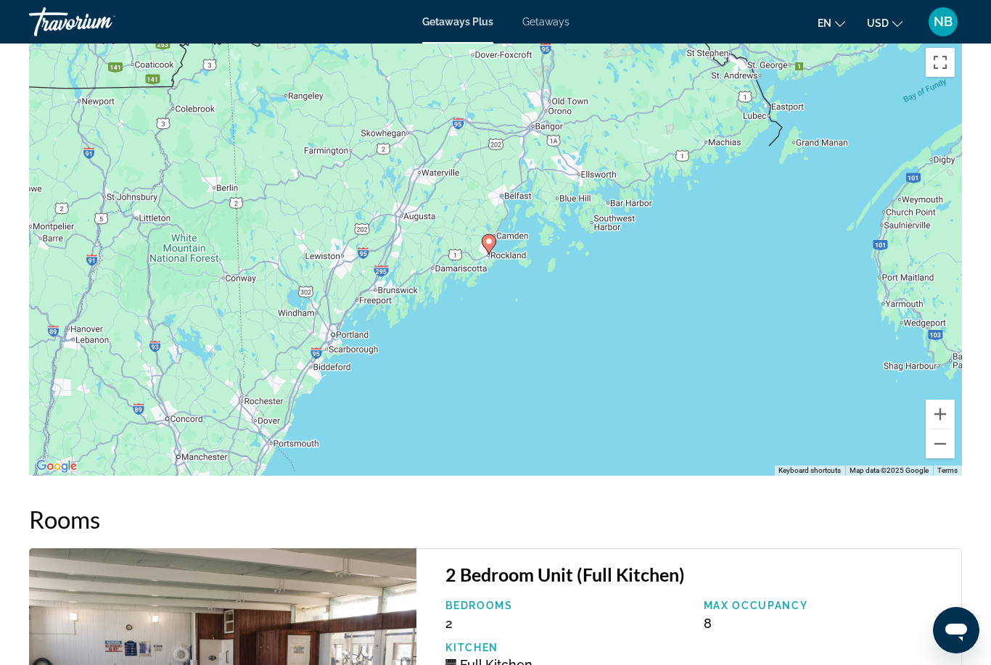
click at [937, 448] on button "Zoom out" at bounding box center [940, 444] width 29 height 29
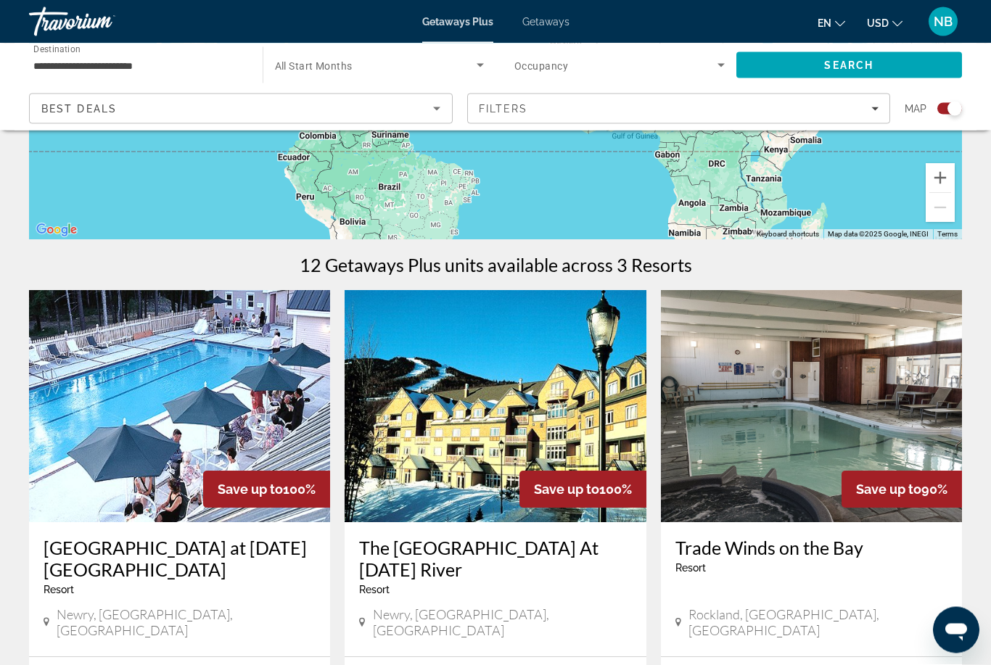
scroll to position [345, 0]
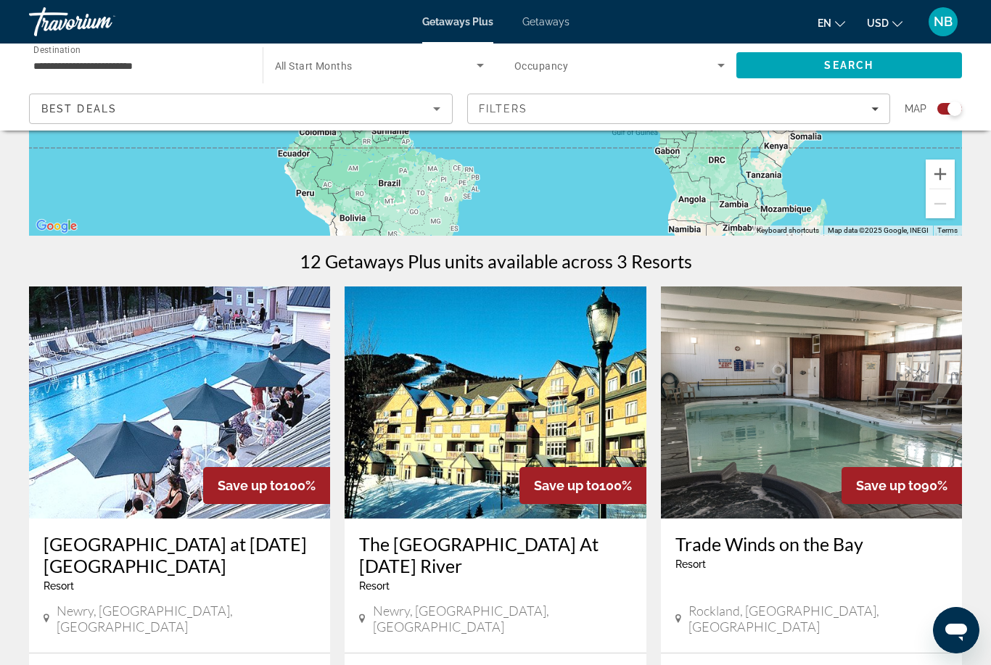
click at [388, 576] on h3 "The [GEOGRAPHIC_DATA] At [DATE] River" at bounding box center [495, 555] width 272 height 44
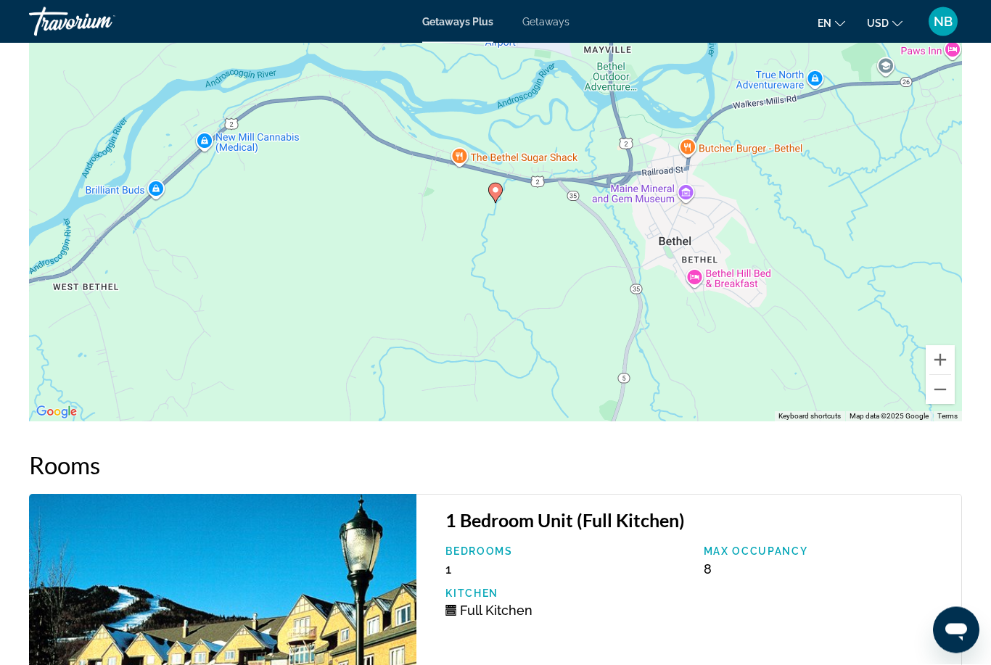
scroll to position [2125, 0]
click at [939, 396] on button "Zoom out" at bounding box center [940, 389] width 29 height 29
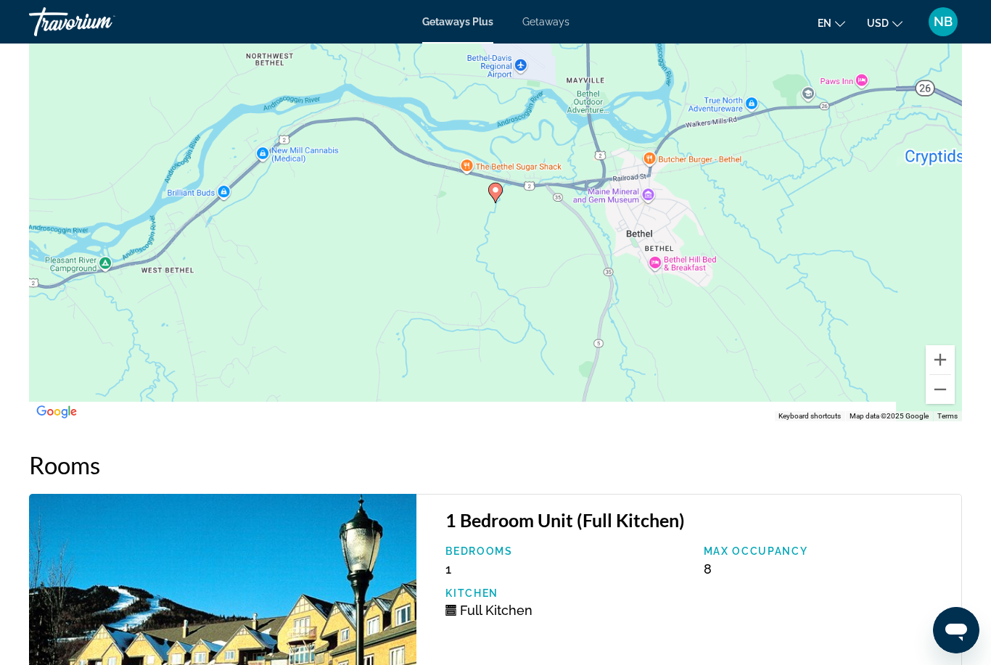
click at [939, 405] on div "To activate drag with keyboard, press Alt + Enter. Once in keyboard drag state,…" at bounding box center [495, 203] width 933 height 435
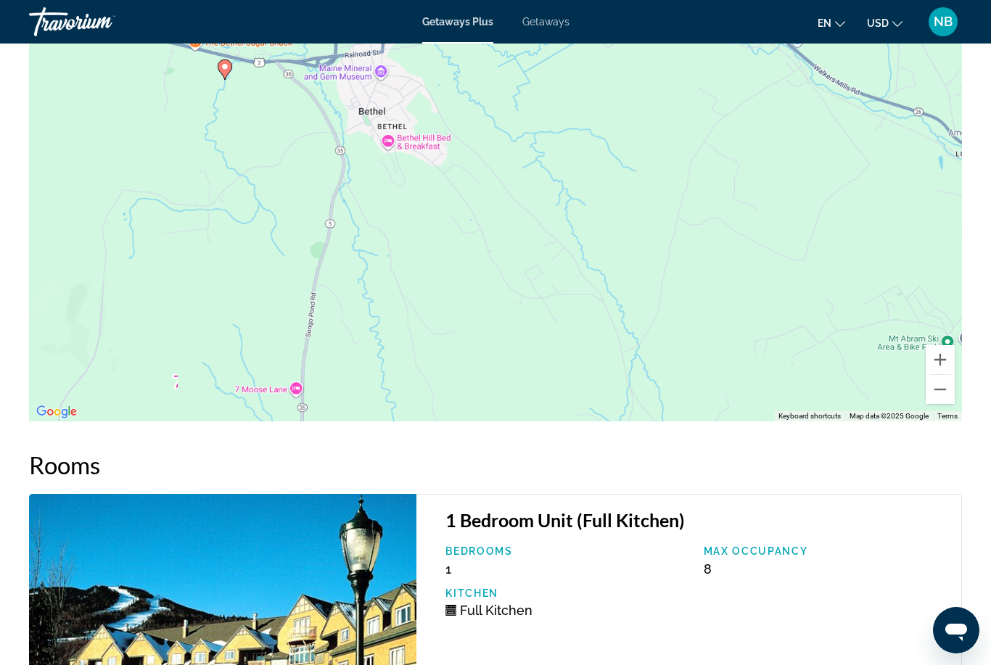
click at [937, 395] on button "Zoom out" at bounding box center [940, 389] width 29 height 29
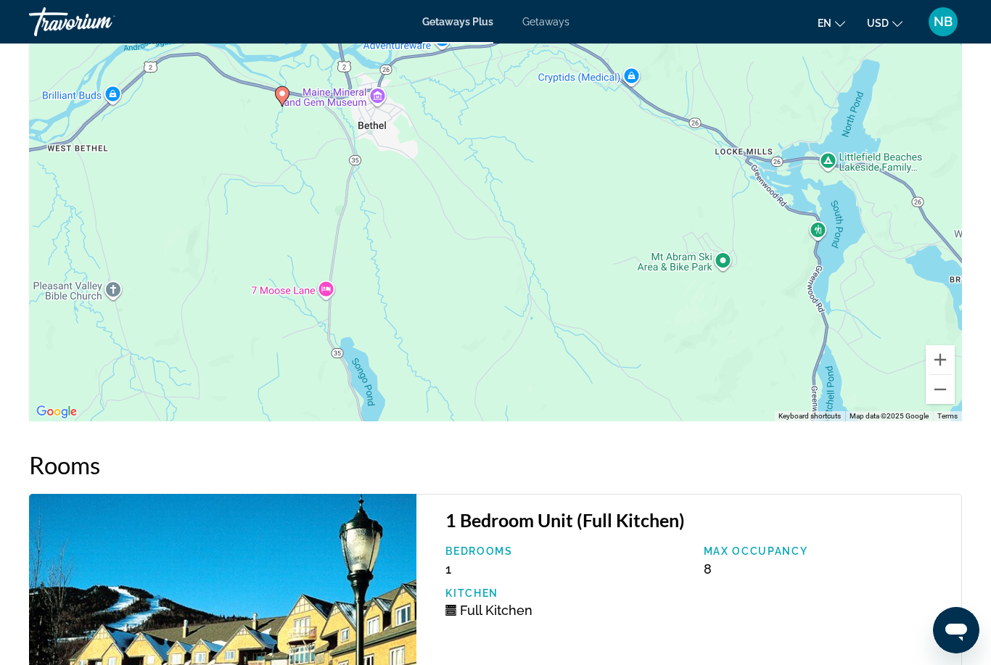
click at [939, 394] on button "Zoom out" at bounding box center [940, 389] width 29 height 29
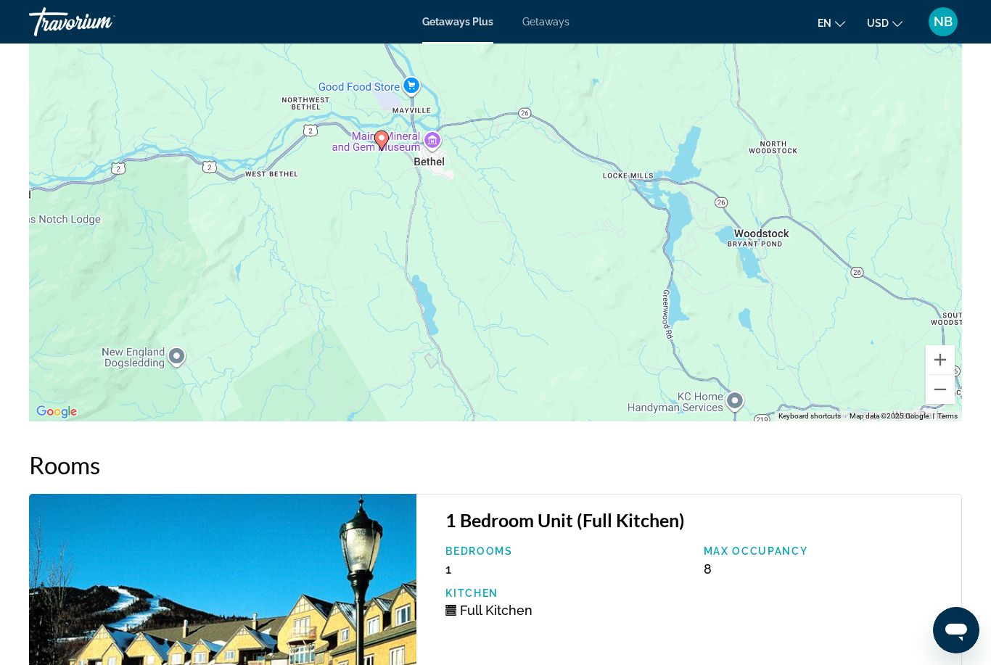
click at [935, 392] on button "Zoom out" at bounding box center [940, 389] width 29 height 29
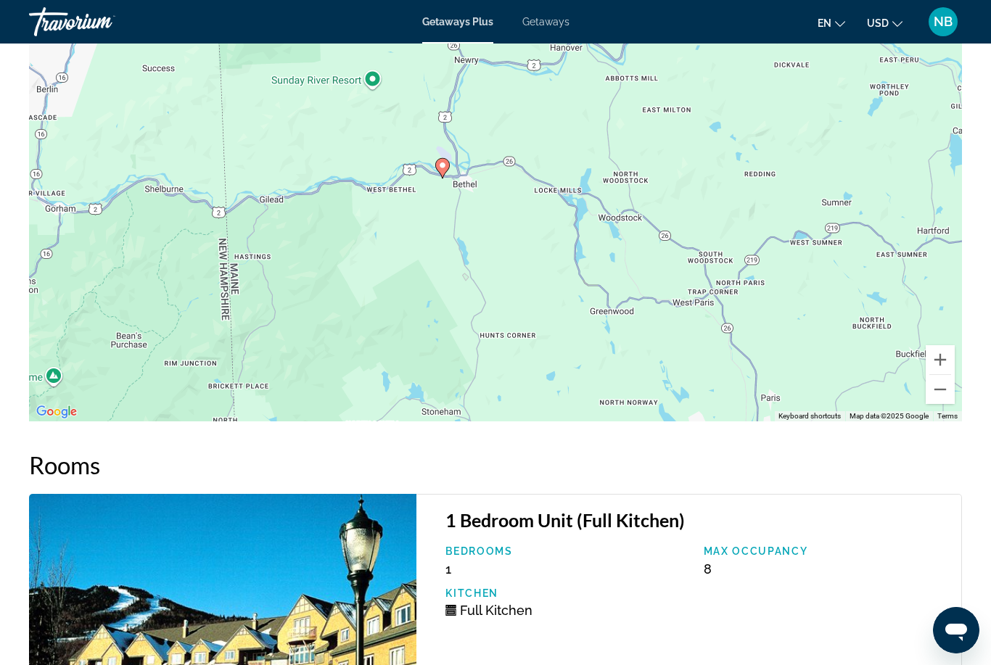
click at [925, 392] on div "To activate drag with keyboard, press Alt + Enter. Once in keyboard drag state,…" at bounding box center [495, 203] width 933 height 435
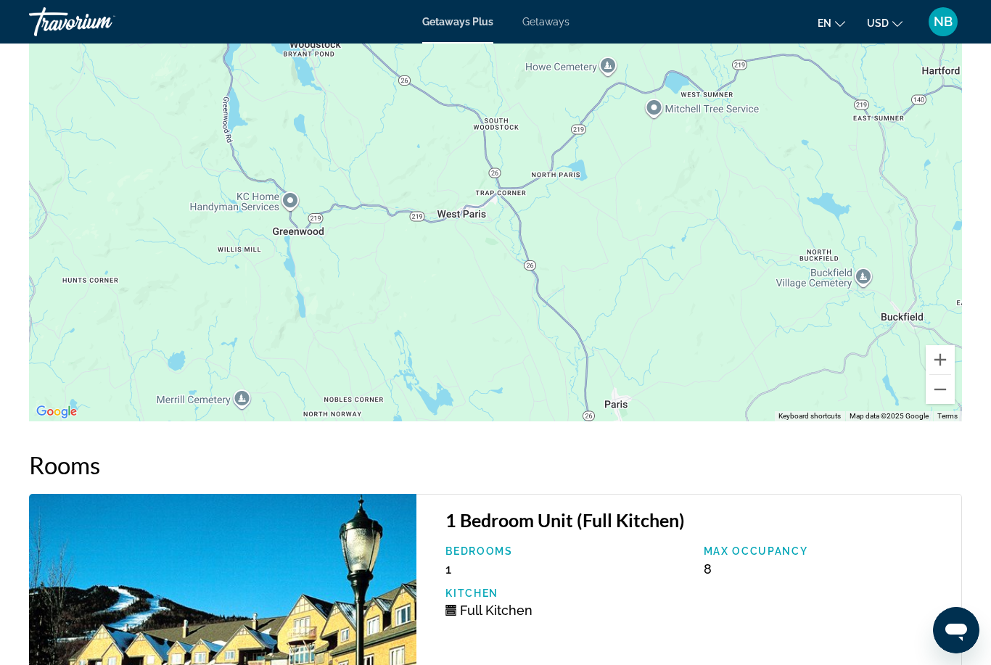
click at [934, 387] on button "Zoom out" at bounding box center [940, 389] width 29 height 29
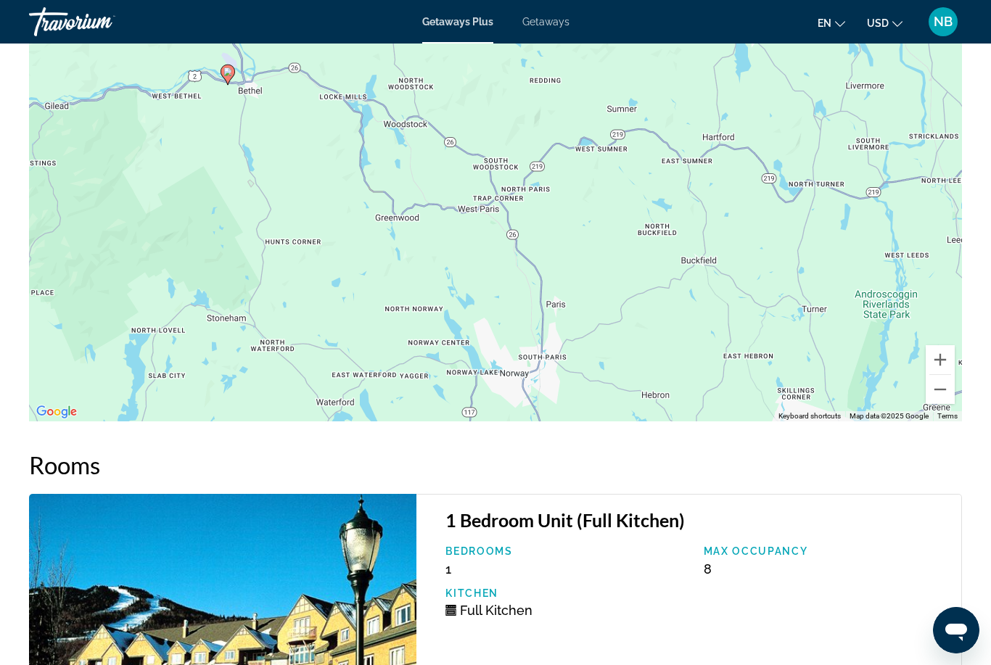
click at [925, 387] on div "To activate drag with keyboard, press Alt + Enter. Once in keyboard drag state,…" at bounding box center [495, 203] width 933 height 435
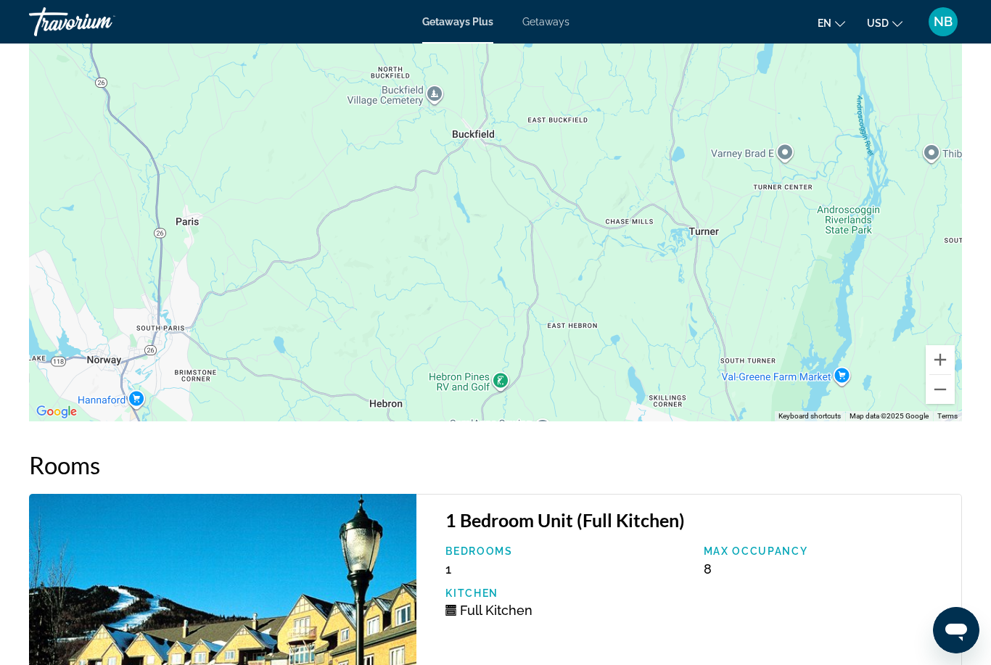
click at [928, 396] on button "Zoom out" at bounding box center [940, 389] width 29 height 29
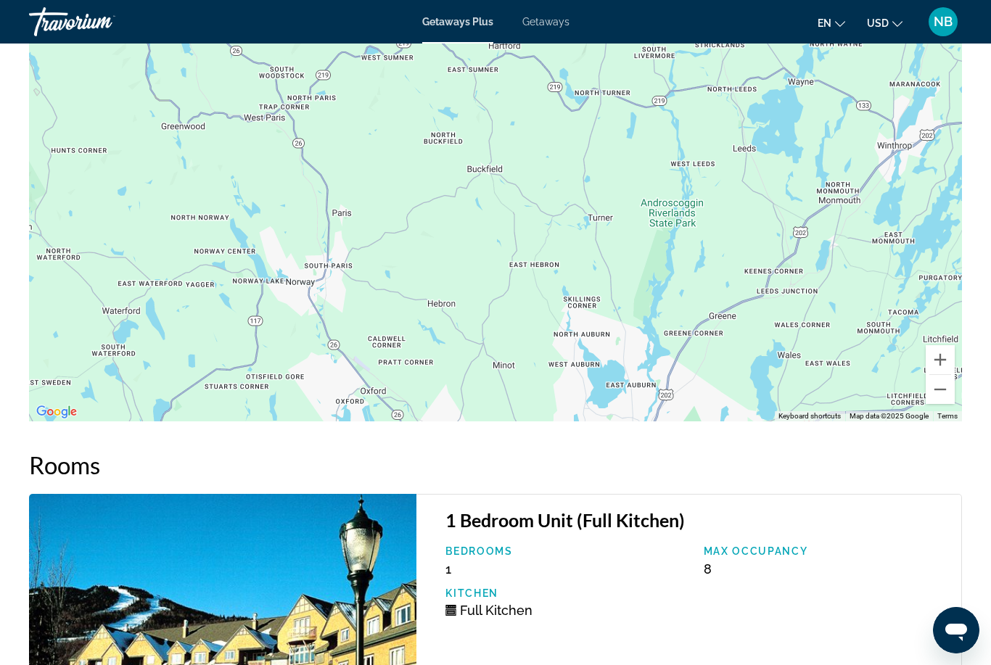
click at [942, 397] on button "Zoom out" at bounding box center [940, 389] width 29 height 29
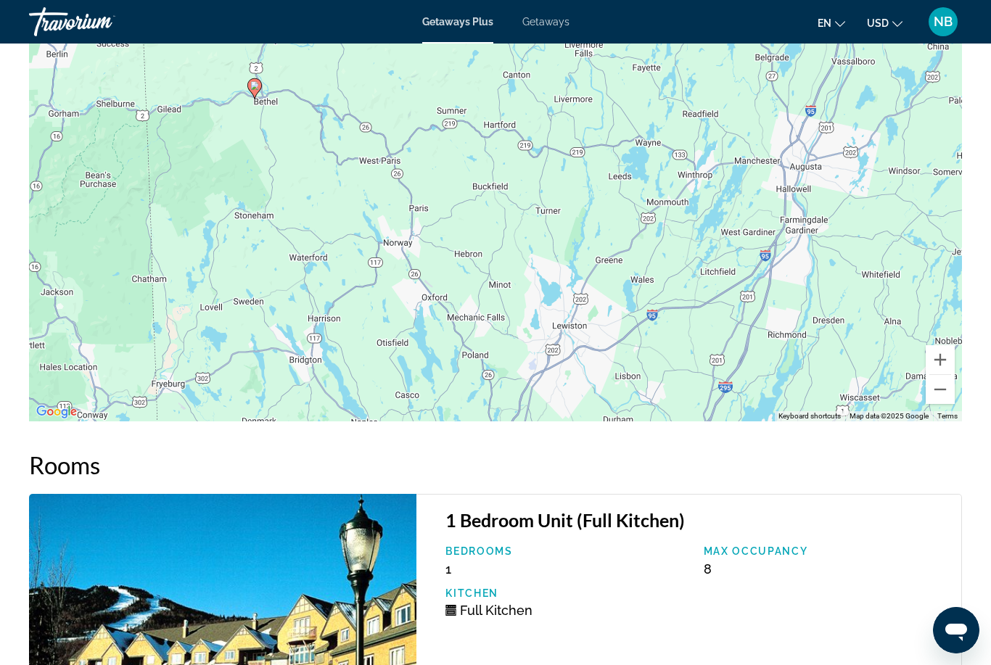
click at [933, 393] on button "Zoom out" at bounding box center [940, 389] width 29 height 29
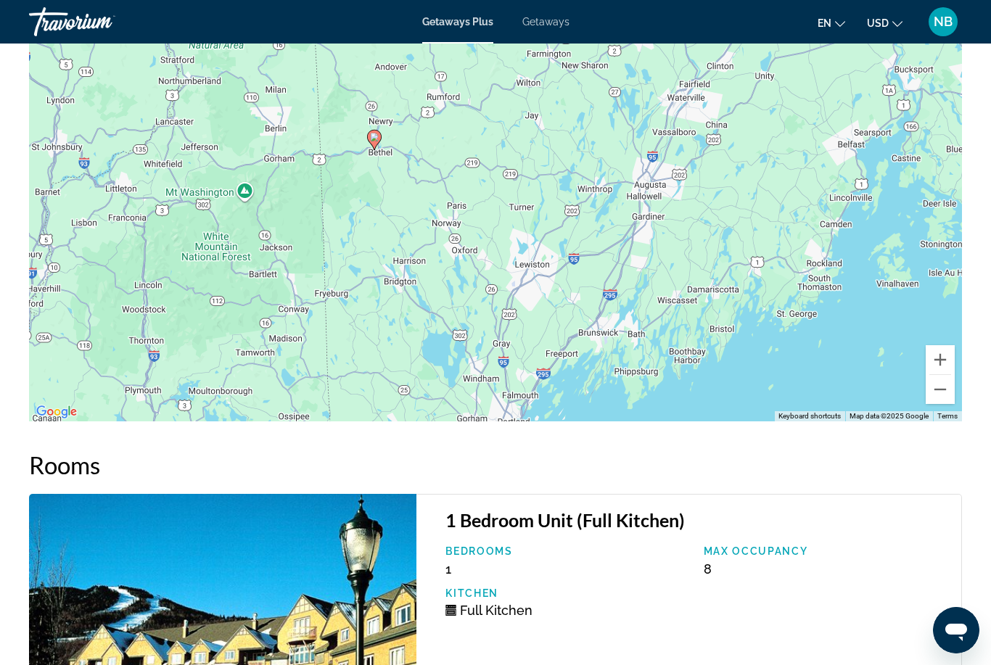
click at [935, 391] on button "Zoom out" at bounding box center [940, 389] width 29 height 29
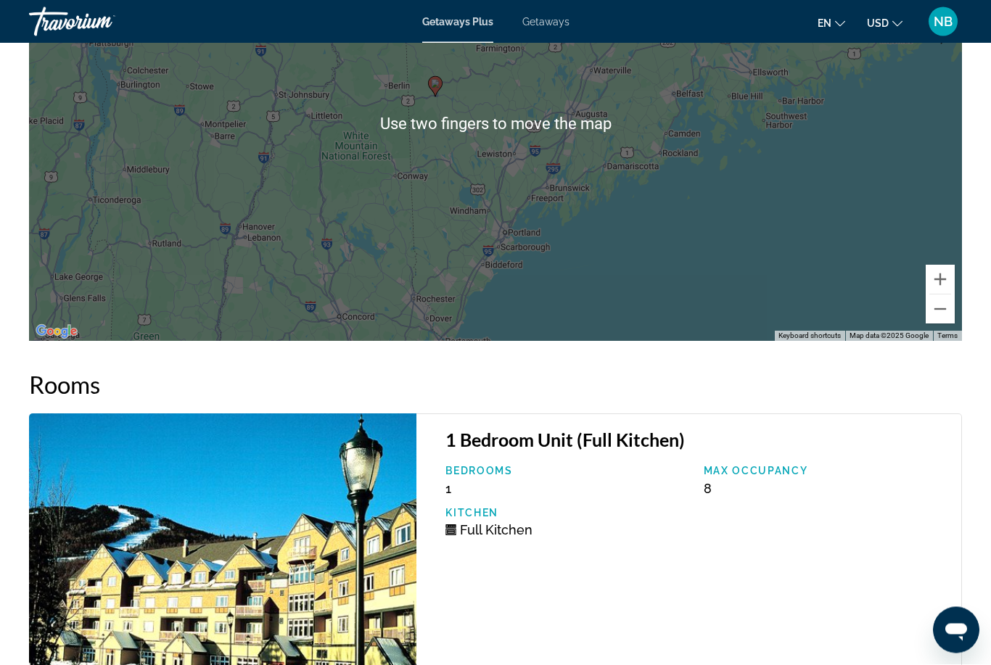
scroll to position [2192, 0]
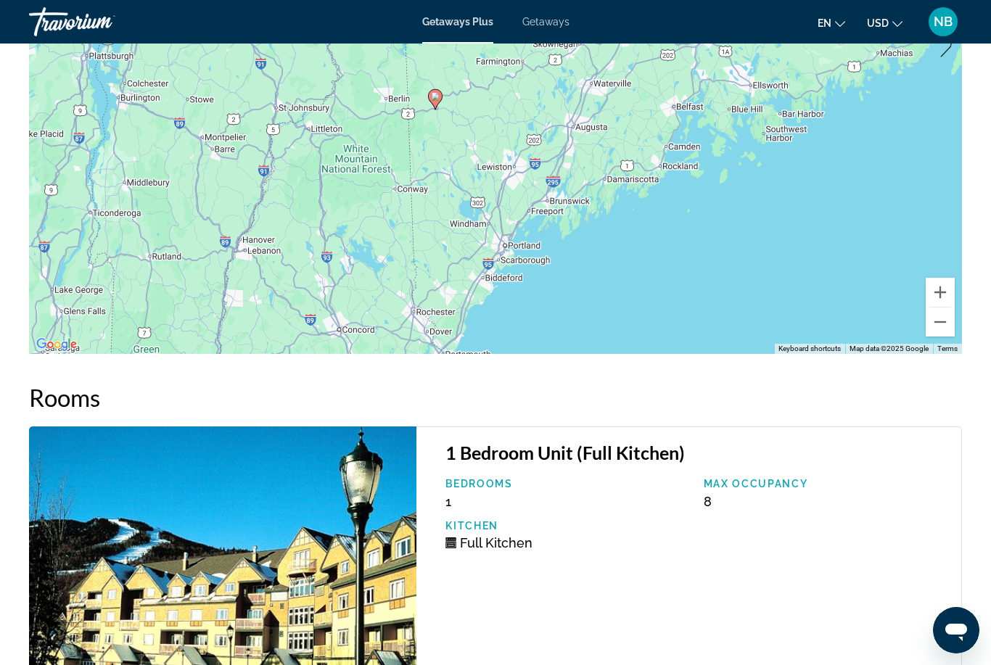
click at [935, 327] on button "Zoom out" at bounding box center [940, 322] width 29 height 29
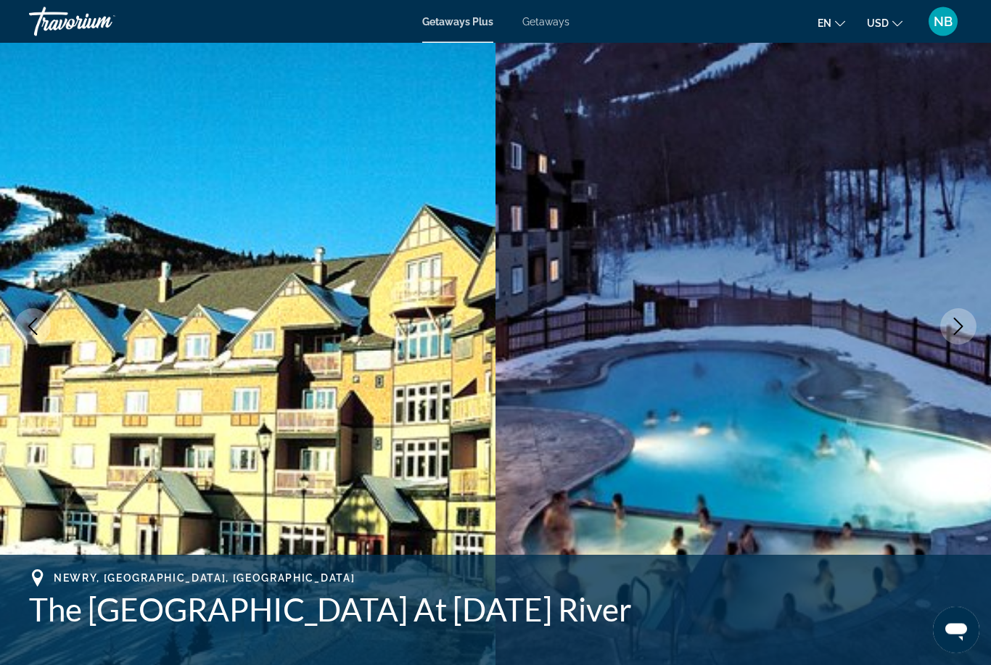
scroll to position [0, 0]
